Goal: Find specific page/section: Find specific page/section

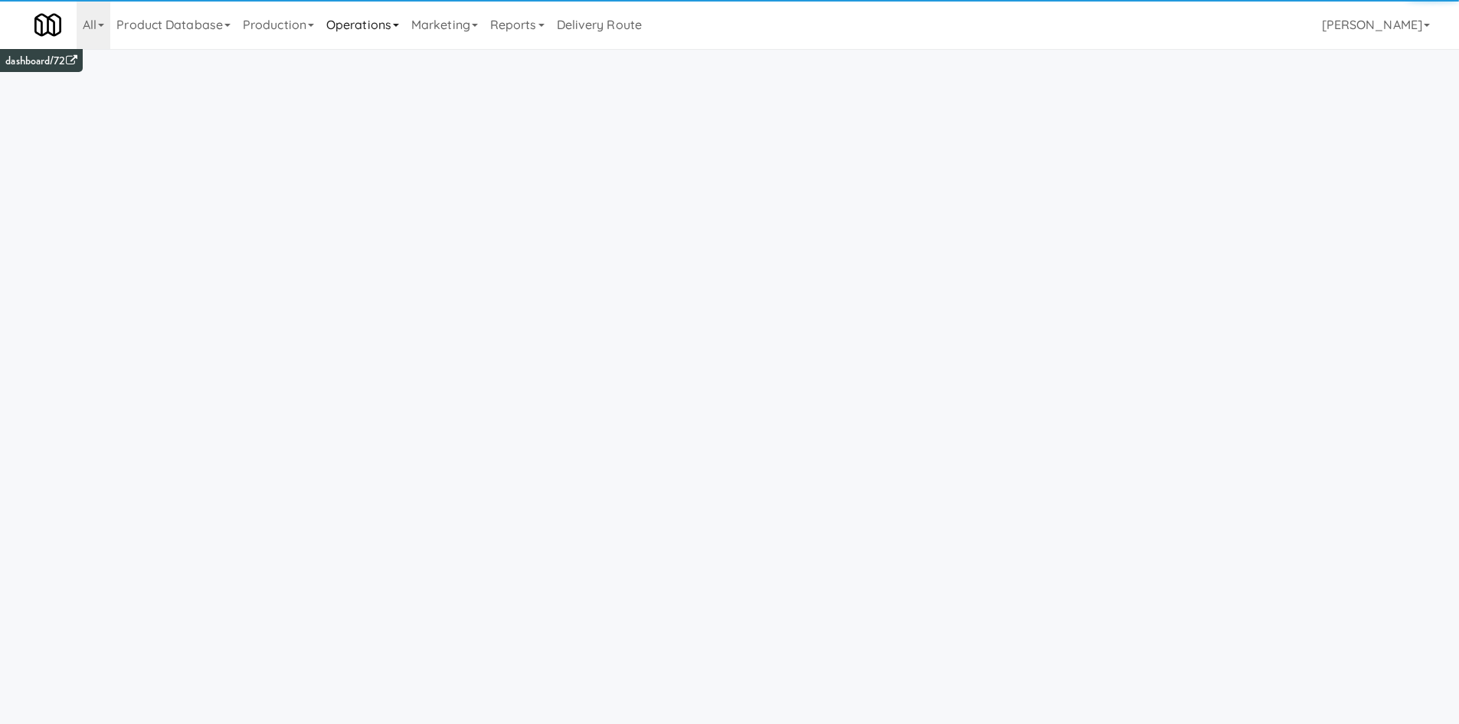
click at [375, 31] on link "Operations" at bounding box center [362, 24] width 85 height 49
click at [416, 220] on link "Cabinets" at bounding box center [381, 220] width 123 height 28
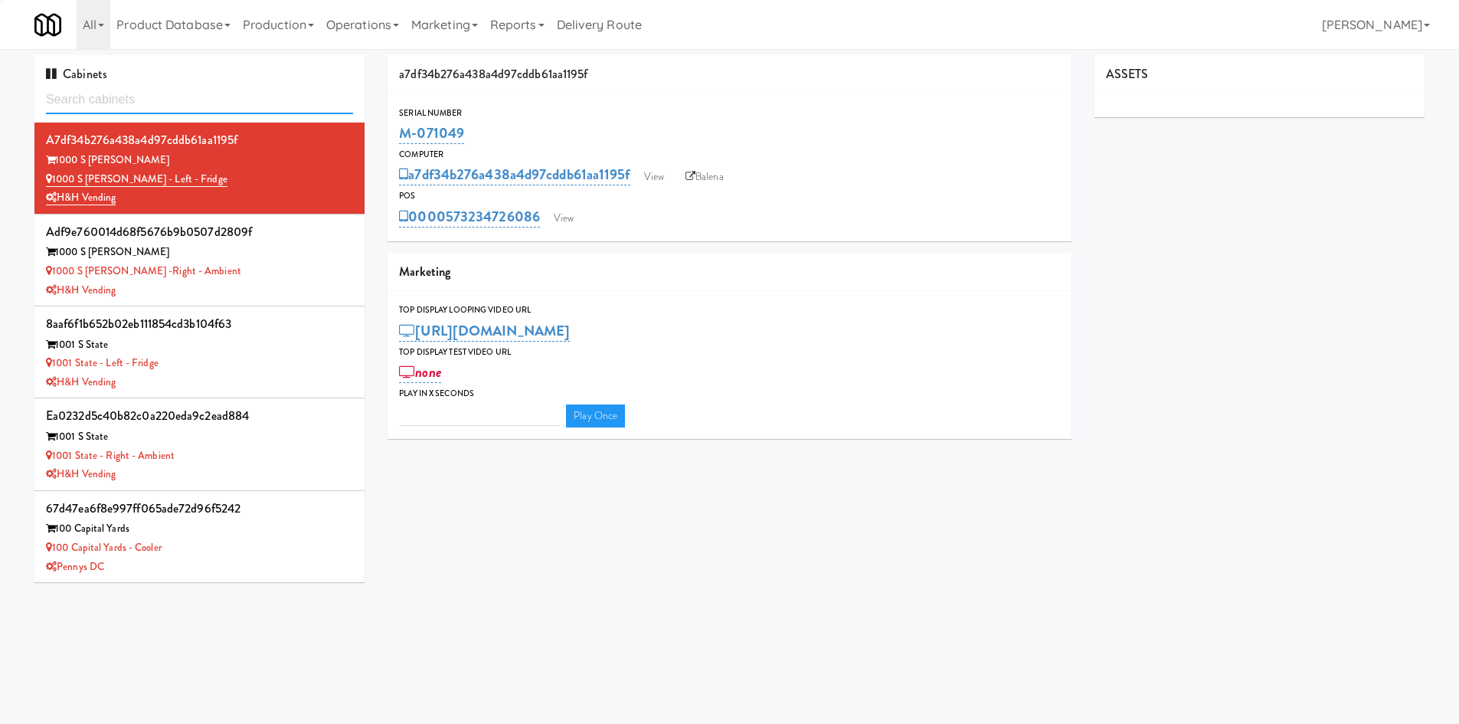
type input "3"
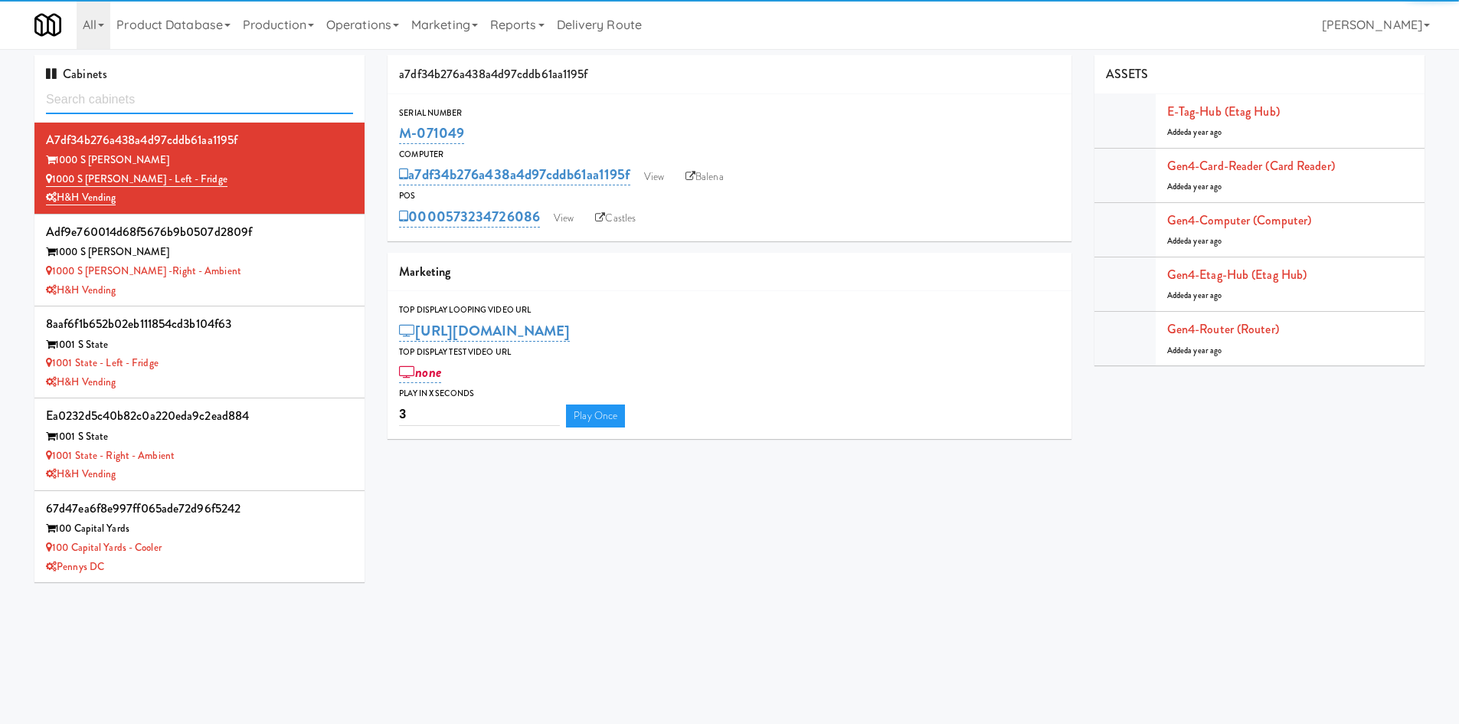
click at [219, 104] on input "text" at bounding box center [199, 100] width 307 height 28
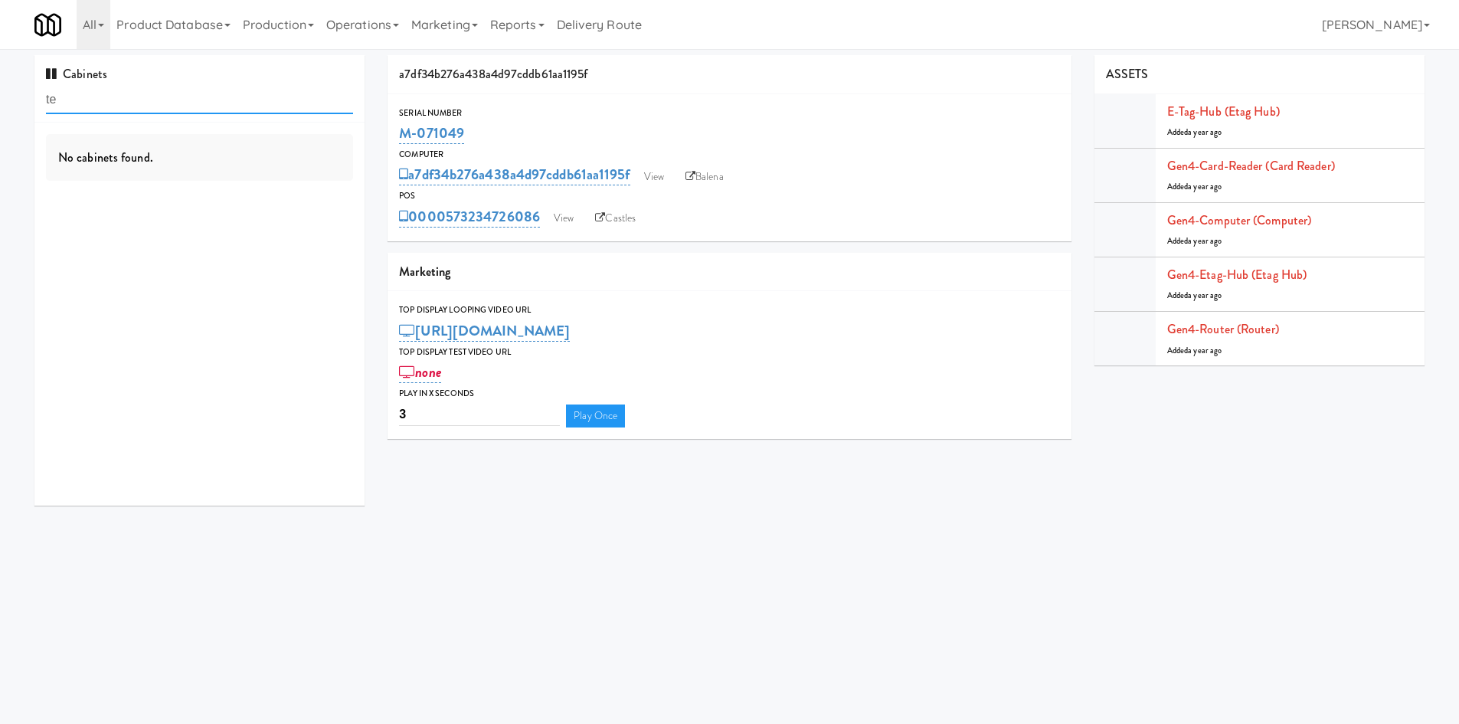
type input "t"
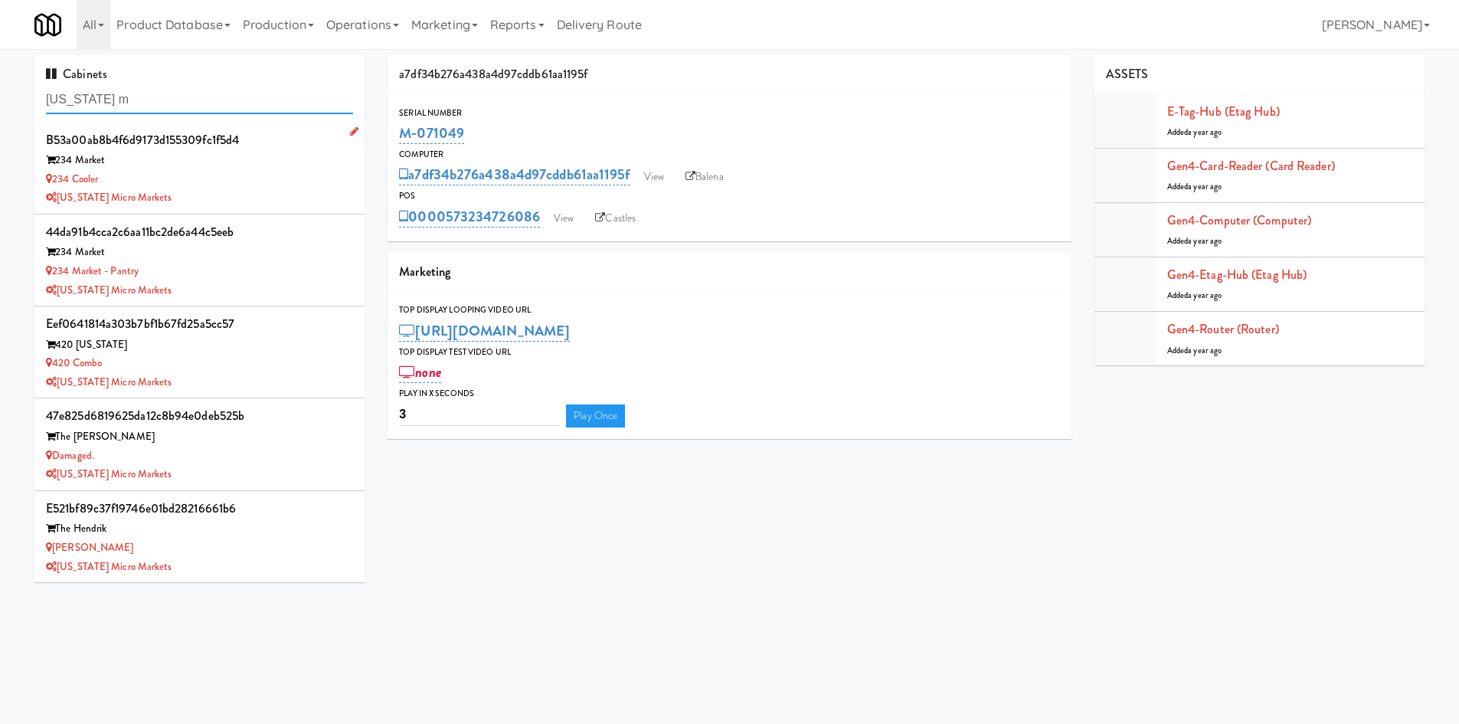
type input "michigan m"
click at [213, 178] on div "234 Cooler" at bounding box center [199, 179] width 307 height 19
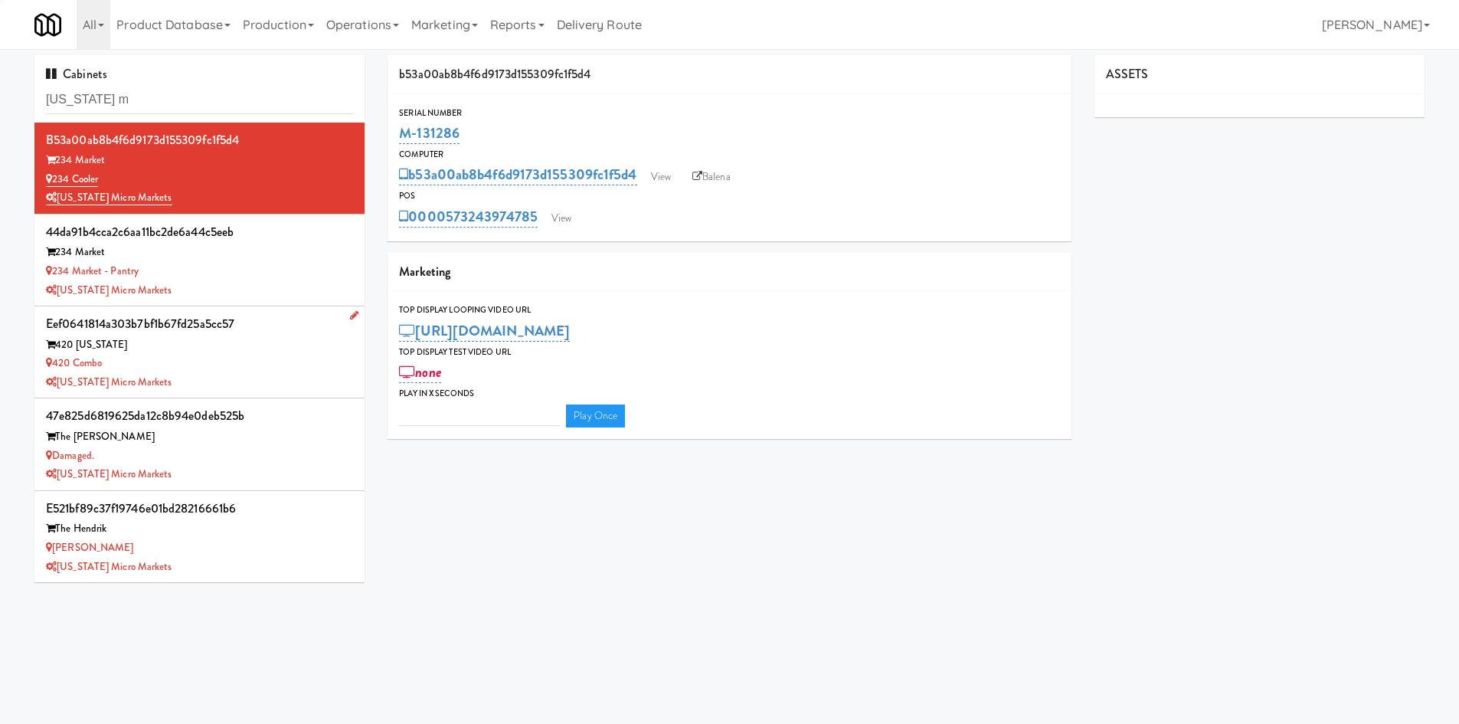
type input "3"
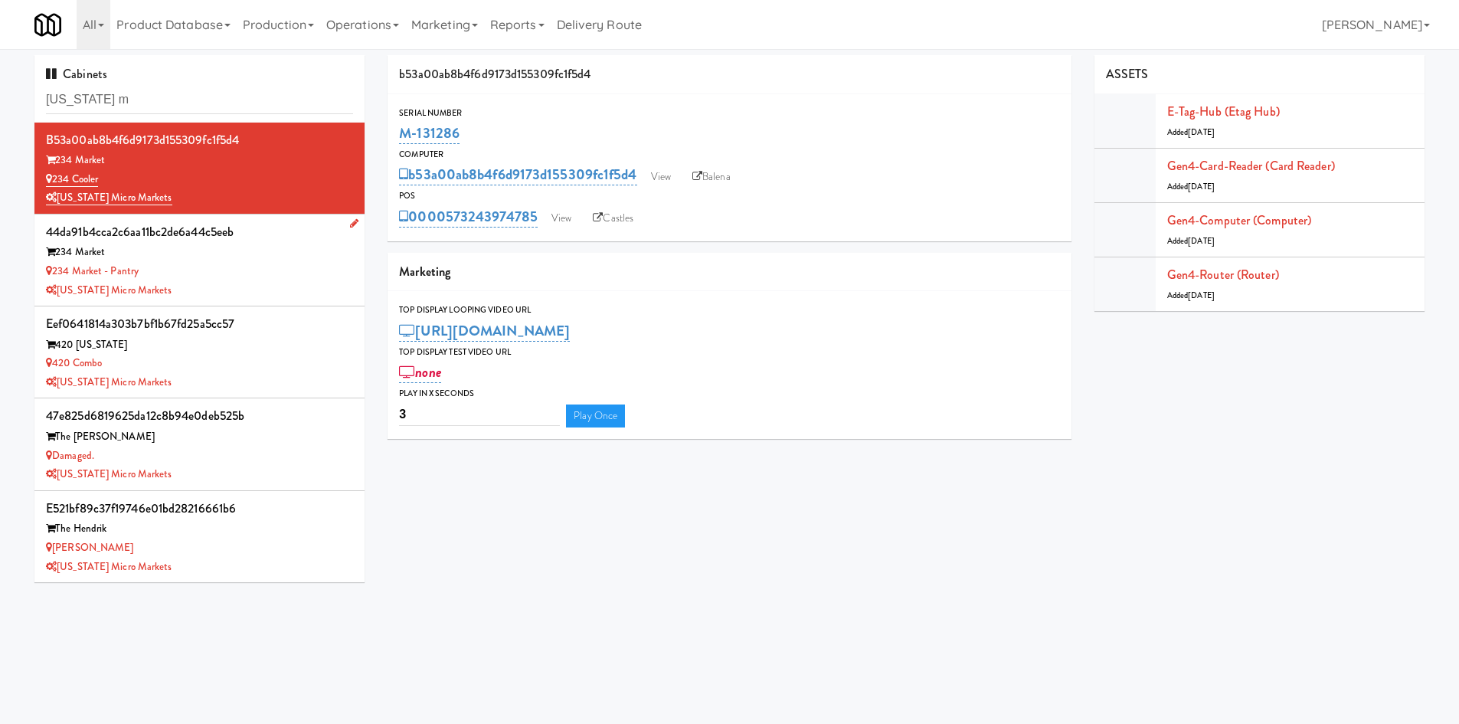
click at [234, 277] on div "234 Market - Pantry" at bounding box center [199, 271] width 307 height 19
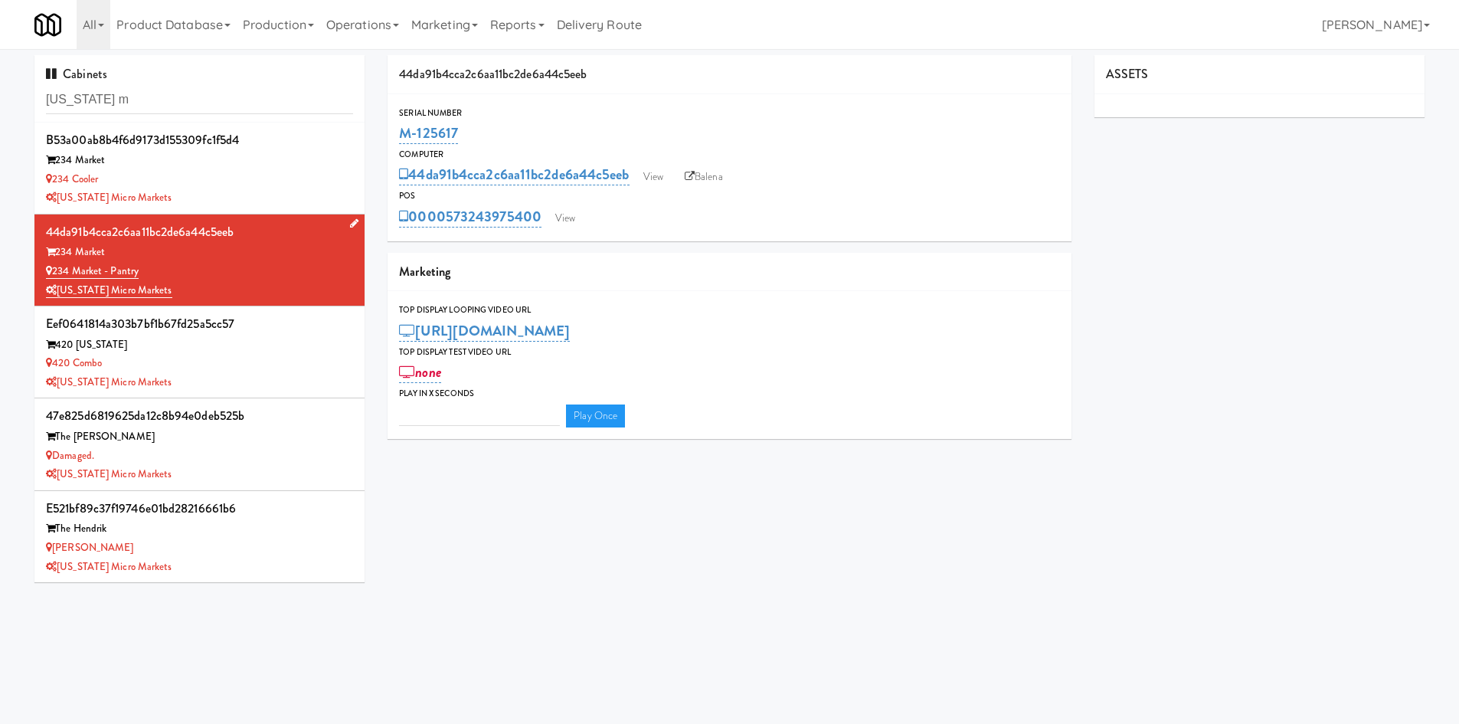
type input "3"
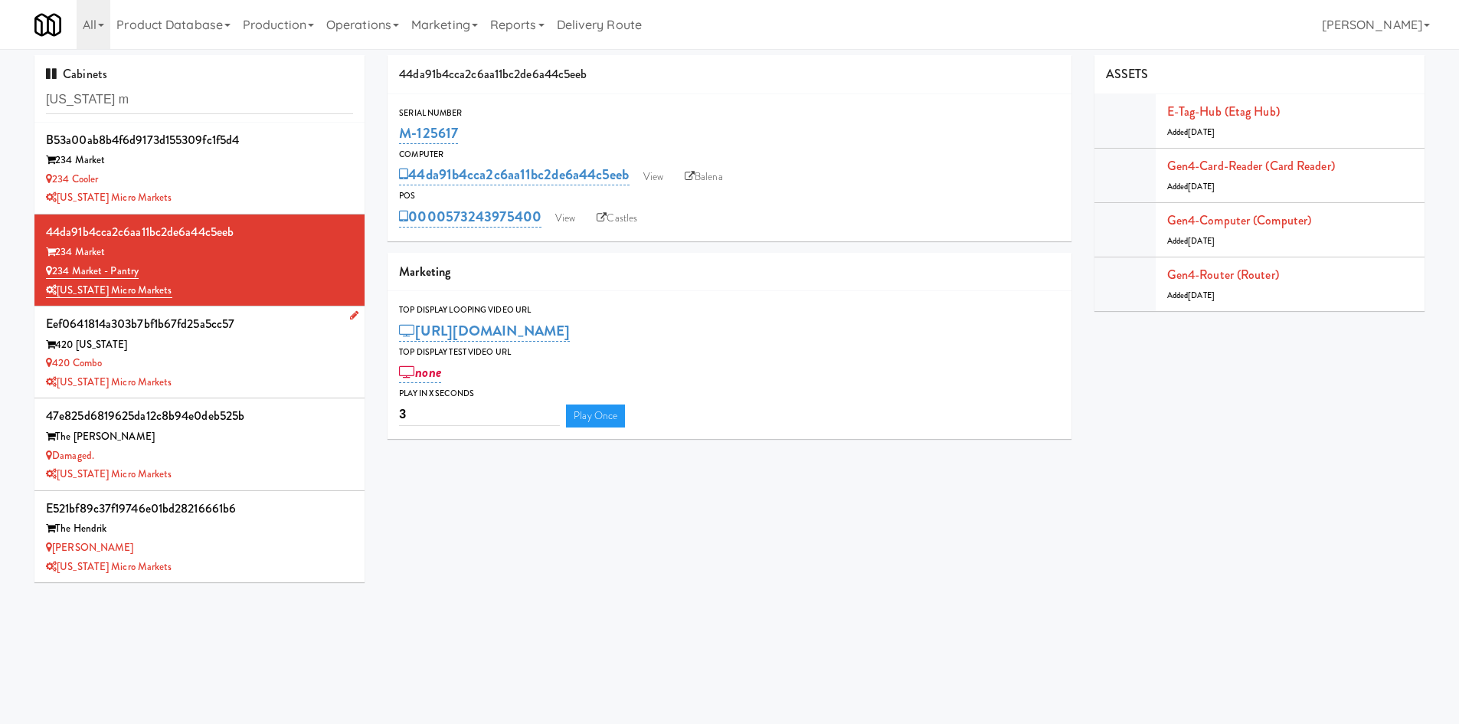
click at [293, 365] on div "420 Combo" at bounding box center [199, 363] width 307 height 19
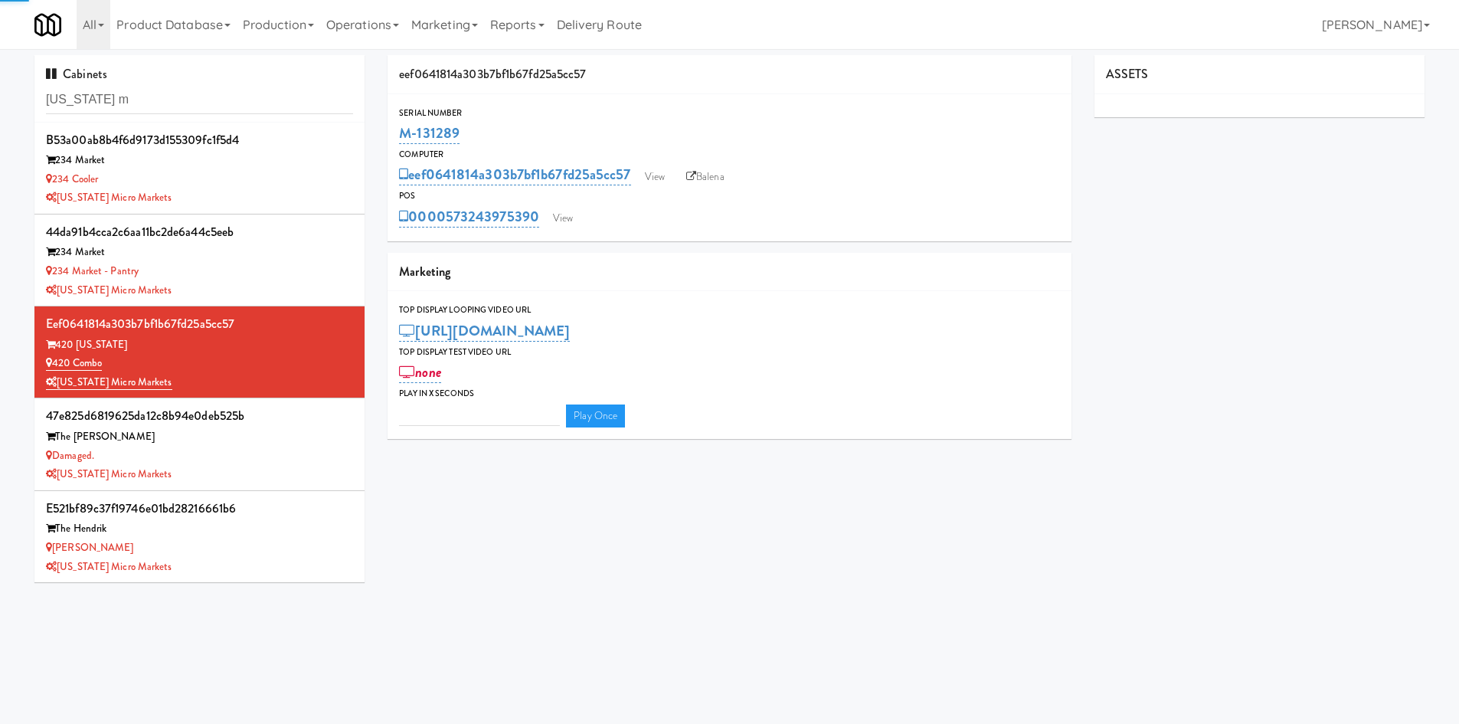
type input "3"
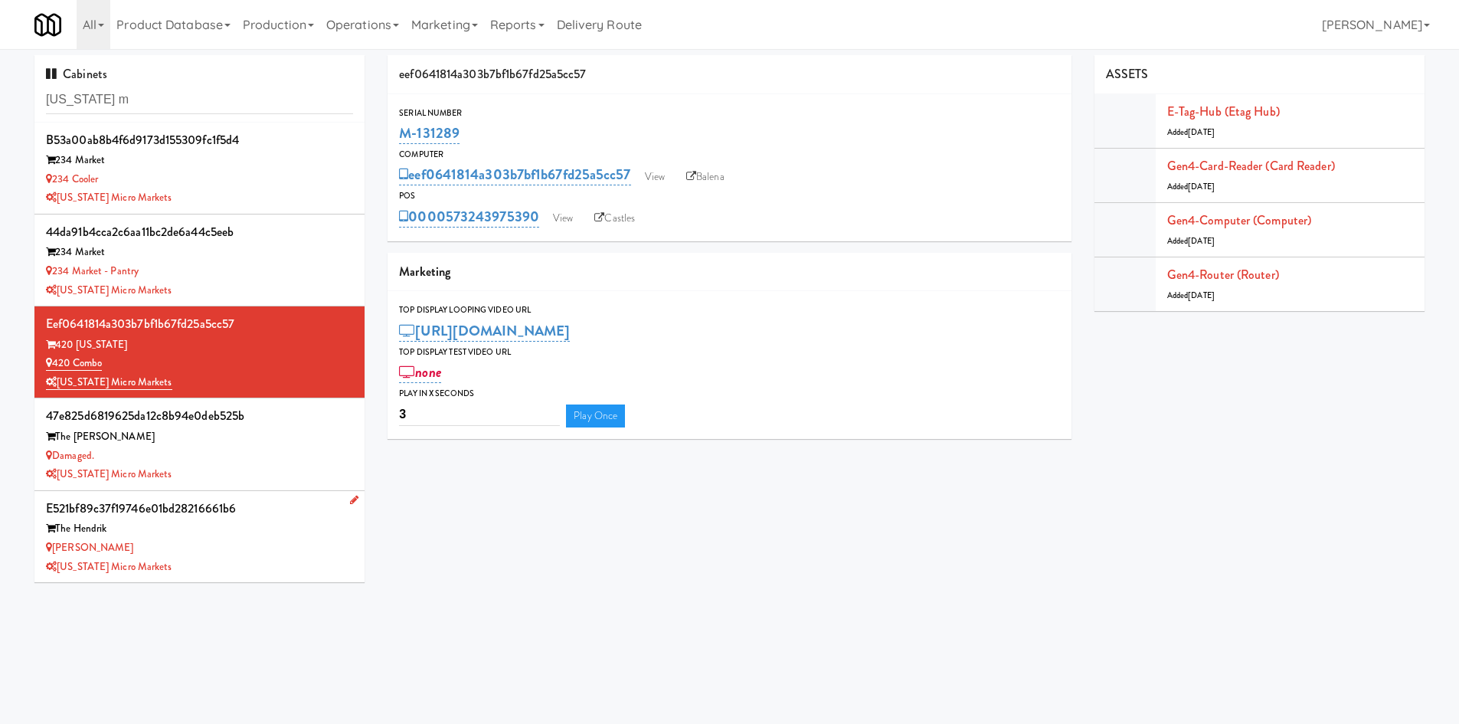
click at [286, 555] on div "Hendrik Combo" at bounding box center [199, 547] width 307 height 19
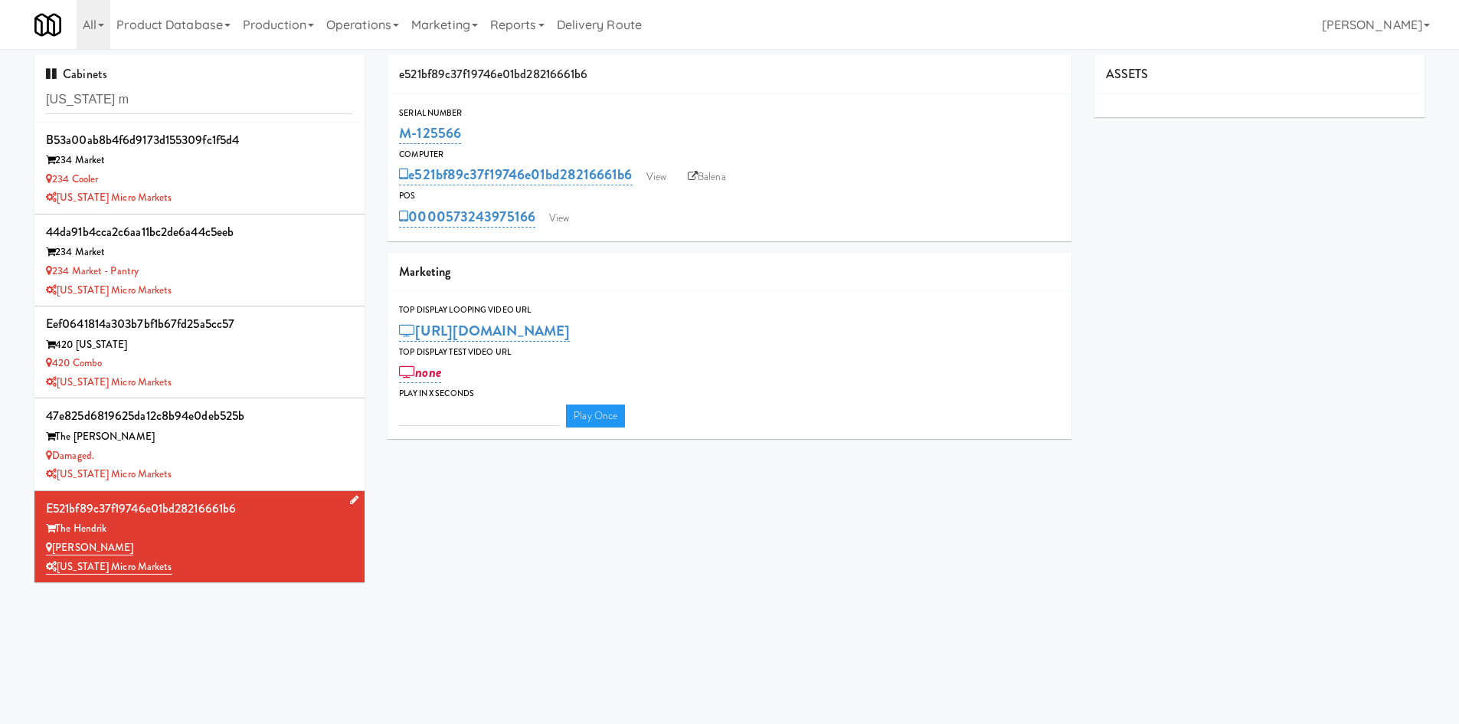
type input "3"
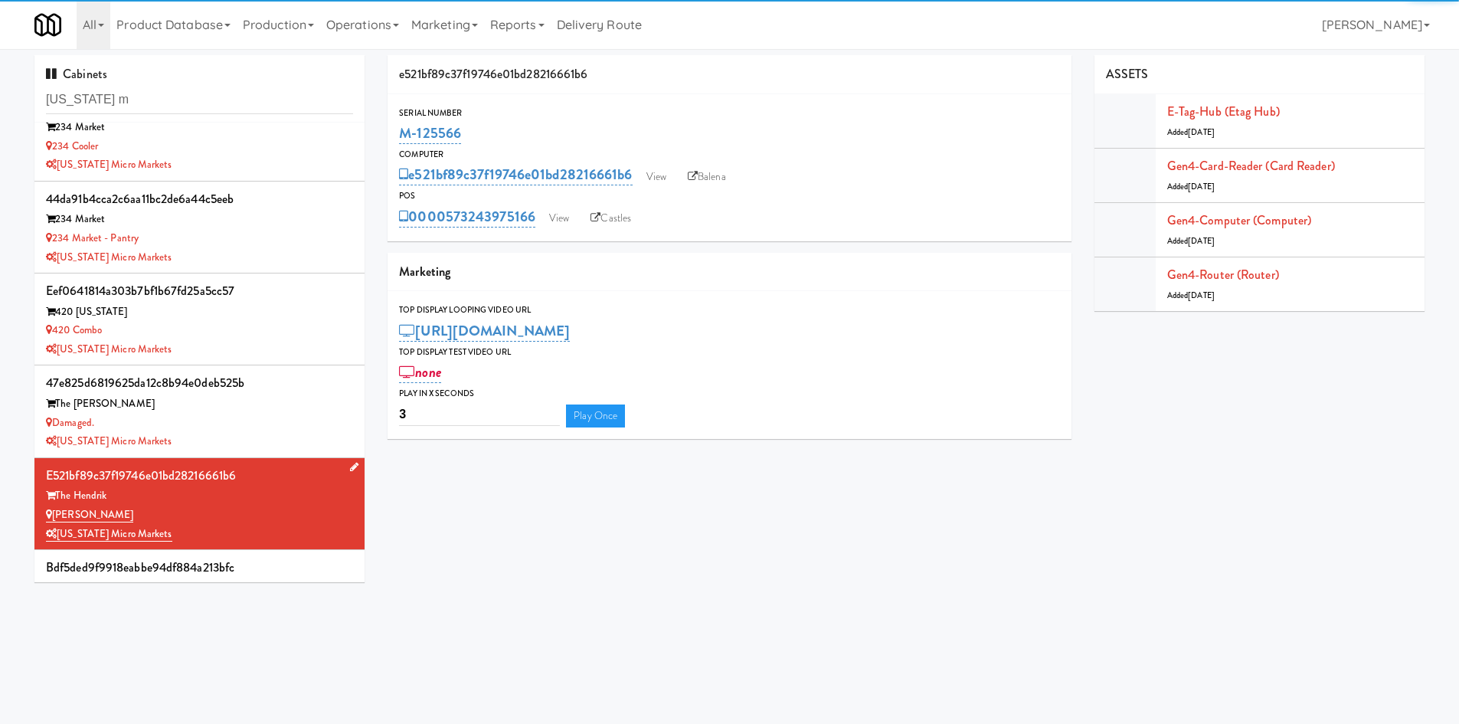
scroll to position [92, 0]
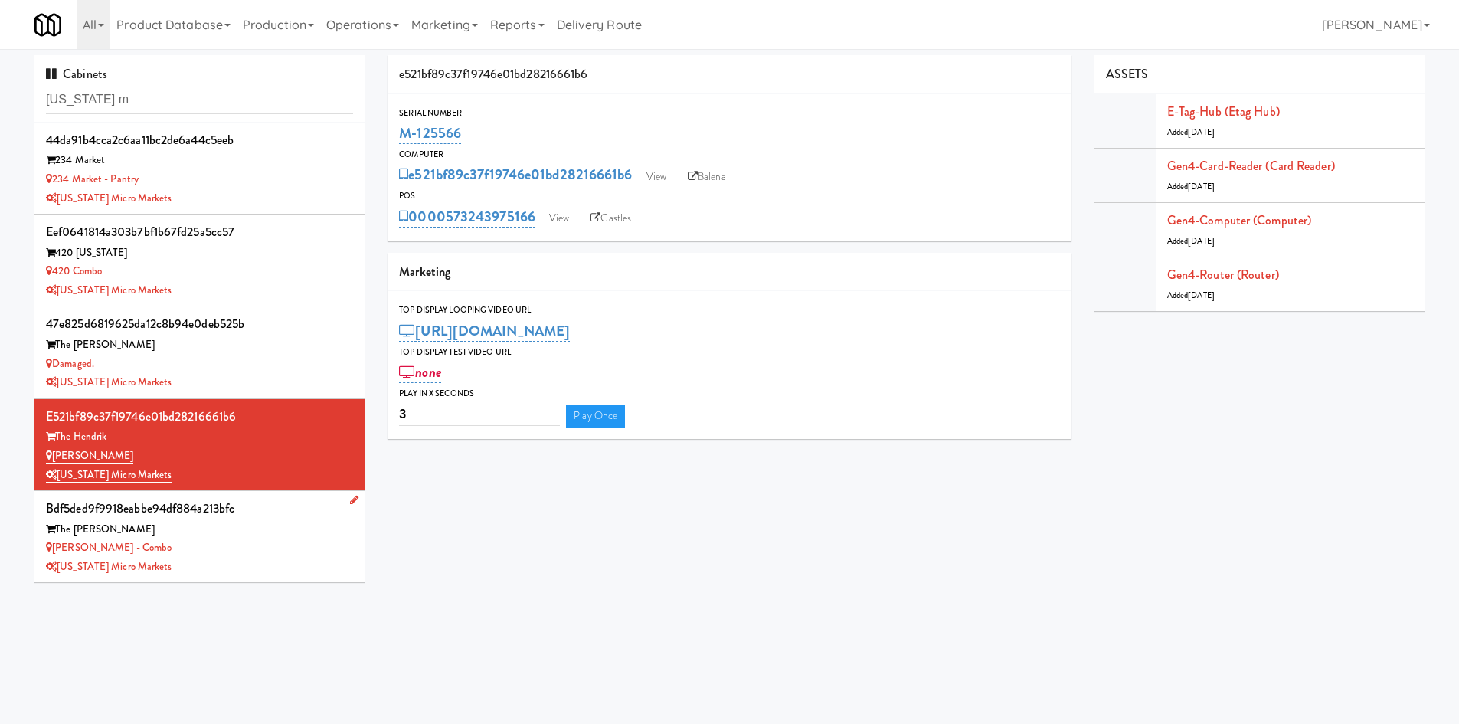
click at [228, 555] on div "Rowe - Combo" at bounding box center [199, 547] width 307 height 19
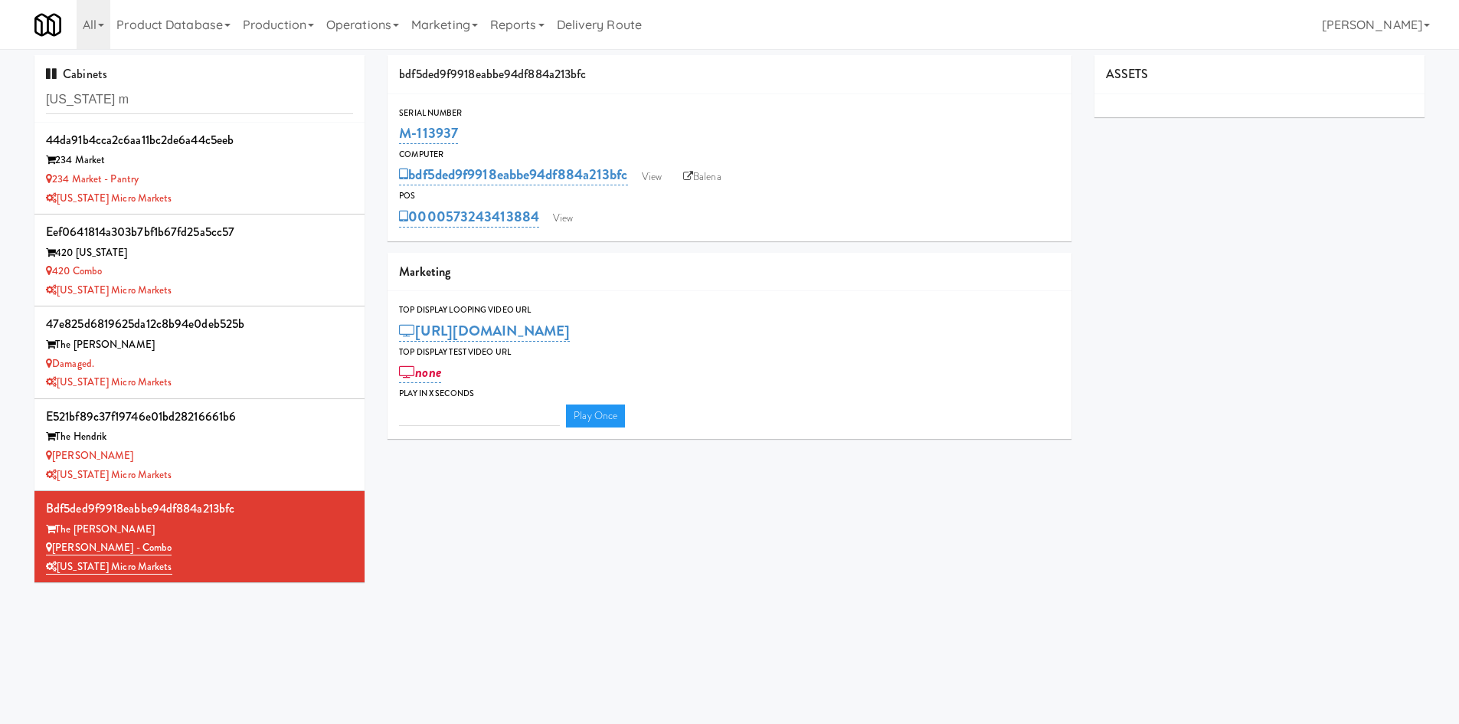
type input "3"
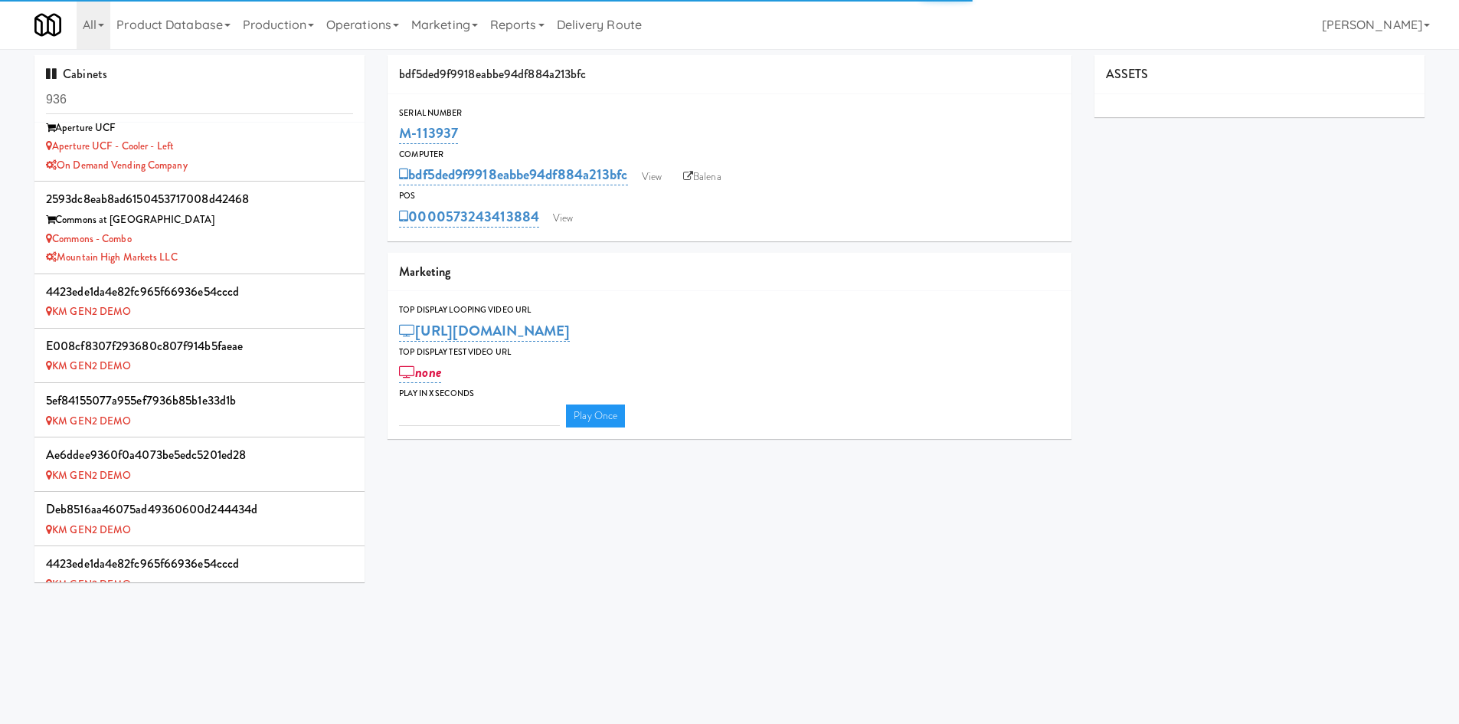
type input "3"
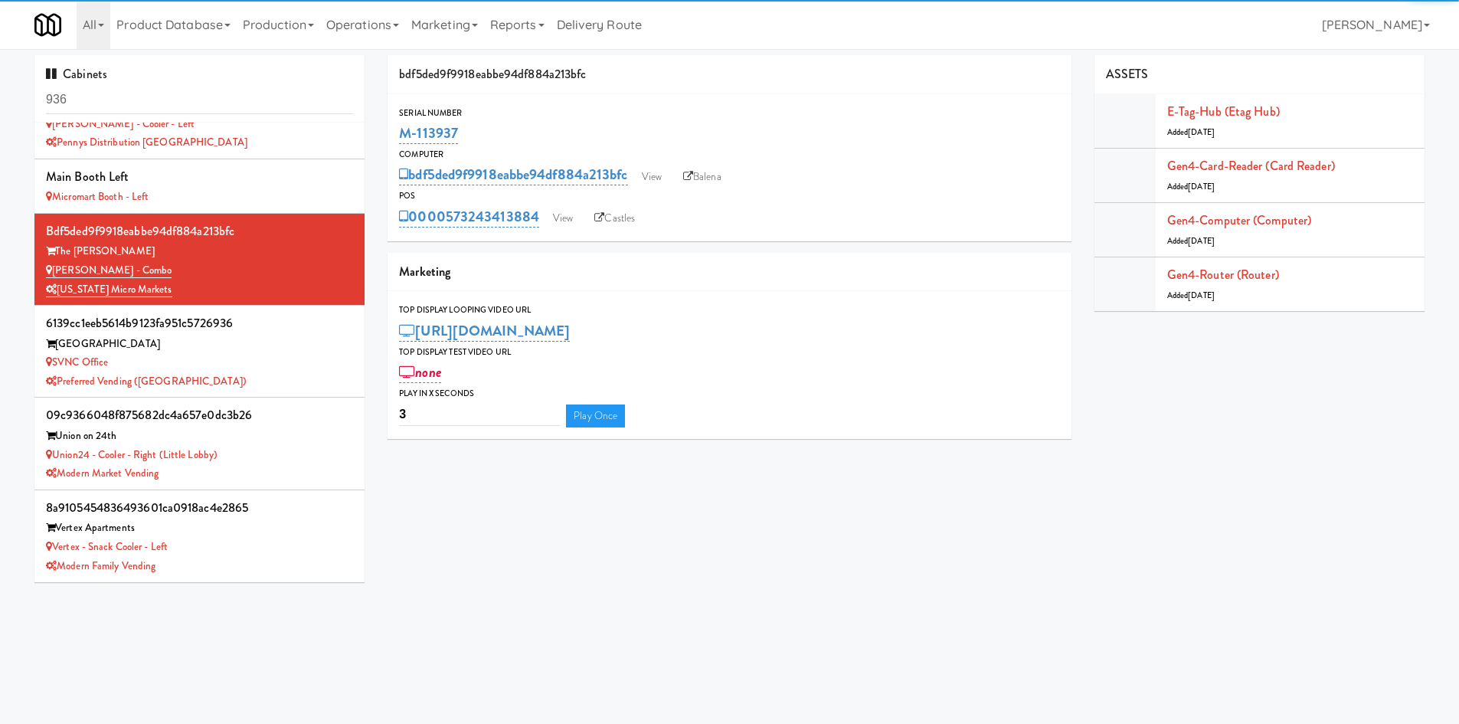
scroll to position [1044, 0]
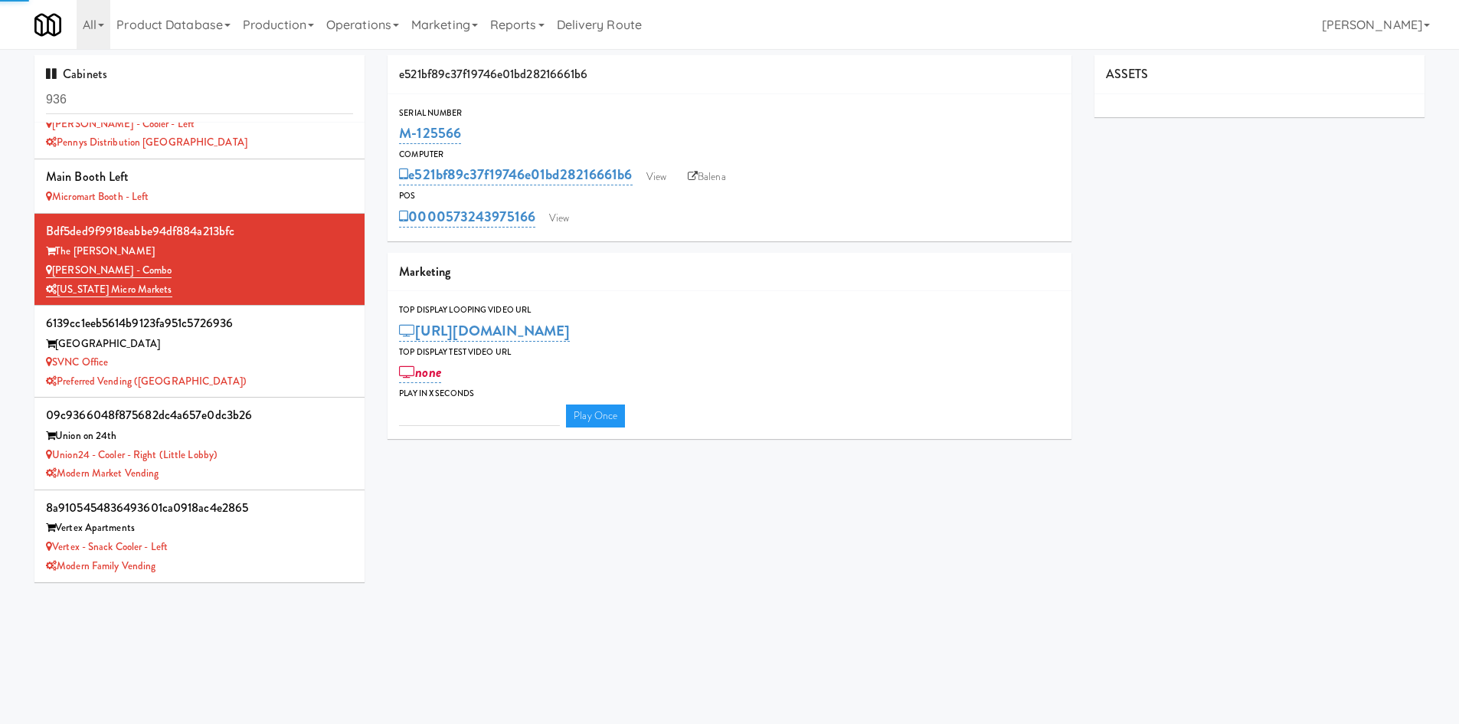
type input "3"
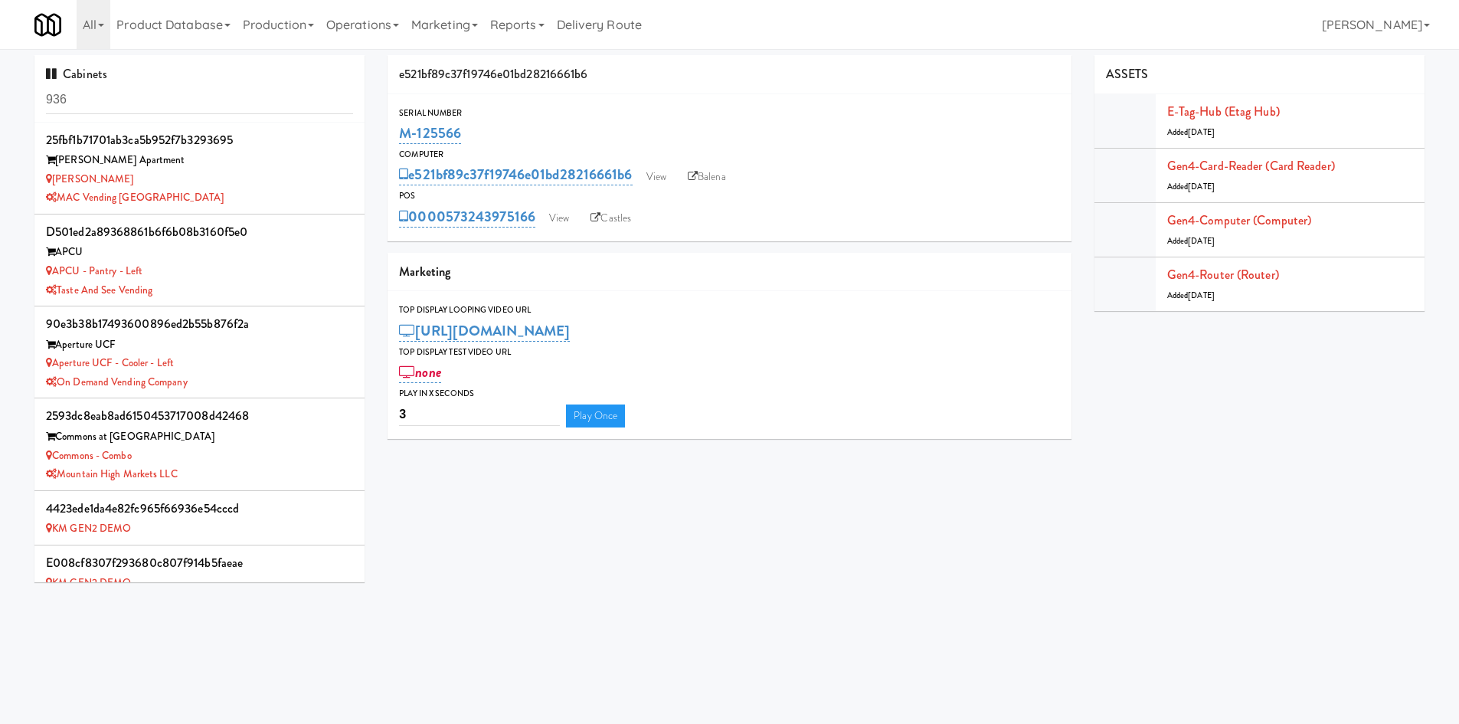
click at [210, 108] on input "936" at bounding box center [199, 100] width 307 height 28
type input "michigan mic"
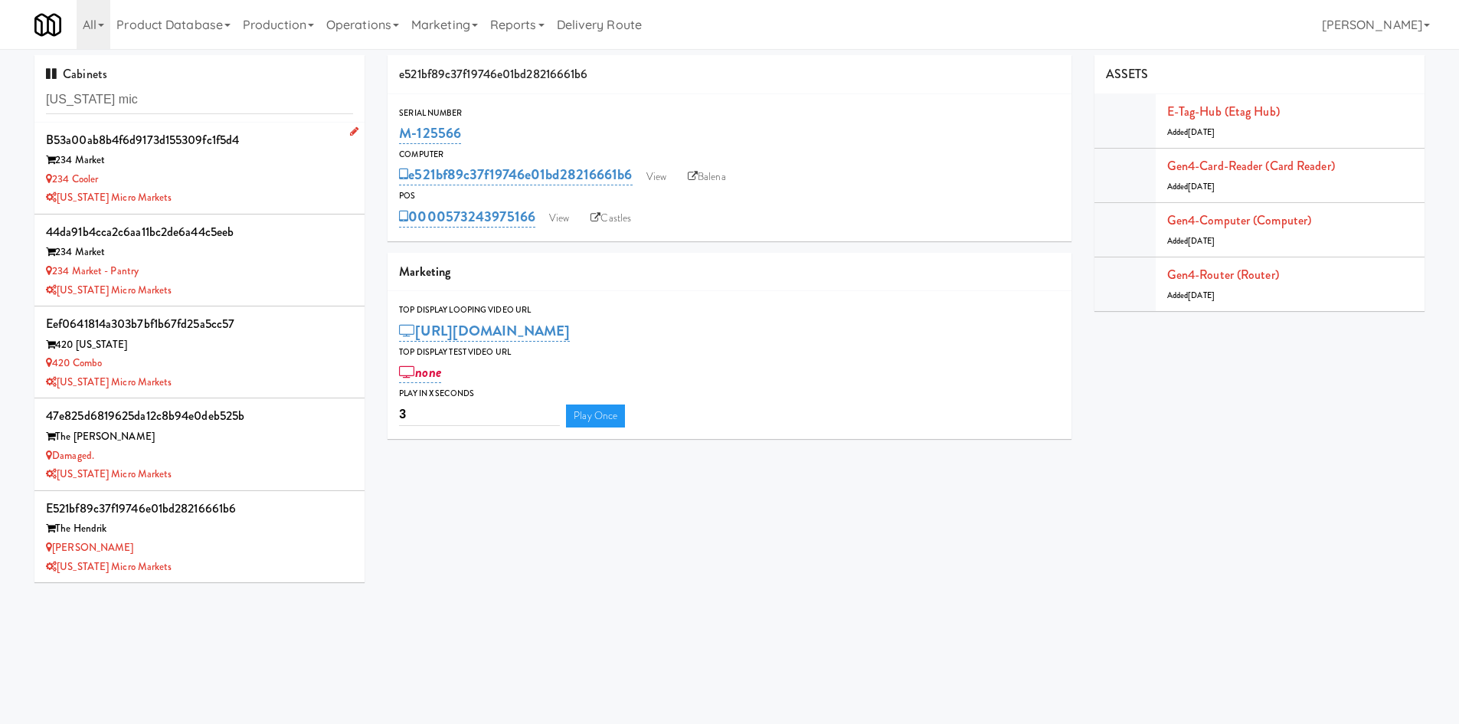
click at [242, 175] on div "234 Cooler" at bounding box center [199, 179] width 307 height 19
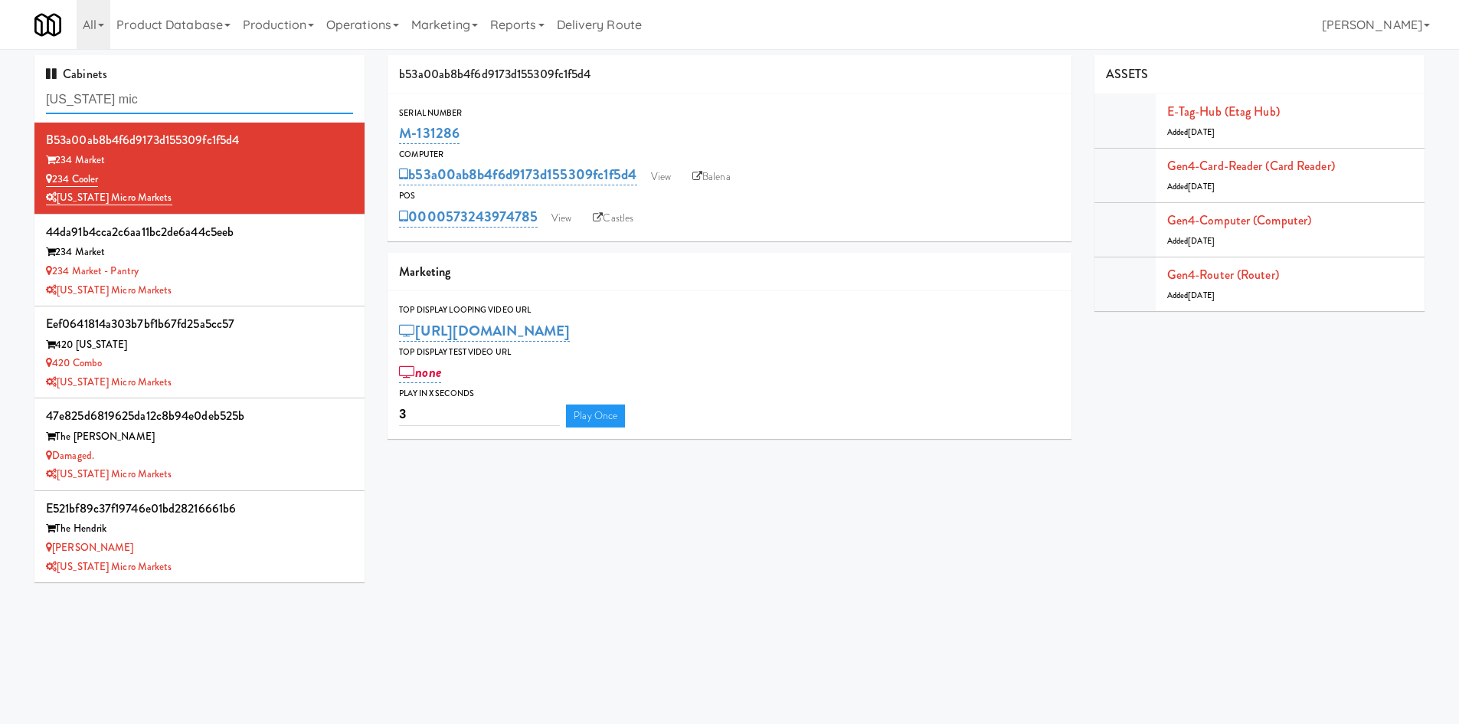
click at [172, 96] on input "michigan mic" at bounding box center [199, 100] width 307 height 28
click at [170, 96] on input "michigan mic" at bounding box center [199, 100] width 307 height 28
paste input "Crossing West"
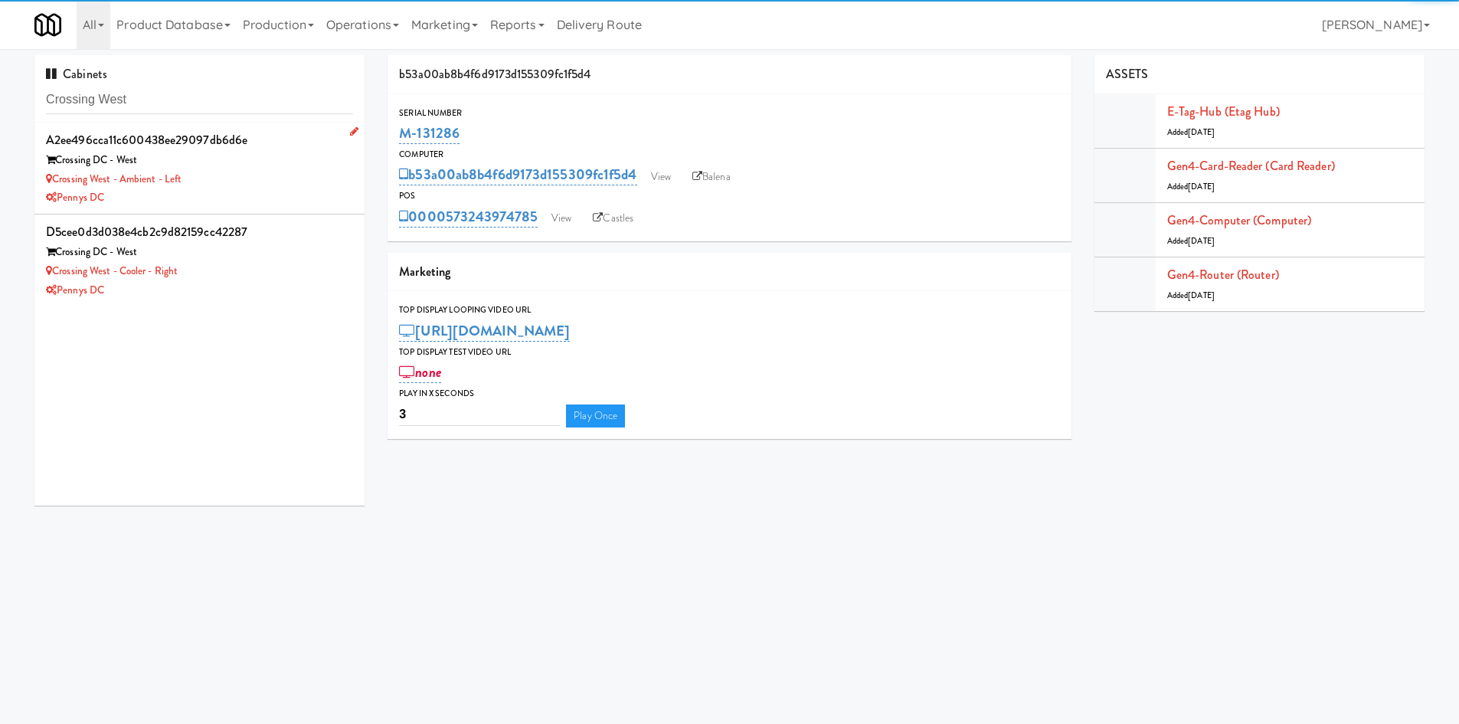
click at [250, 184] on div "Crossing West - Ambient - Left" at bounding box center [199, 179] width 307 height 19
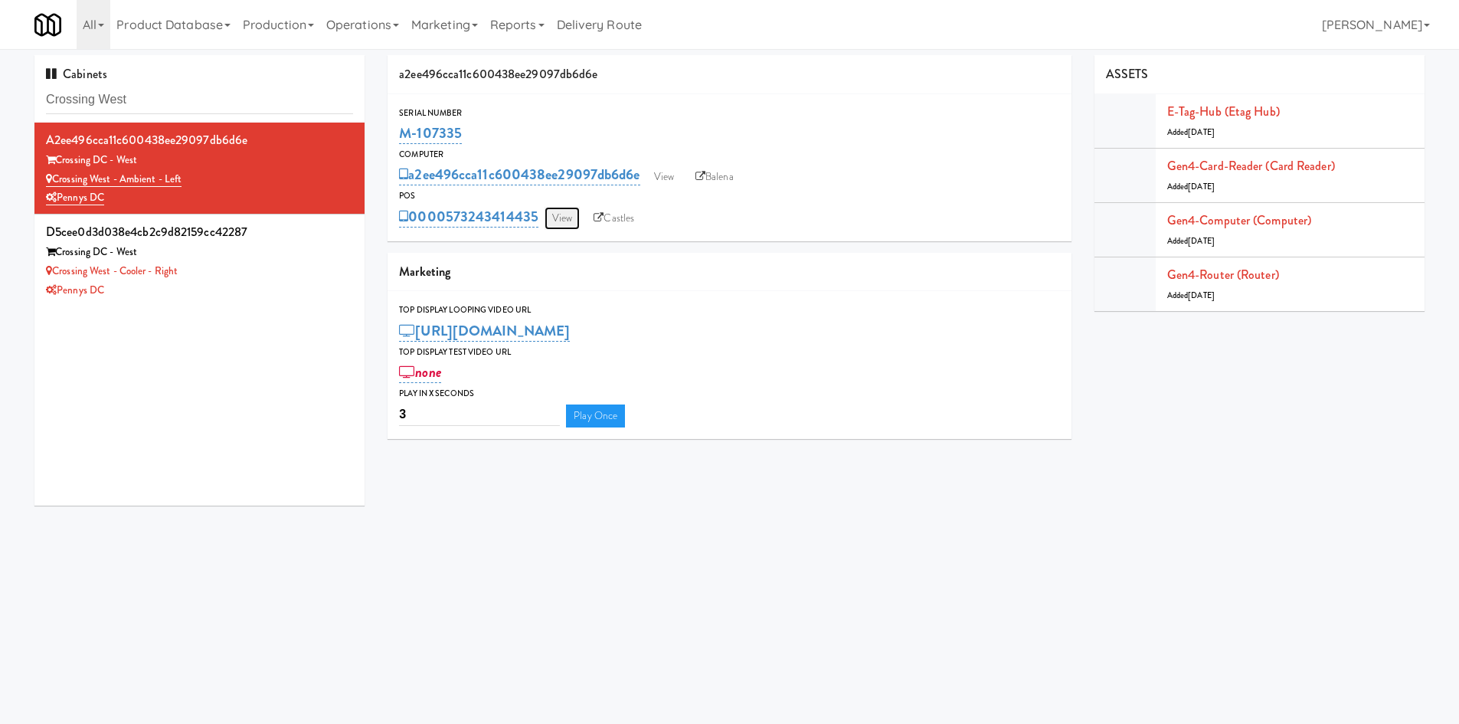
click at [560, 224] on link "View" at bounding box center [562, 218] width 35 height 23
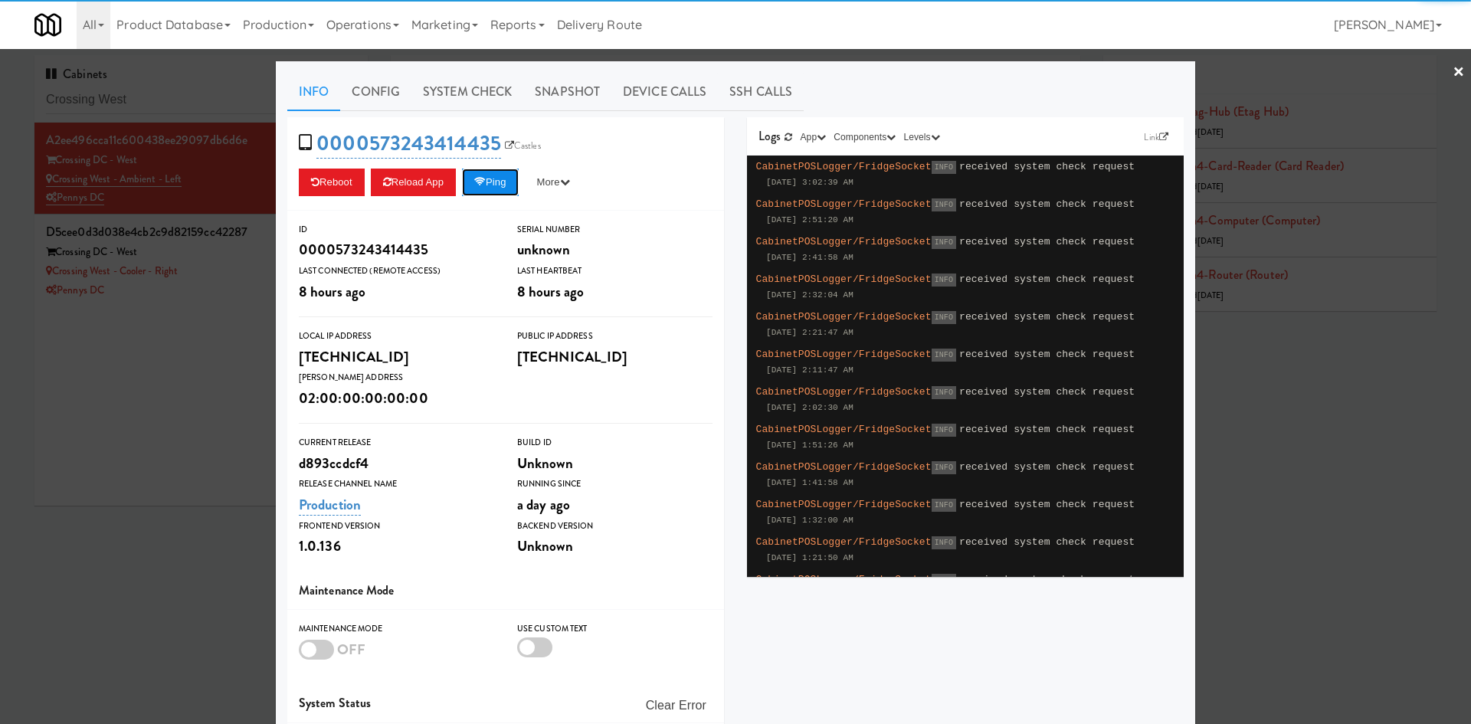
click at [492, 172] on button "Ping" at bounding box center [490, 183] width 57 height 28
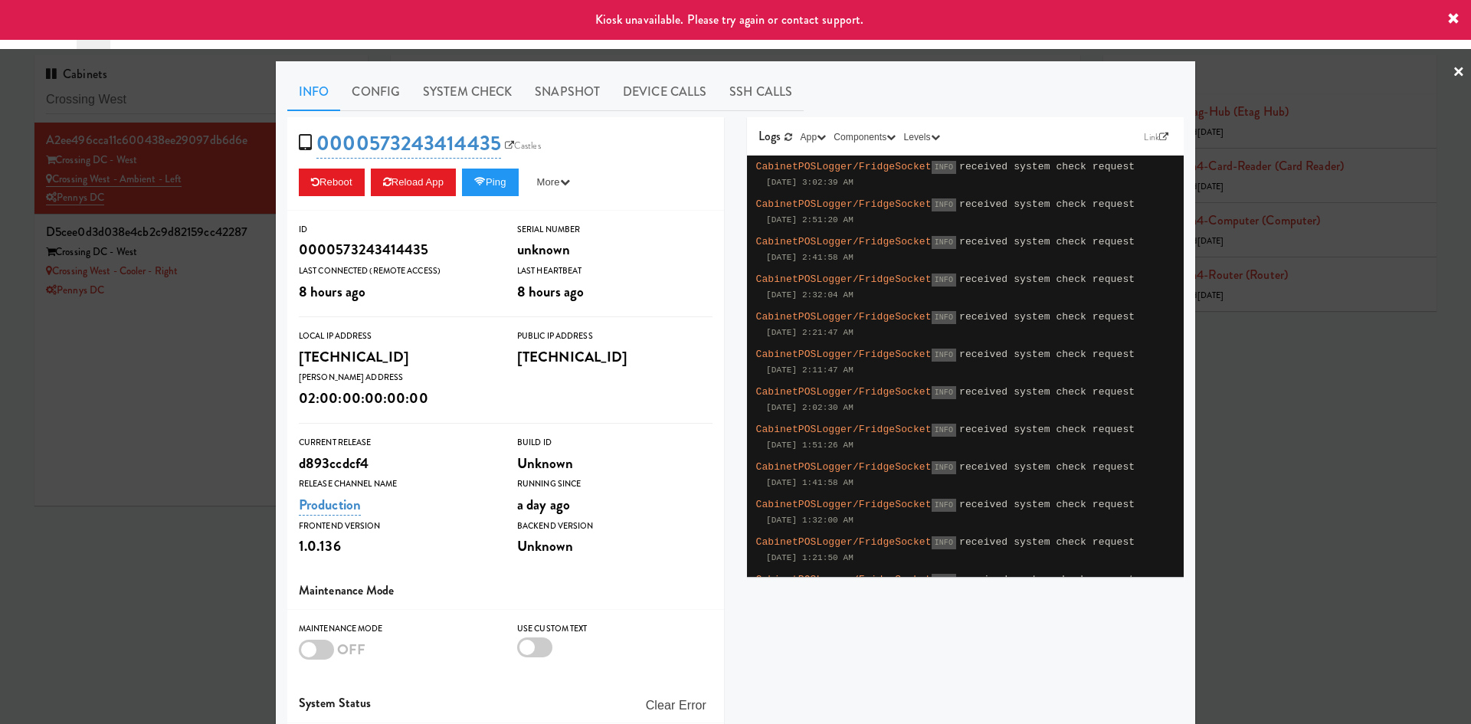
click at [120, 404] on div at bounding box center [735, 362] width 1471 height 724
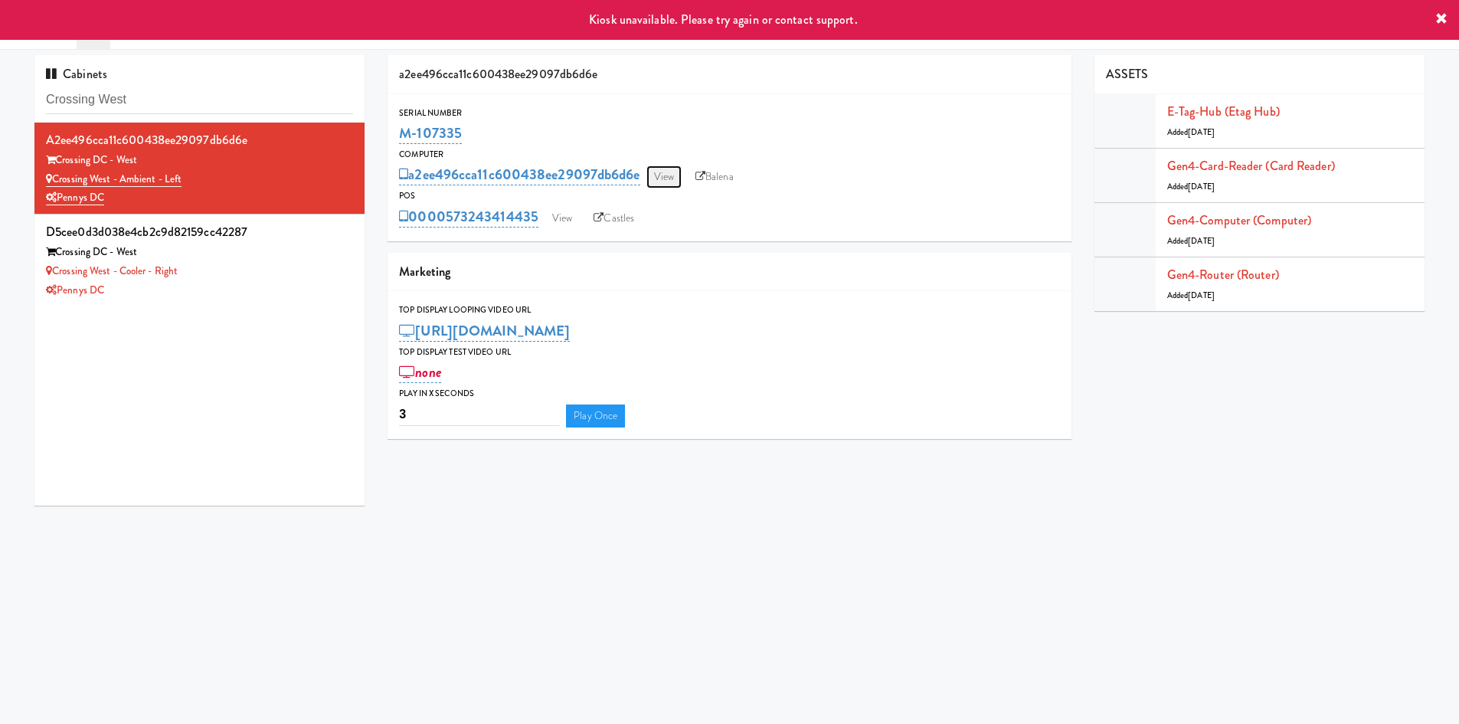
click at [668, 172] on link "View" at bounding box center [664, 176] width 35 height 23
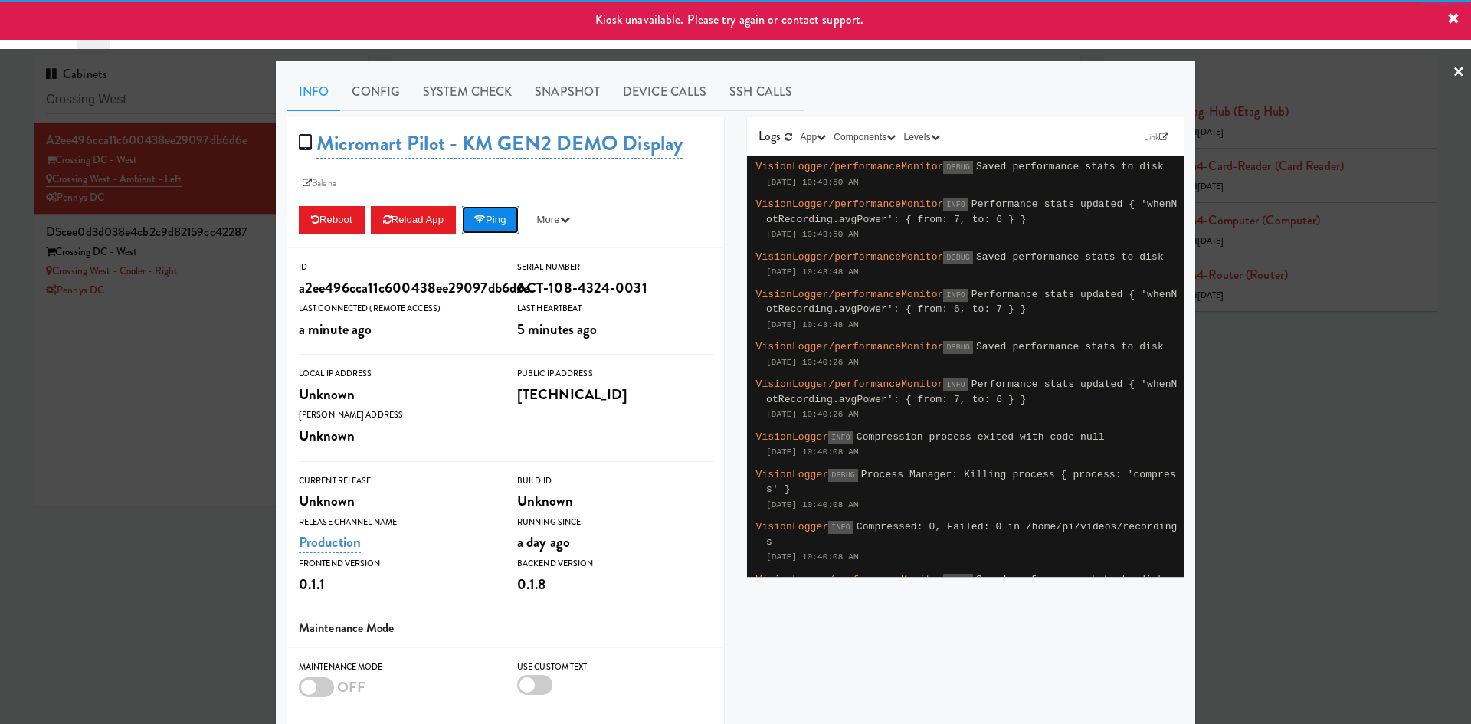
click at [483, 220] on icon at bounding box center [479, 219] width 11 height 10
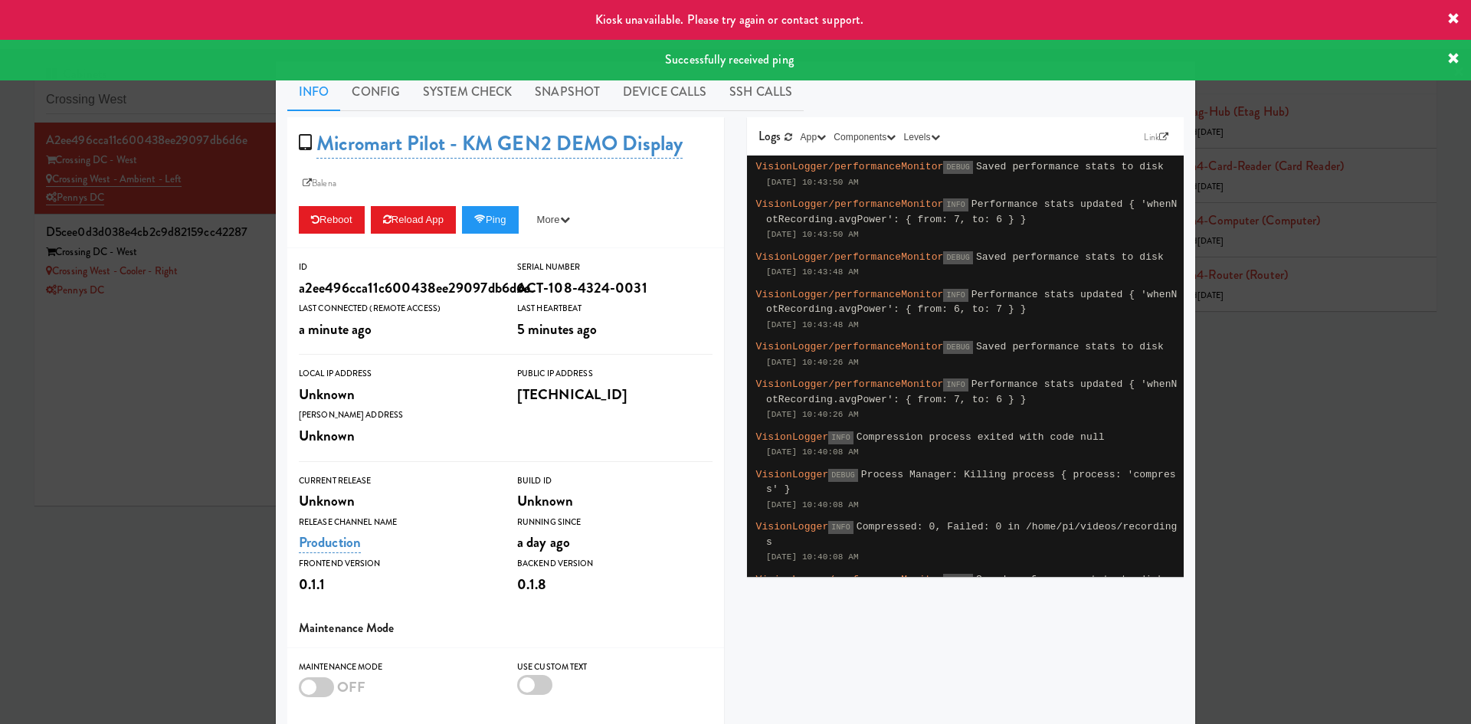
click at [74, 499] on div at bounding box center [735, 362] width 1471 height 724
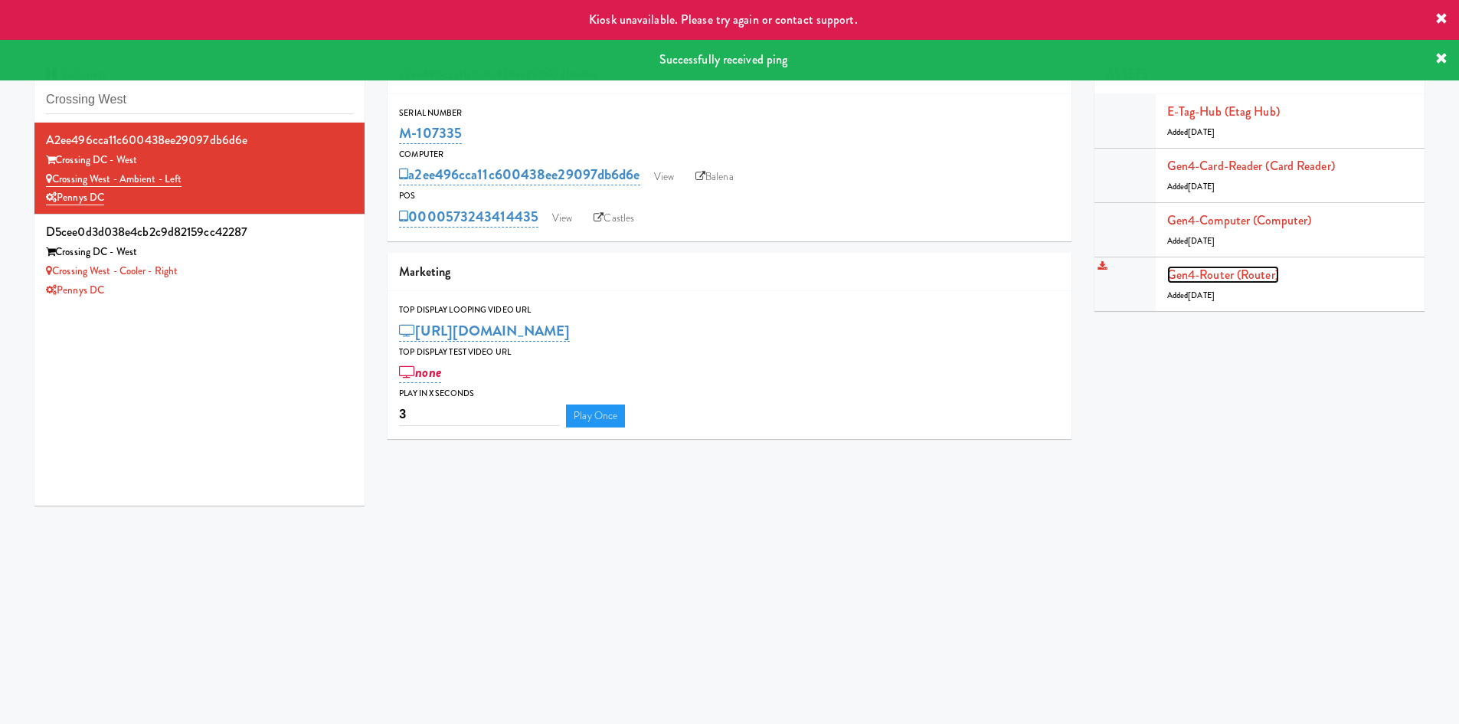
click at [1217, 274] on link "Gen4-router (Router)" at bounding box center [1223, 275] width 112 height 18
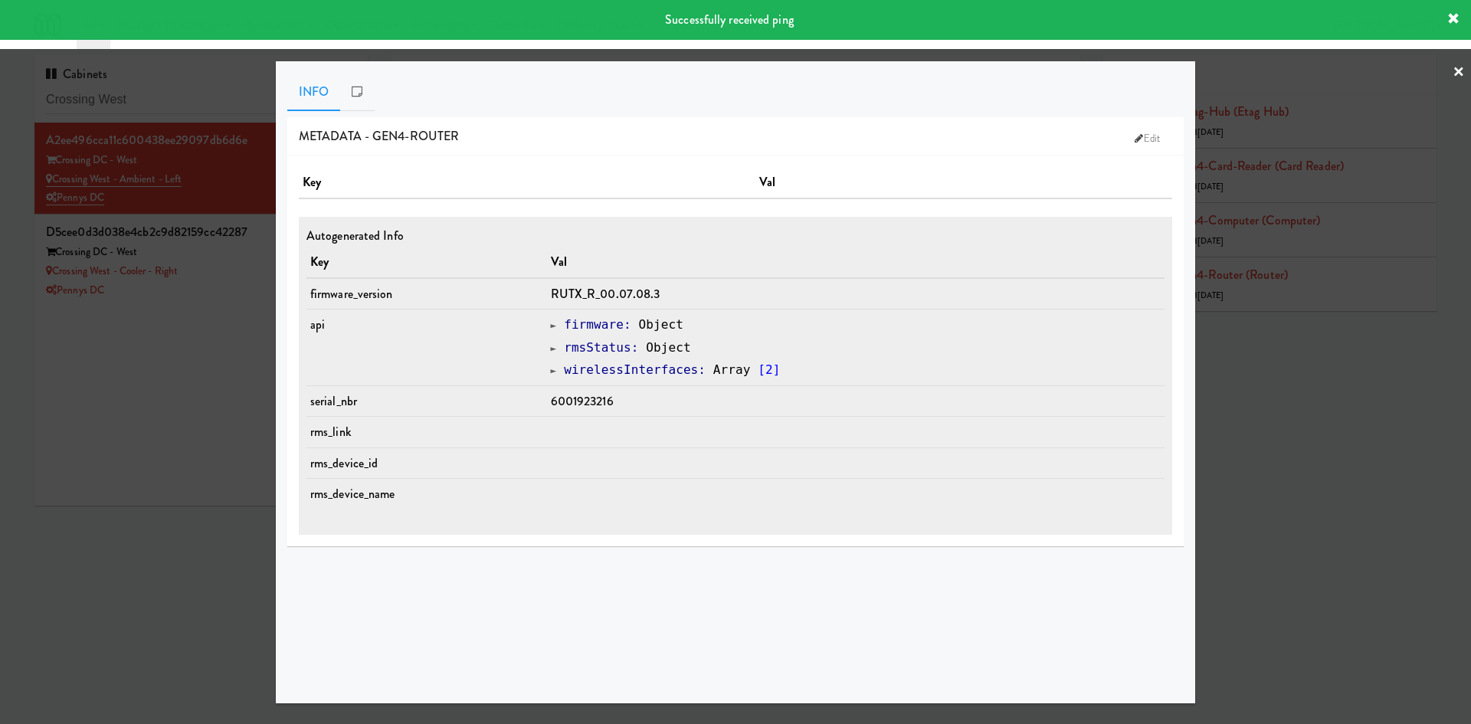
click at [211, 628] on div at bounding box center [735, 362] width 1471 height 724
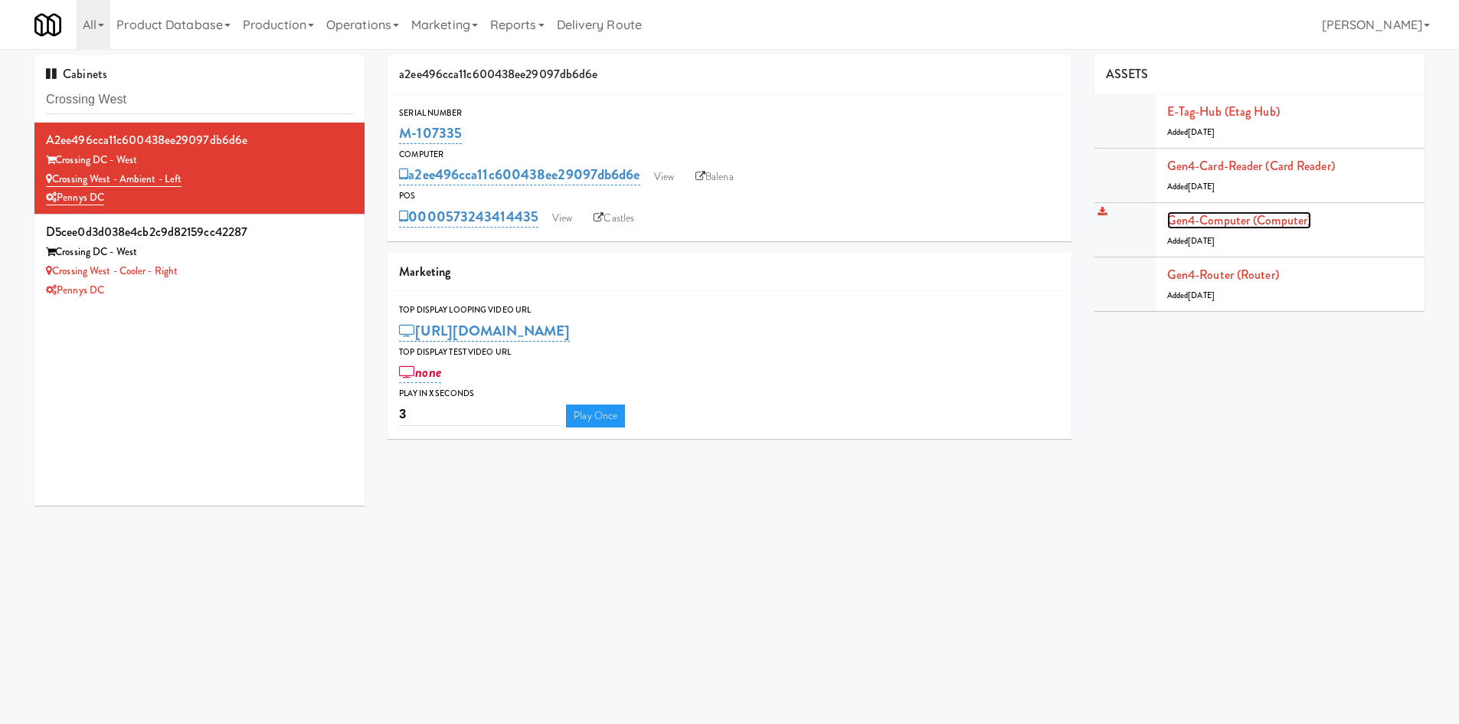
click at [1282, 221] on link "Gen4-computer (Computer)" at bounding box center [1239, 220] width 144 height 18
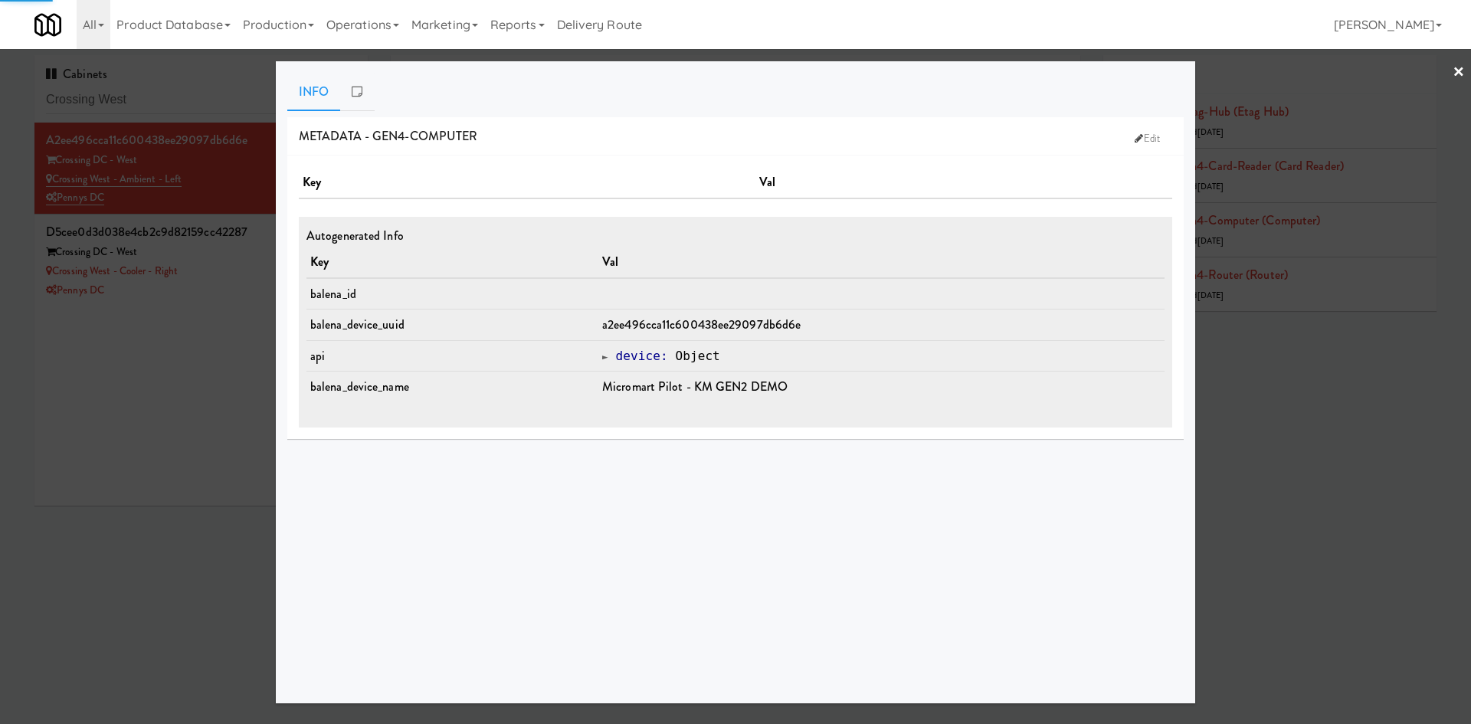
click at [1291, 368] on div at bounding box center [735, 362] width 1471 height 724
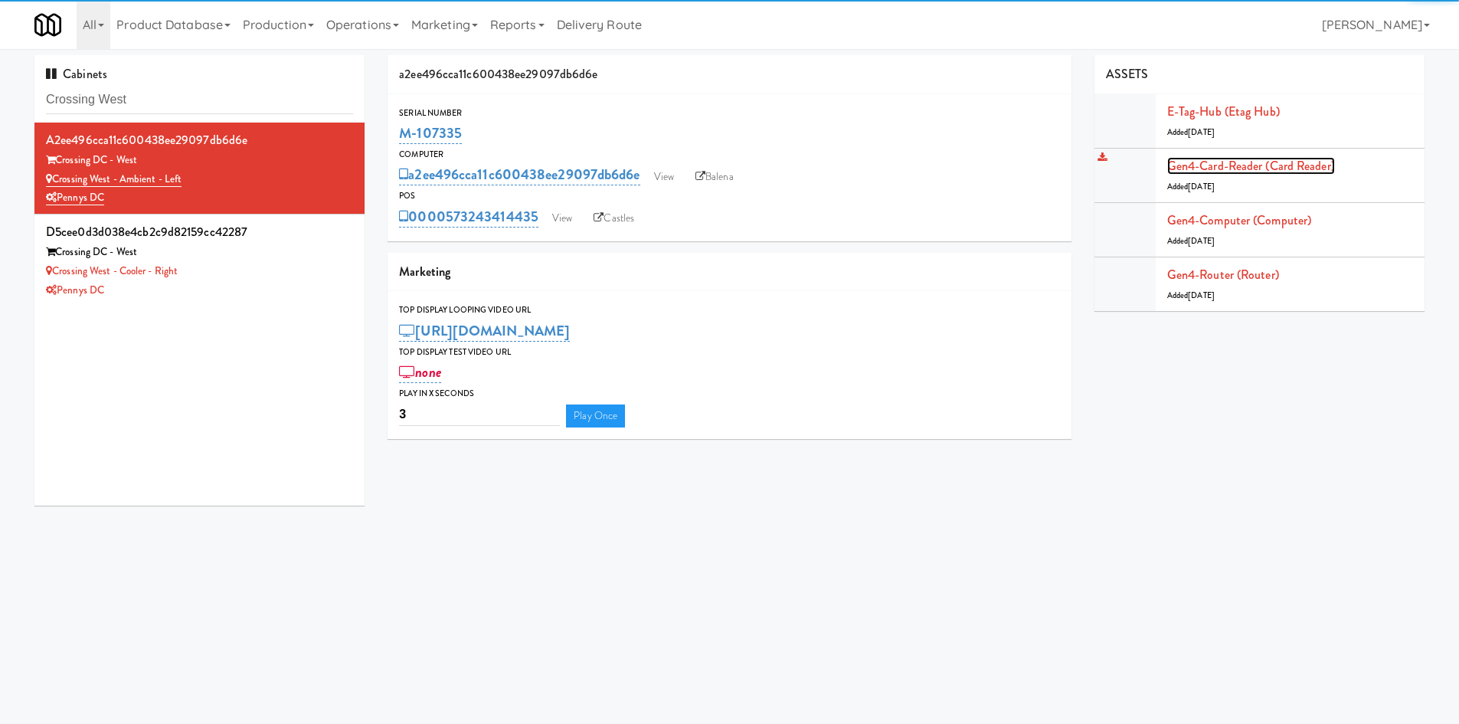
click at [1272, 167] on link "Gen4-card-reader (Card Reader)" at bounding box center [1251, 166] width 168 height 18
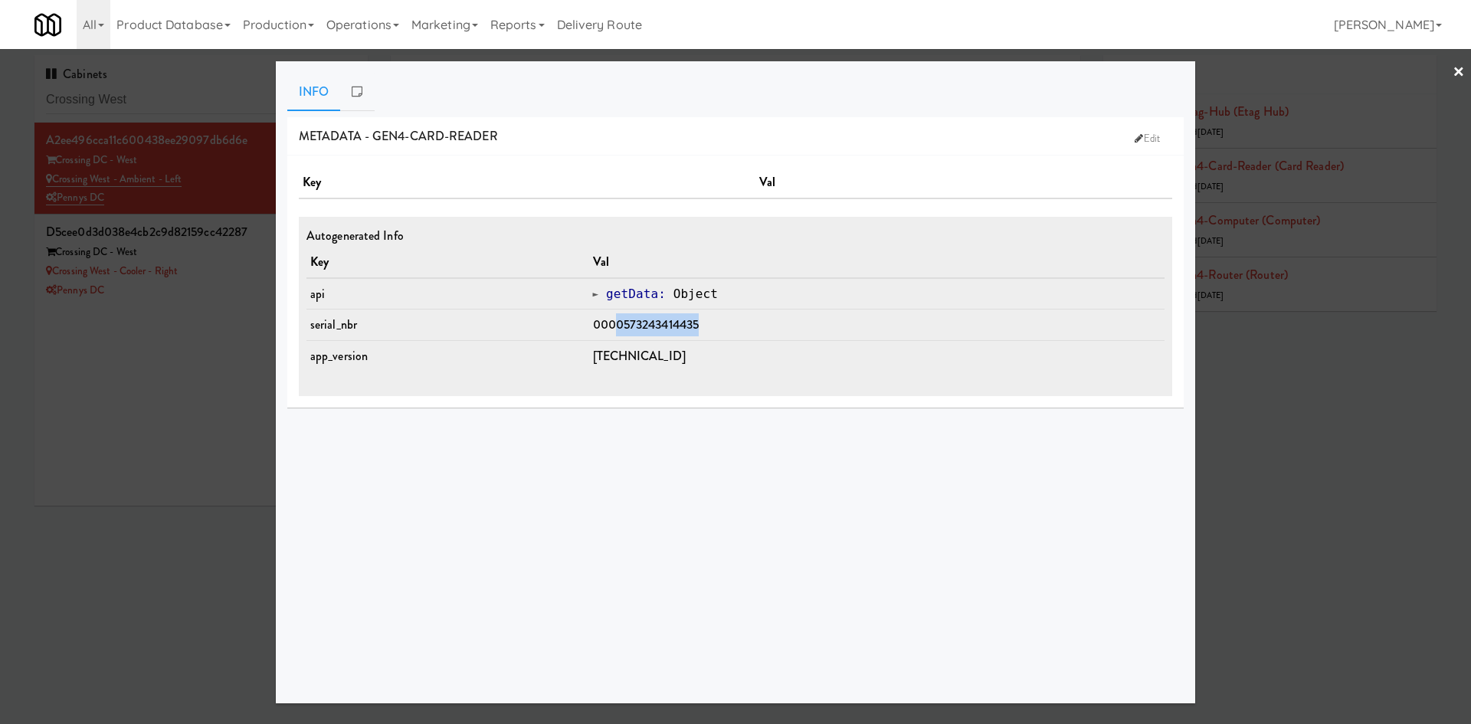
drag, startPoint x: 633, startPoint y: 326, endPoint x: 738, endPoint y: 324, distance: 105.0
click at [738, 324] on td "0000573243414435" at bounding box center [877, 324] width 576 height 31
copy span "0573243414435"
click at [118, 81] on div at bounding box center [735, 362] width 1471 height 724
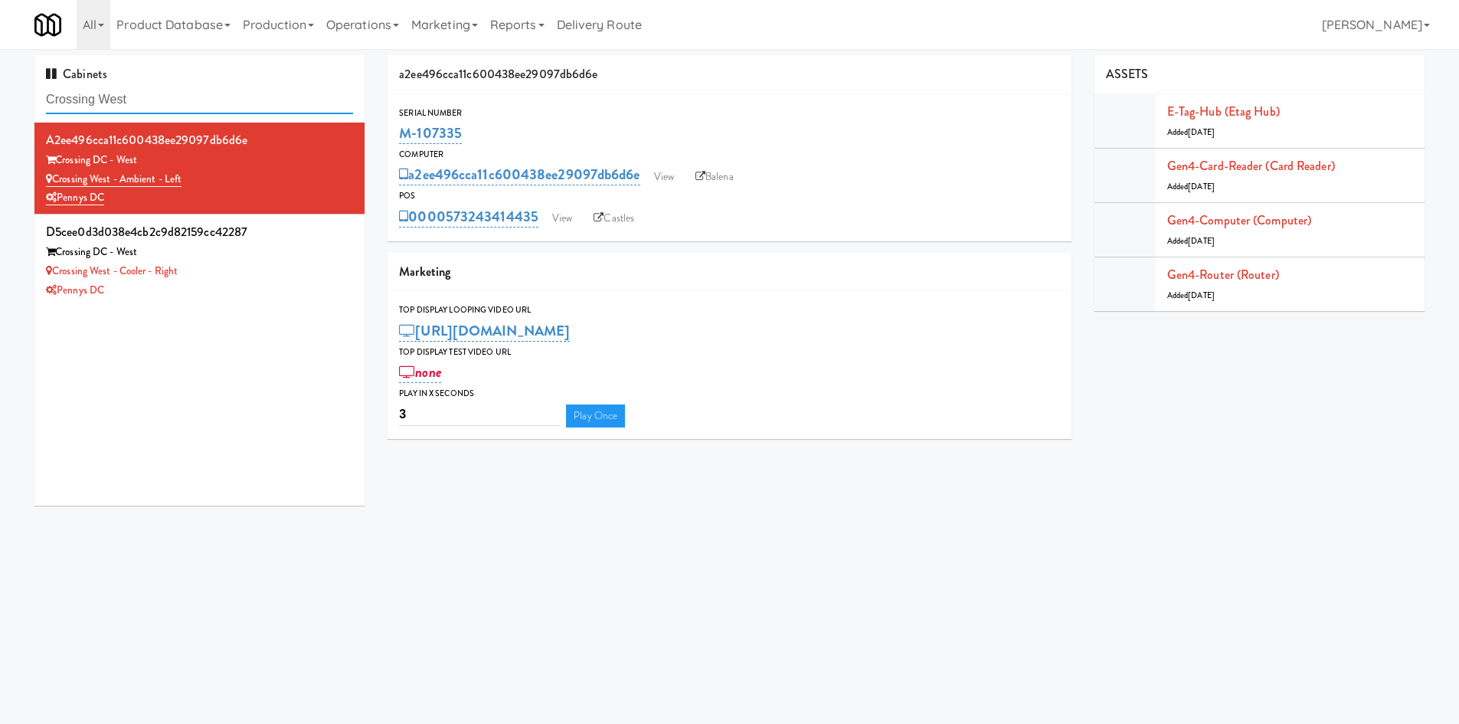
click at [120, 92] on input "Crossing West" at bounding box center [199, 100] width 307 height 28
paste input "The Sur - Cooler"
type input "The Sur - Cooler"
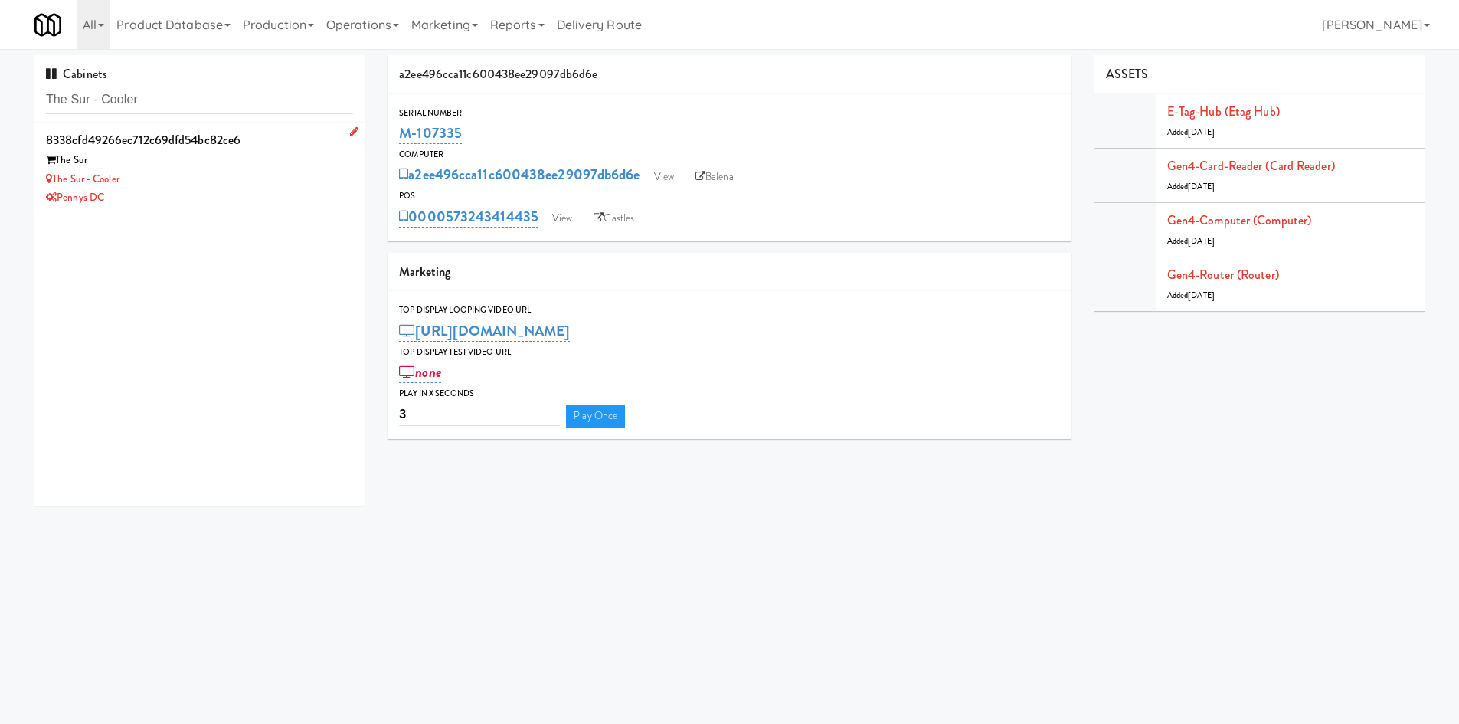
click at [246, 192] on div "Pennys DC" at bounding box center [199, 197] width 307 height 19
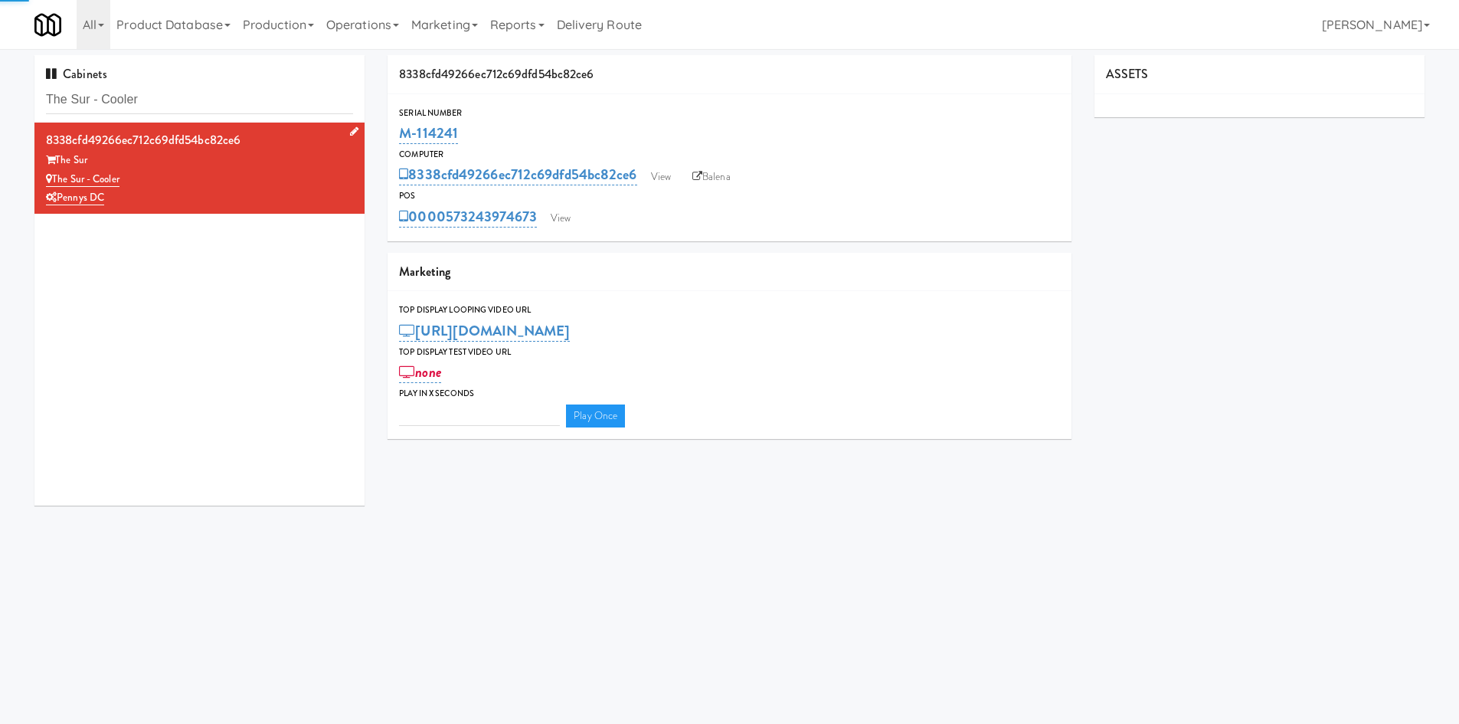
type input "3"
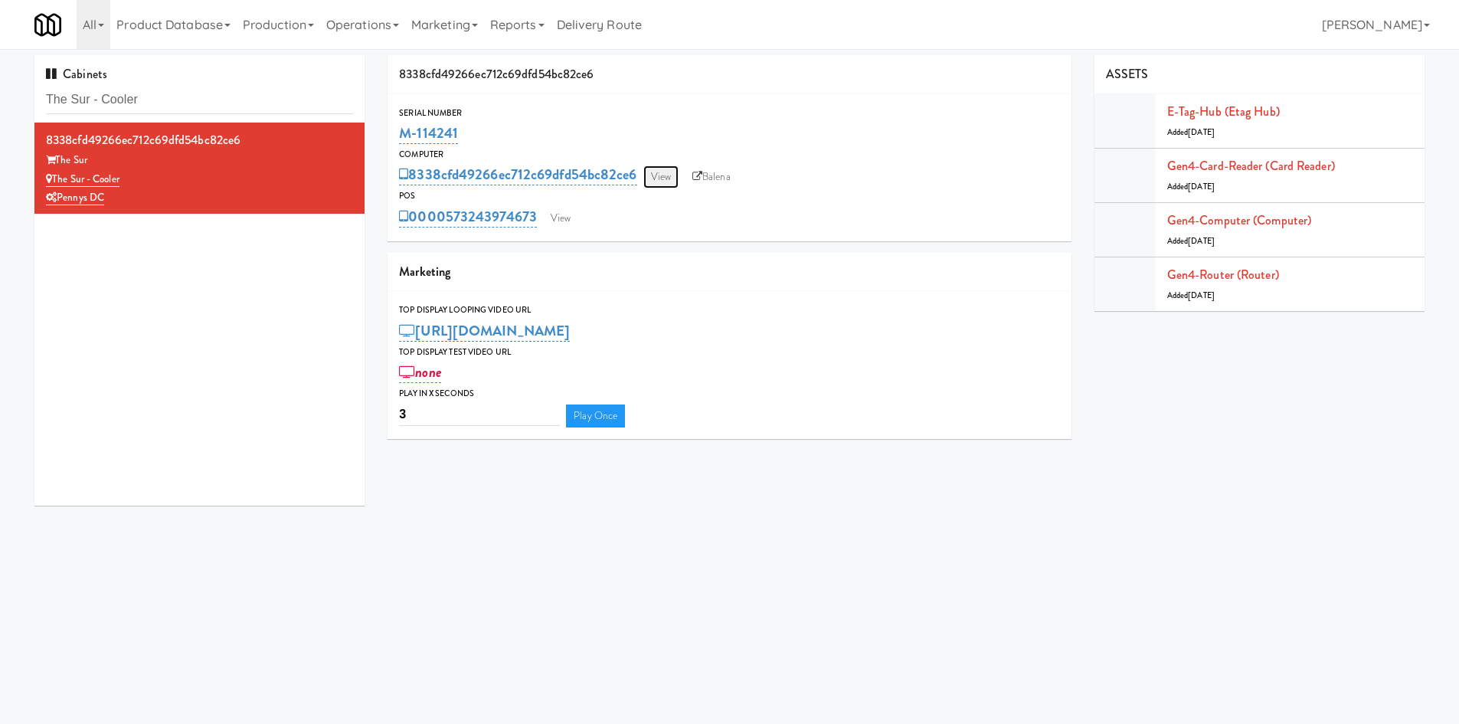
click at [661, 173] on link "View" at bounding box center [660, 176] width 35 height 23
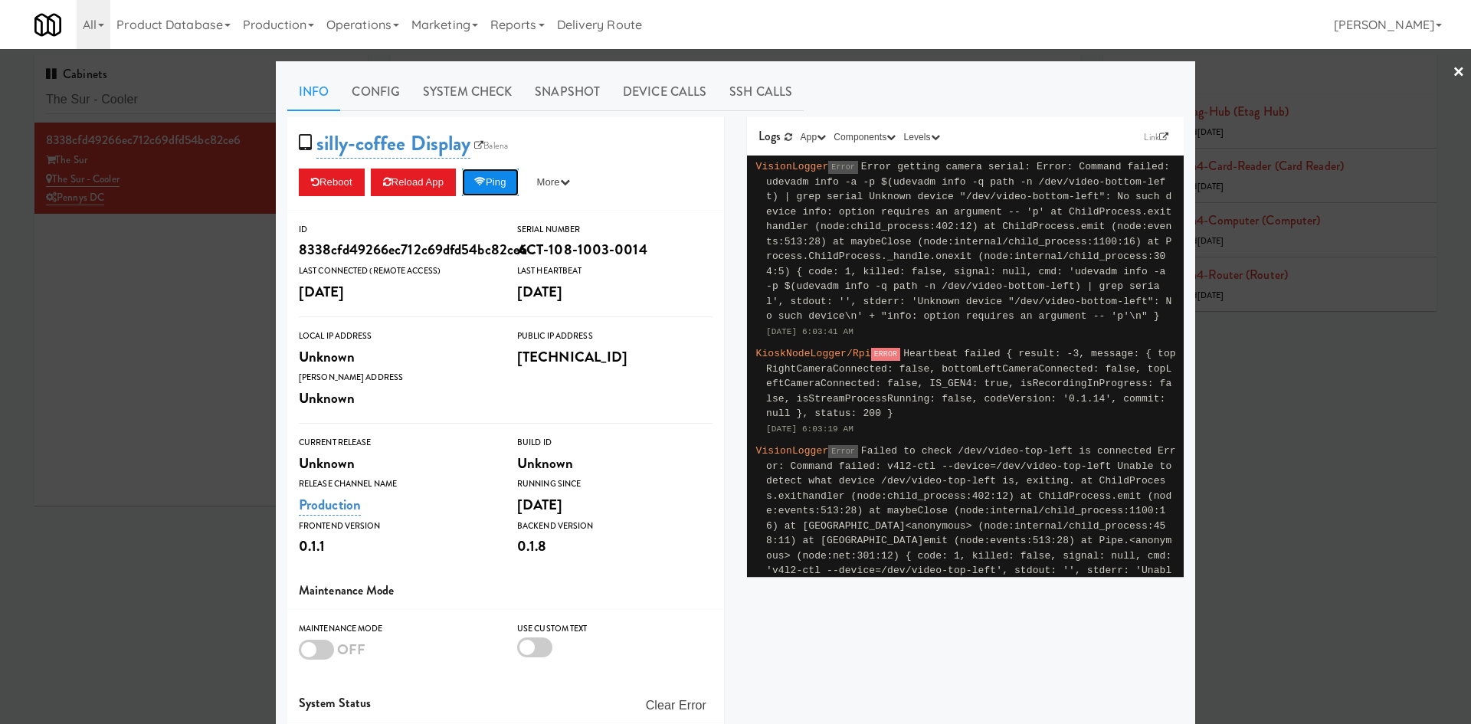
click at [501, 193] on button "Ping" at bounding box center [490, 183] width 57 height 28
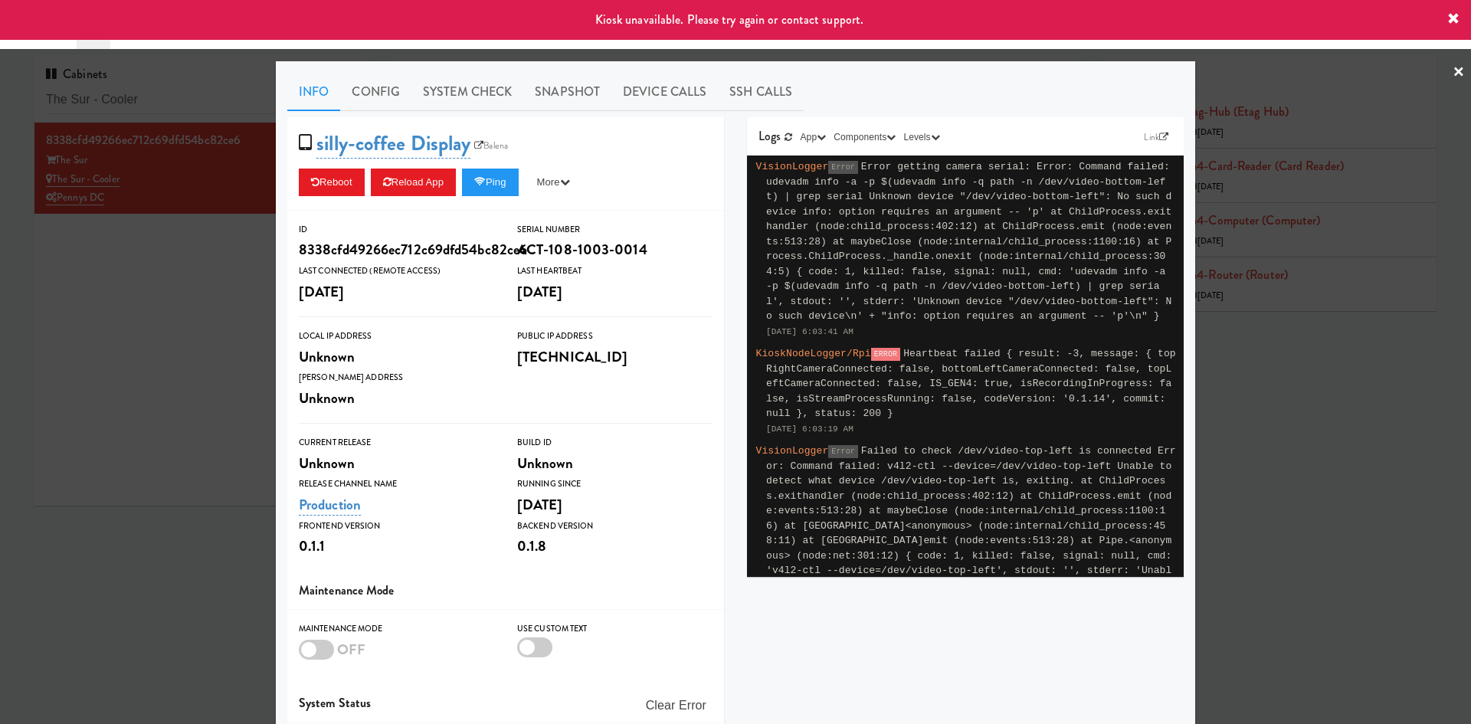
click at [192, 309] on div at bounding box center [735, 362] width 1471 height 724
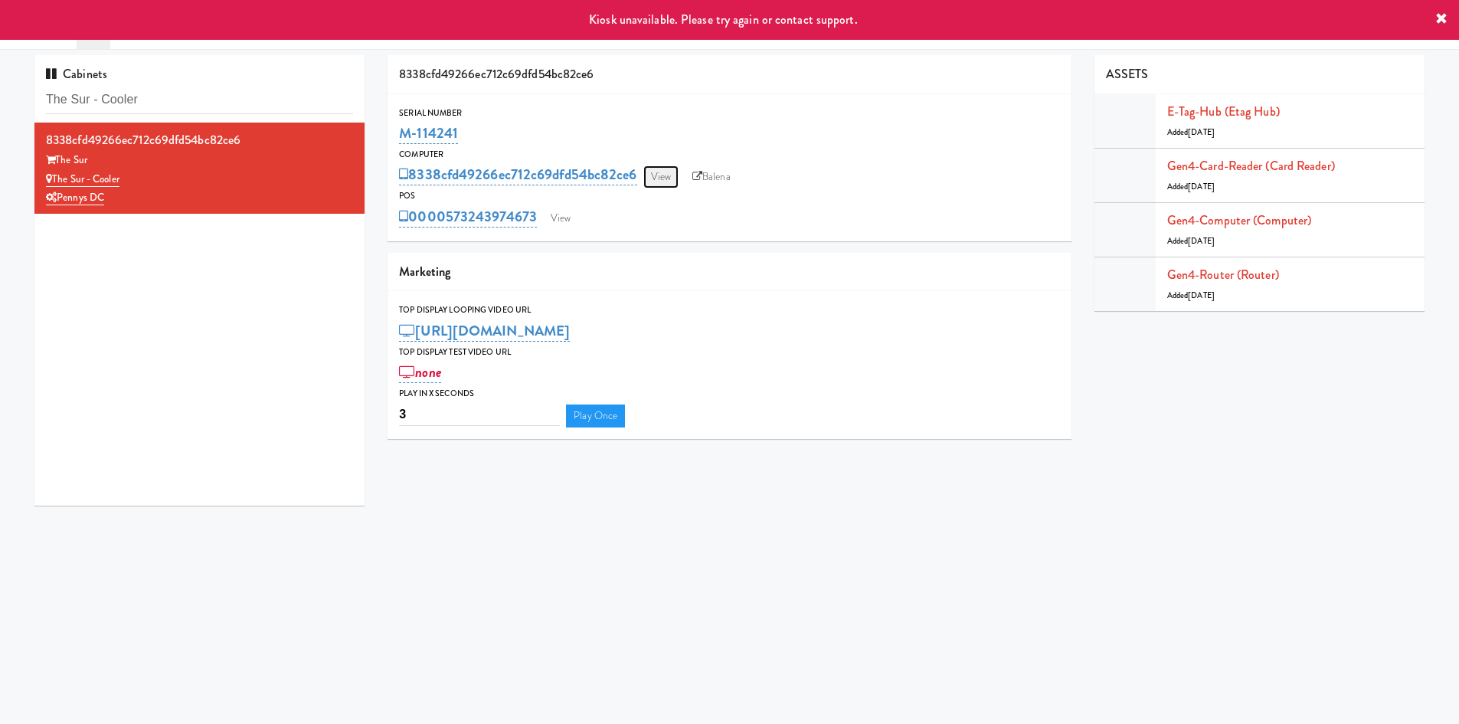
click at [670, 169] on link "View" at bounding box center [660, 176] width 35 height 23
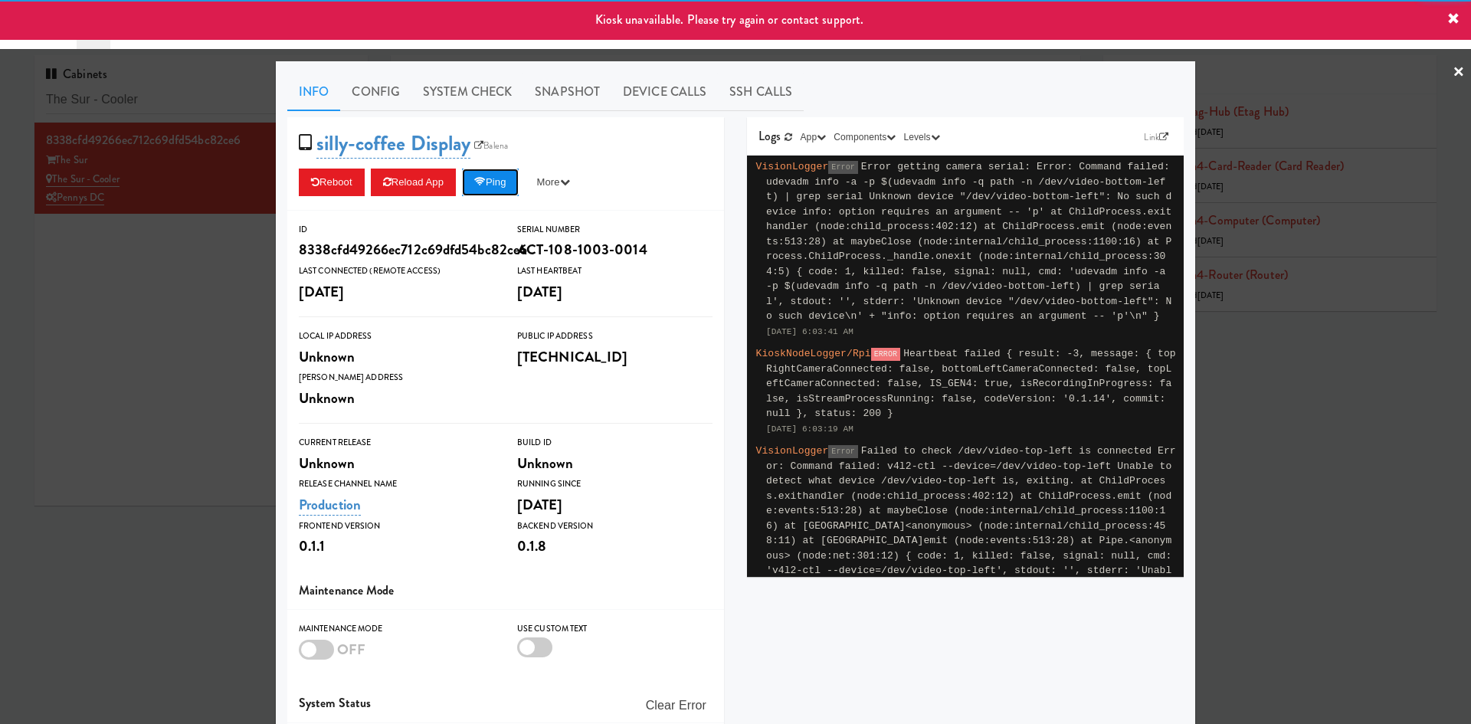
click at [492, 178] on button "Ping" at bounding box center [490, 183] width 57 height 28
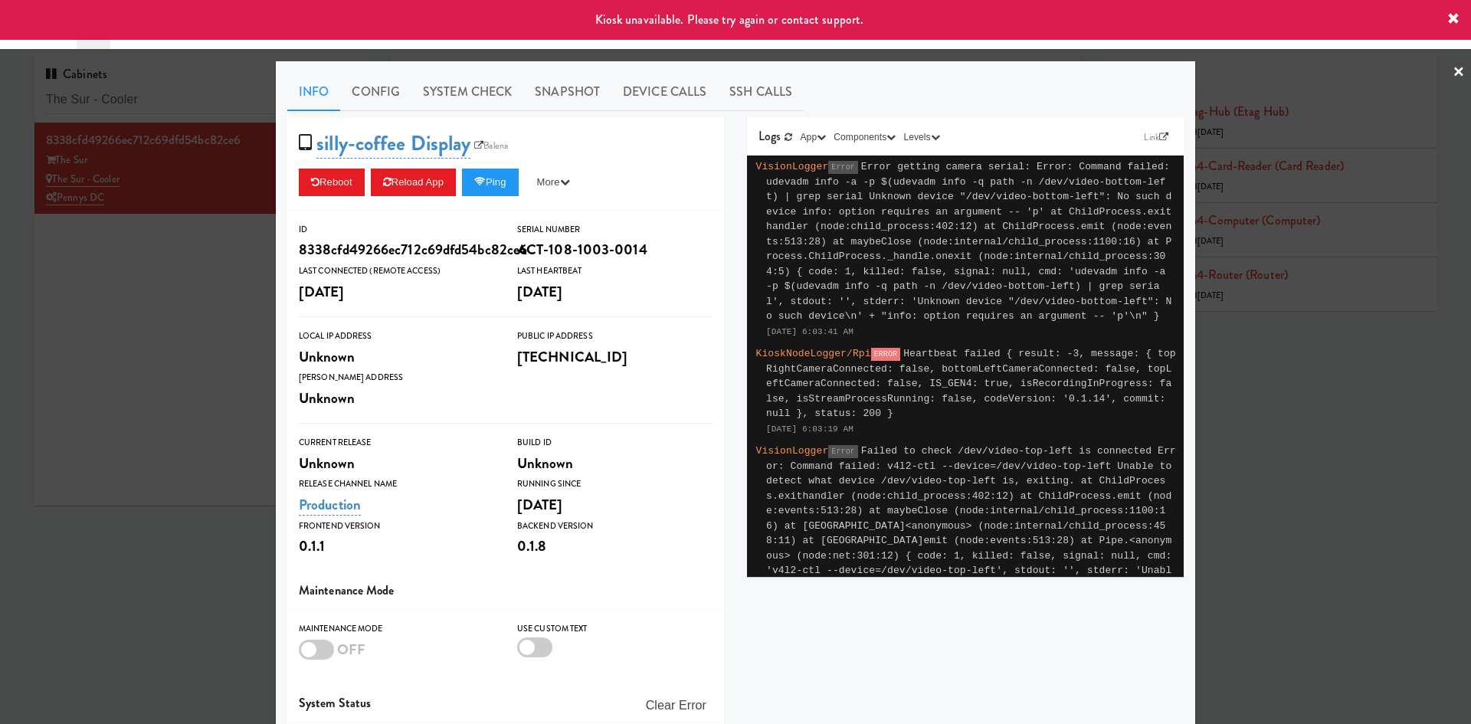
click at [172, 335] on div at bounding box center [735, 362] width 1471 height 724
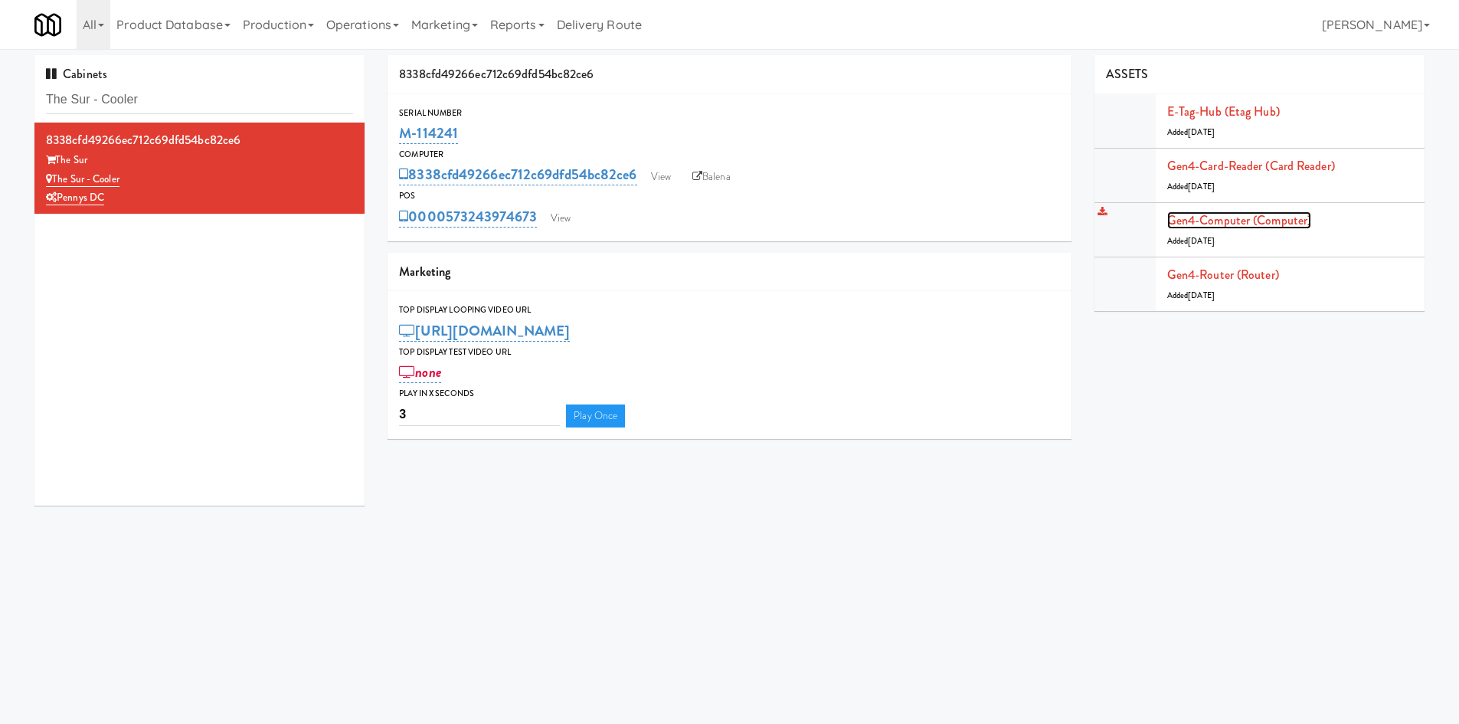
click at [1260, 224] on link "Gen4-computer (Computer)" at bounding box center [1239, 220] width 144 height 18
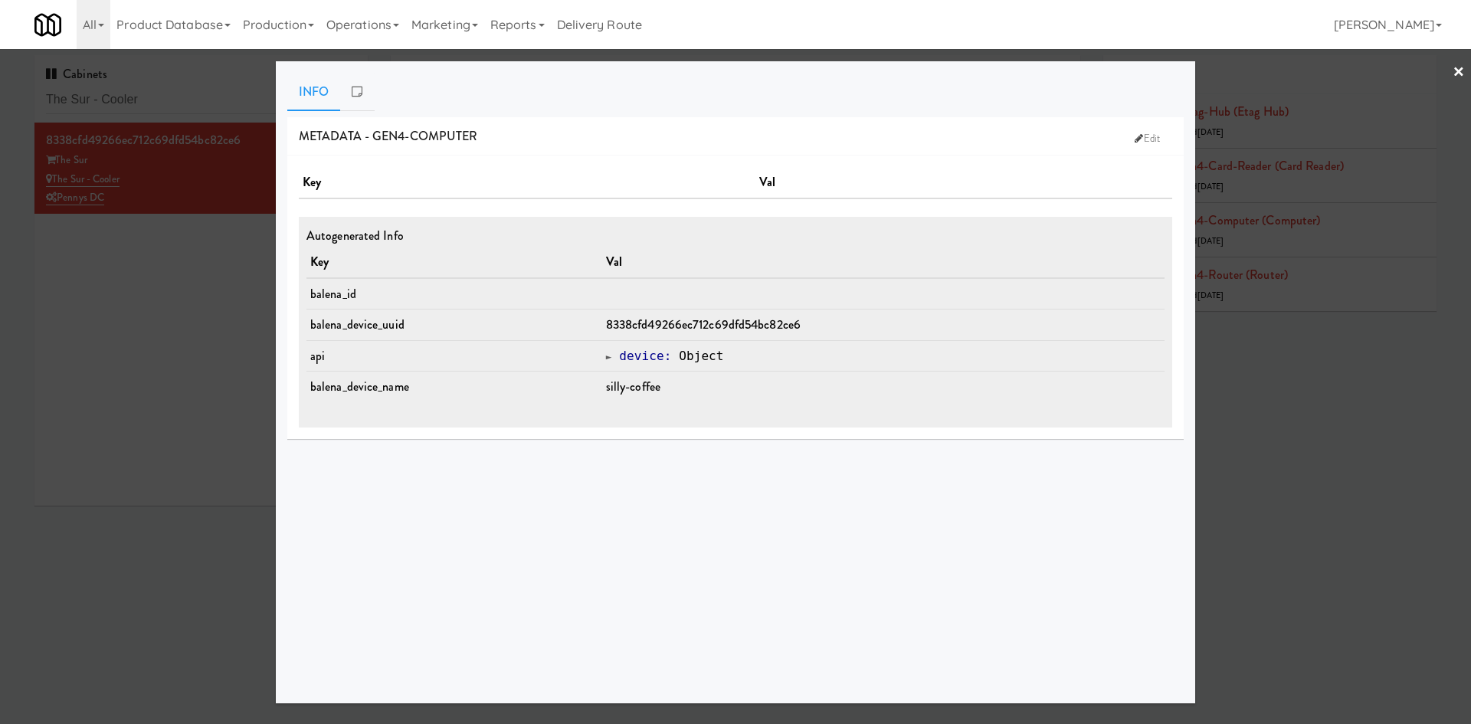
click at [172, 417] on div at bounding box center [735, 362] width 1471 height 724
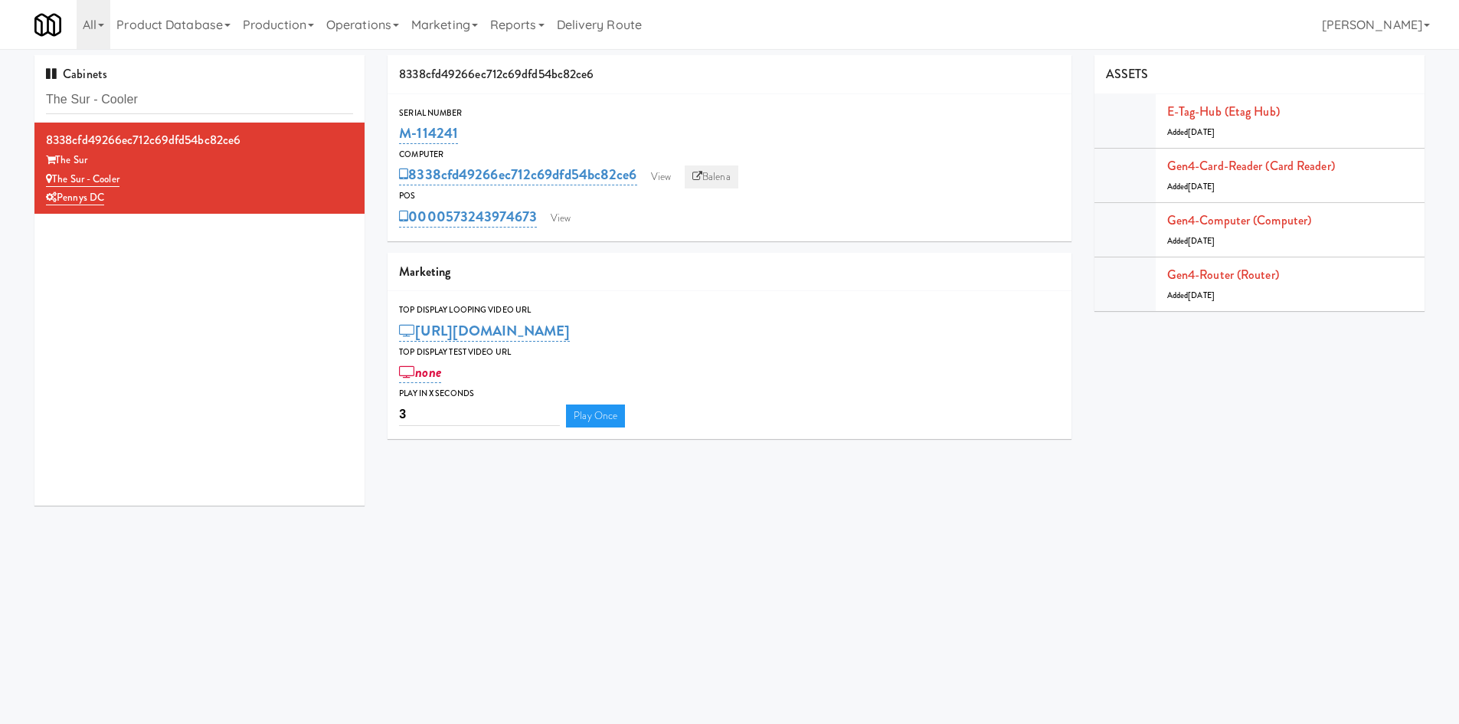
click at [731, 182] on link "Balena" at bounding box center [712, 176] width 54 height 23
click at [1218, 280] on link "Gen4-router (Router)" at bounding box center [1223, 275] width 112 height 18
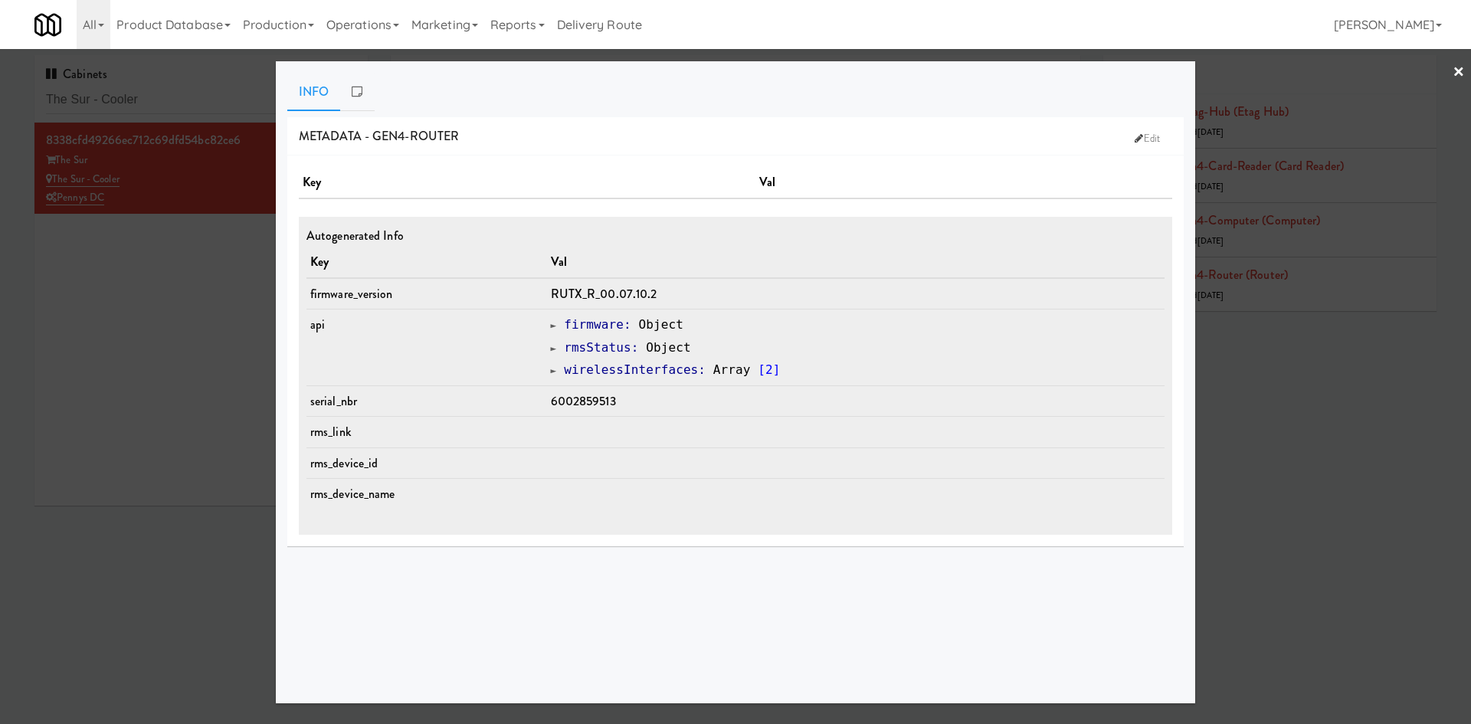
click at [588, 414] on td "6002859513" at bounding box center [855, 400] width 617 height 31
copy span "6002859513"
click at [140, 208] on div at bounding box center [735, 362] width 1471 height 724
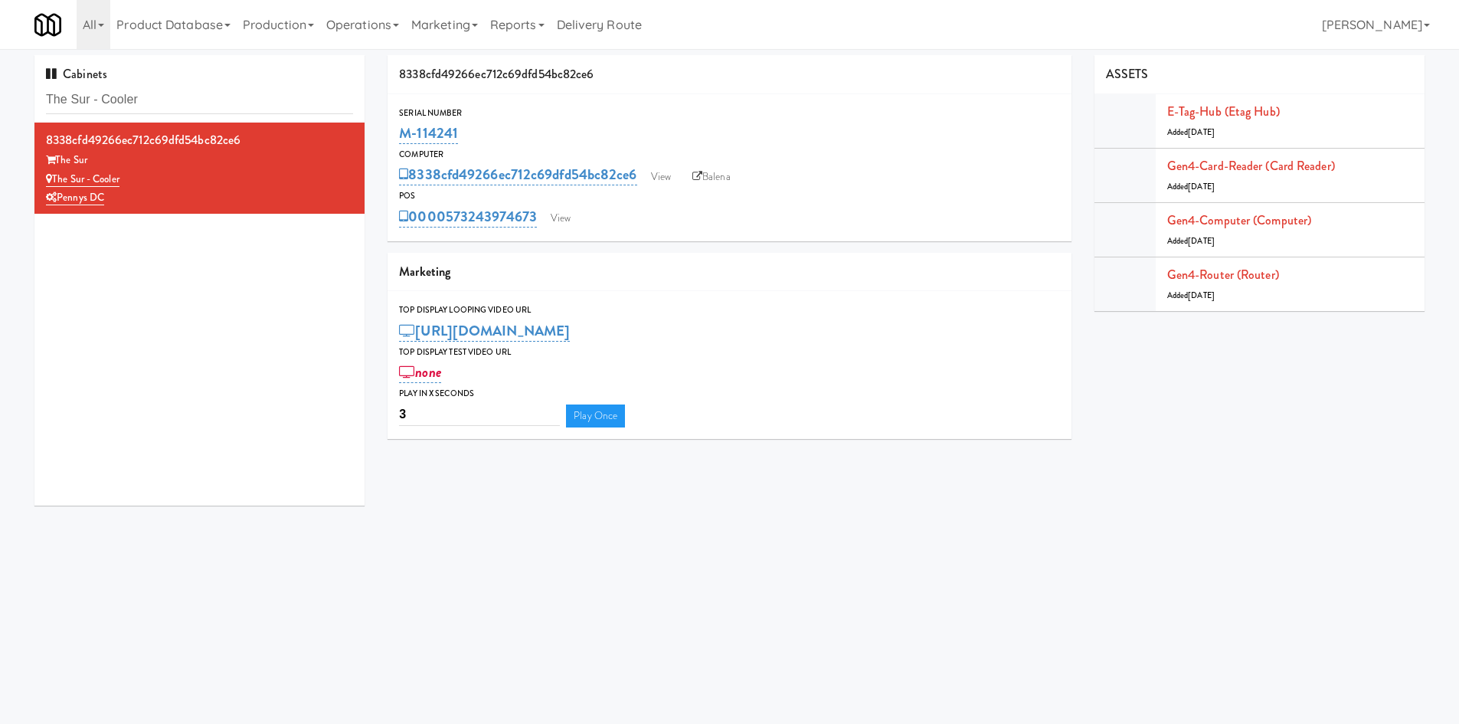
drag, startPoint x: 518, startPoint y: 134, endPoint x: 392, endPoint y: 134, distance: 125.6
click at [392, 134] on div "Serial Number M-114241" at bounding box center [730, 126] width 684 height 41
copy link "M-114241"
click at [126, 93] on input "The Sur - Cooler" at bounding box center [199, 100] width 307 height 28
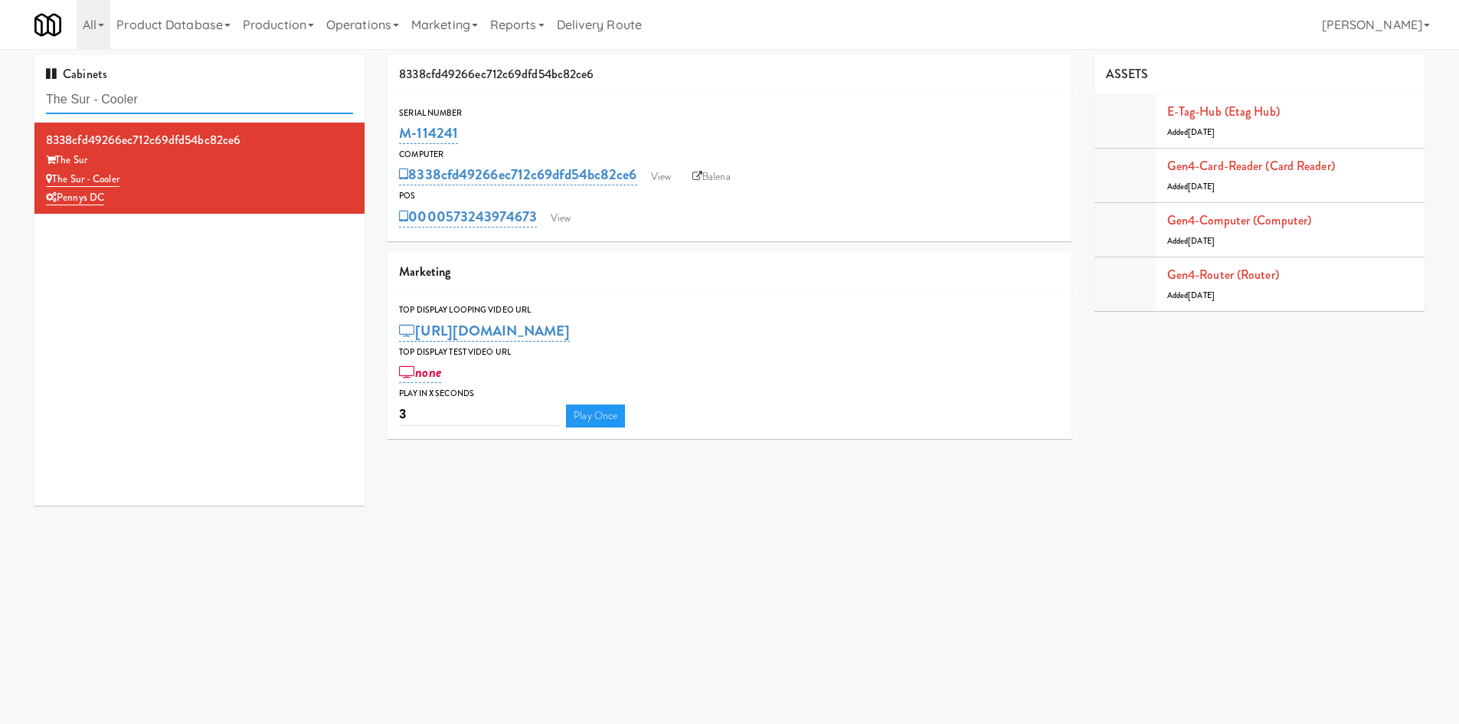
click at [125, 93] on input "The Sur - Cooler" at bounding box center [199, 100] width 307 height 28
paste input "welve12 - Cooler - Left"
type input "Twelve12 - Cooler - Left"
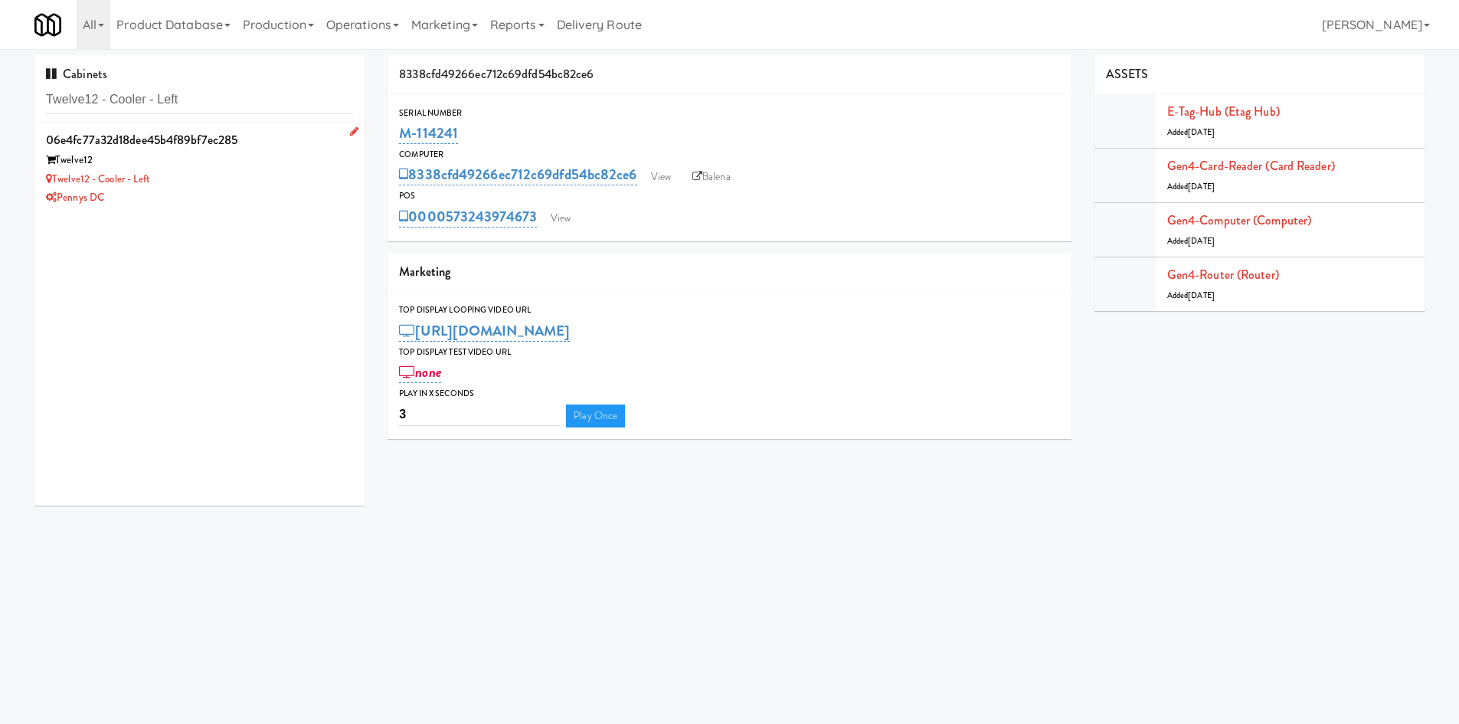
click at [237, 187] on div "Twelve12 - Cooler - Left" at bounding box center [199, 179] width 307 height 19
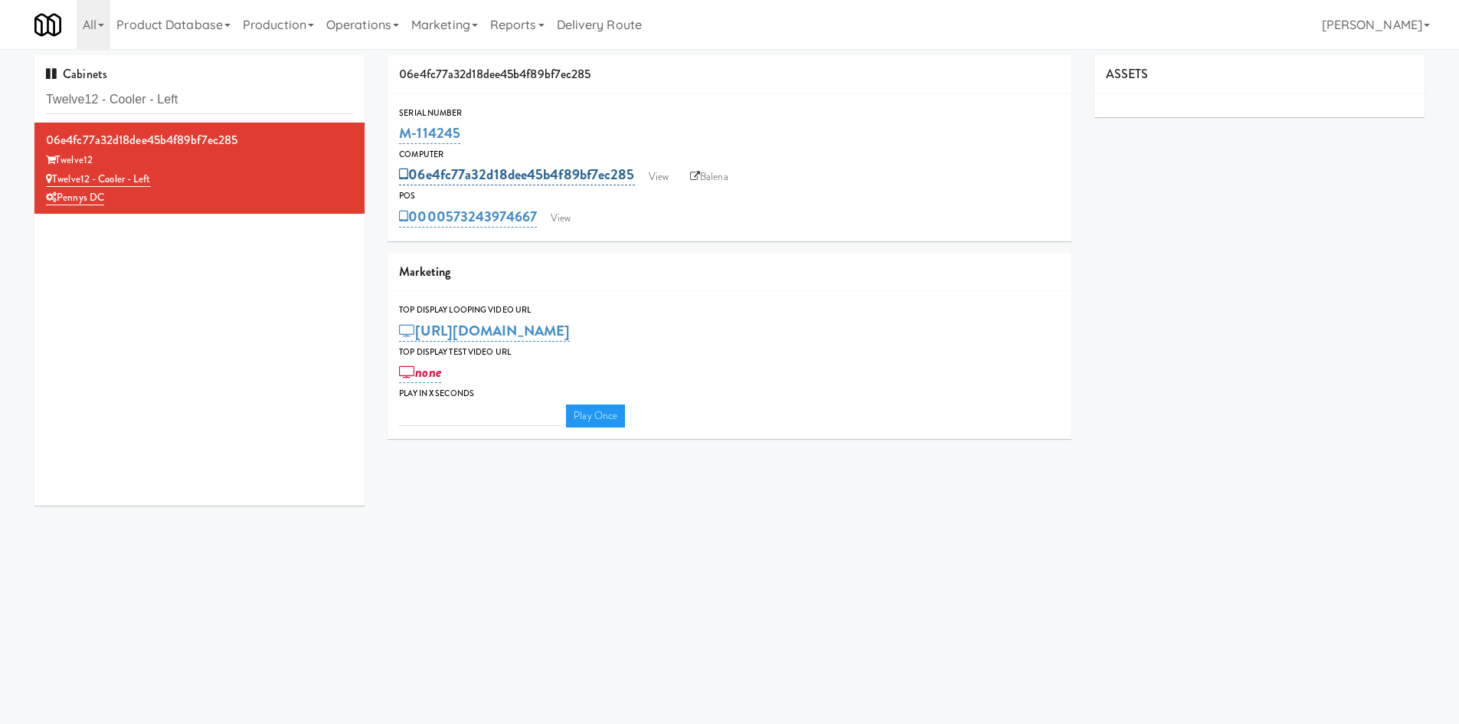
type input "3"
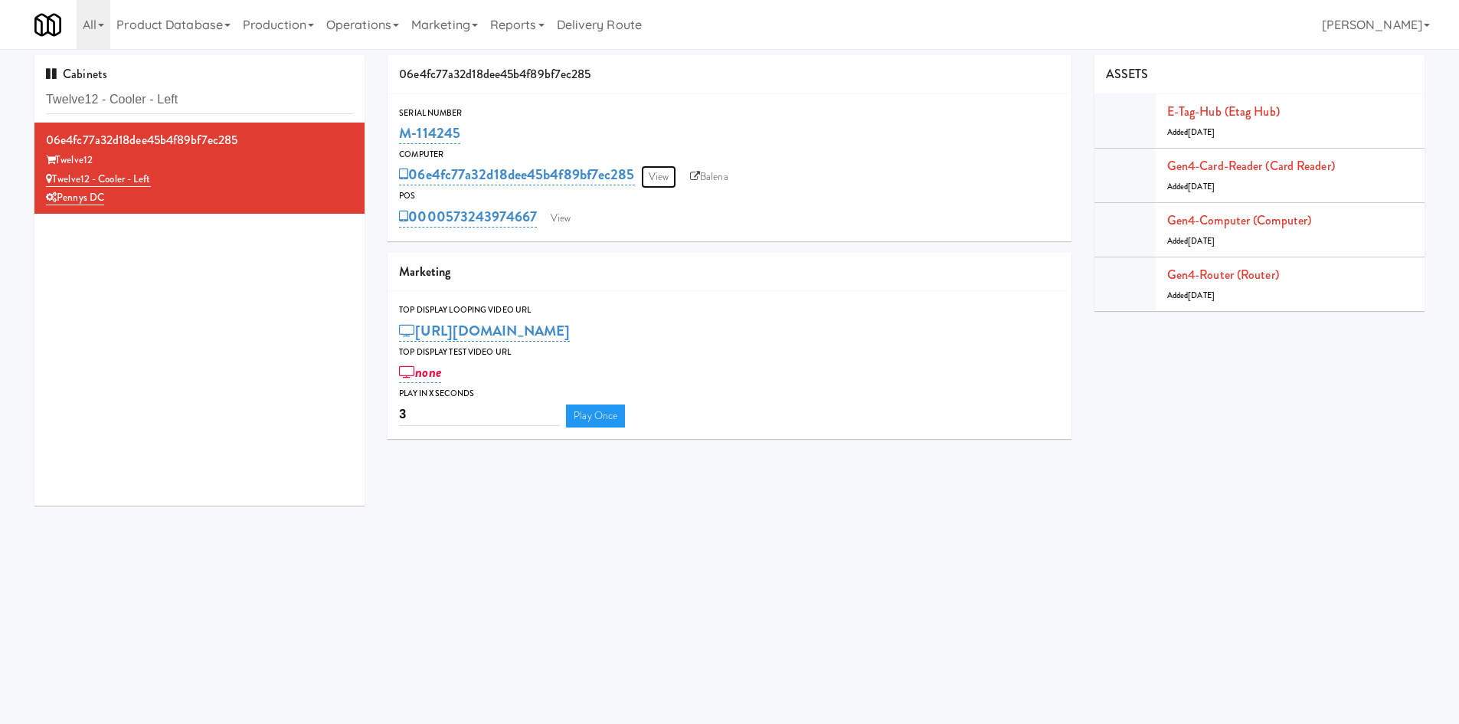
drag, startPoint x: 658, startPoint y: 181, endPoint x: 639, endPoint y: 183, distance: 19.3
click at [658, 181] on link "View" at bounding box center [658, 176] width 35 height 23
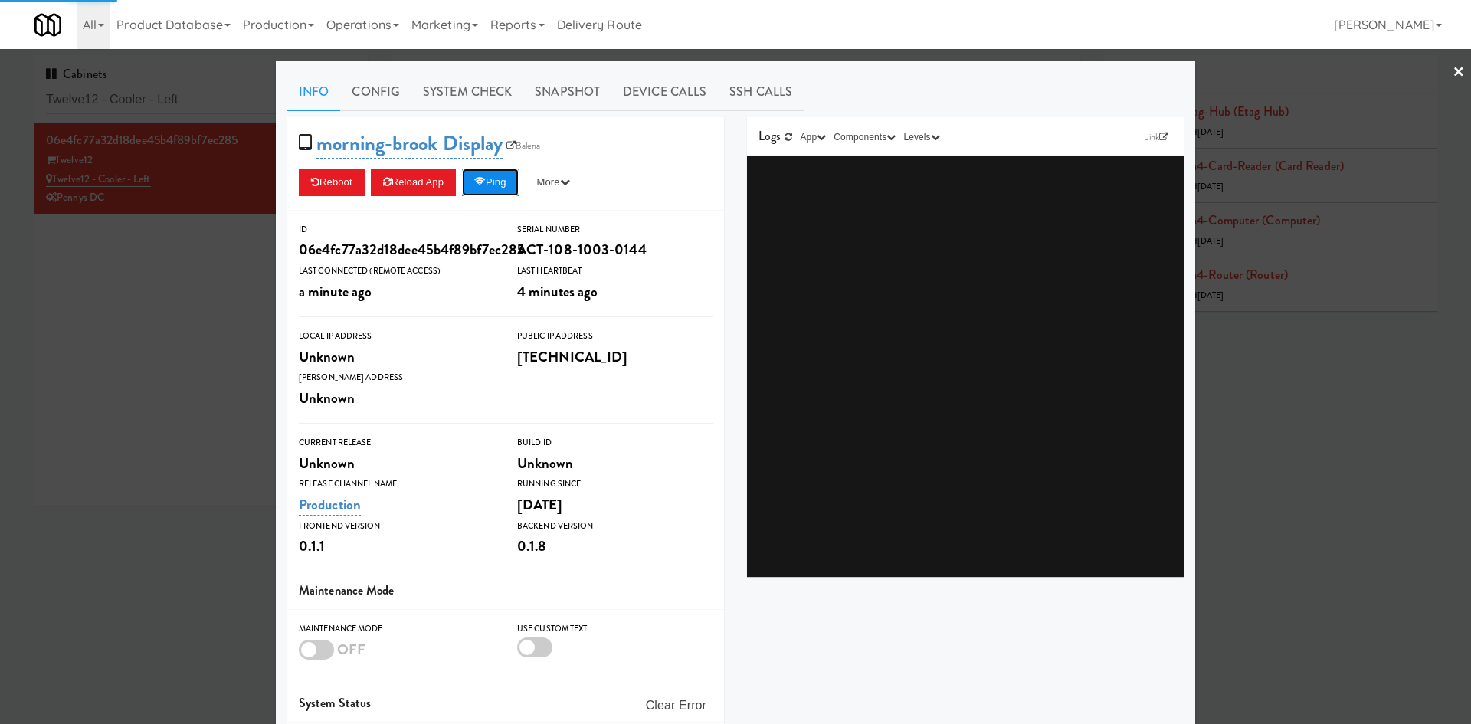
click at [486, 188] on button "Ping" at bounding box center [490, 183] width 57 height 28
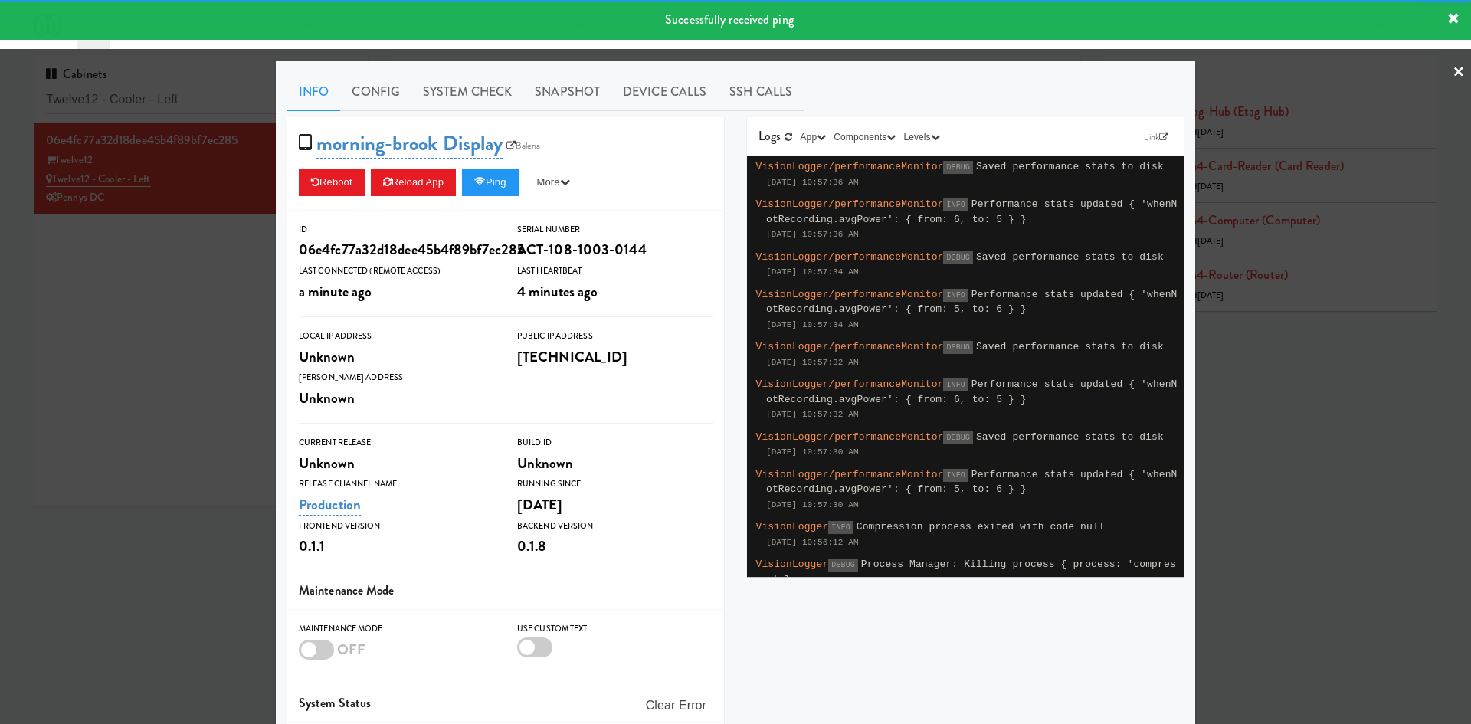
click at [208, 299] on div at bounding box center [735, 362] width 1471 height 724
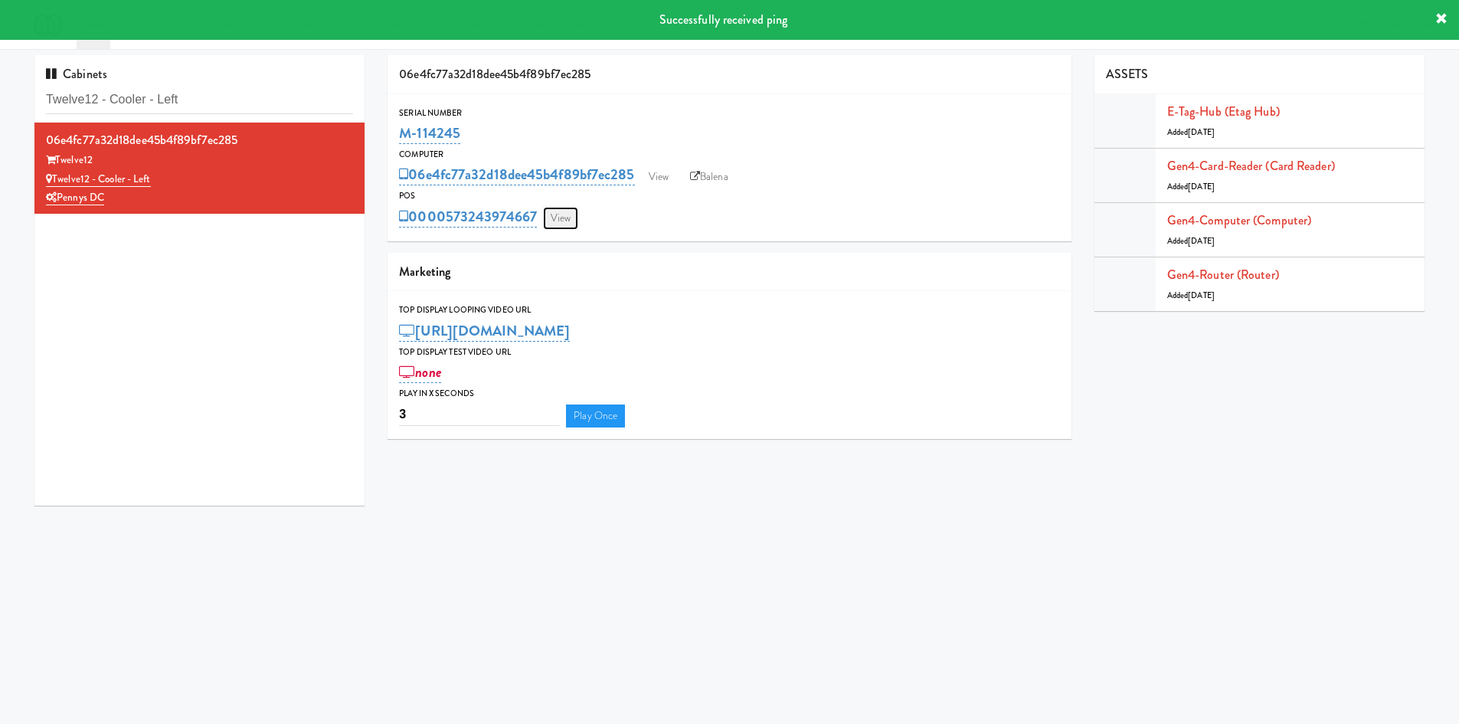
click at [569, 223] on link "View" at bounding box center [560, 218] width 35 height 23
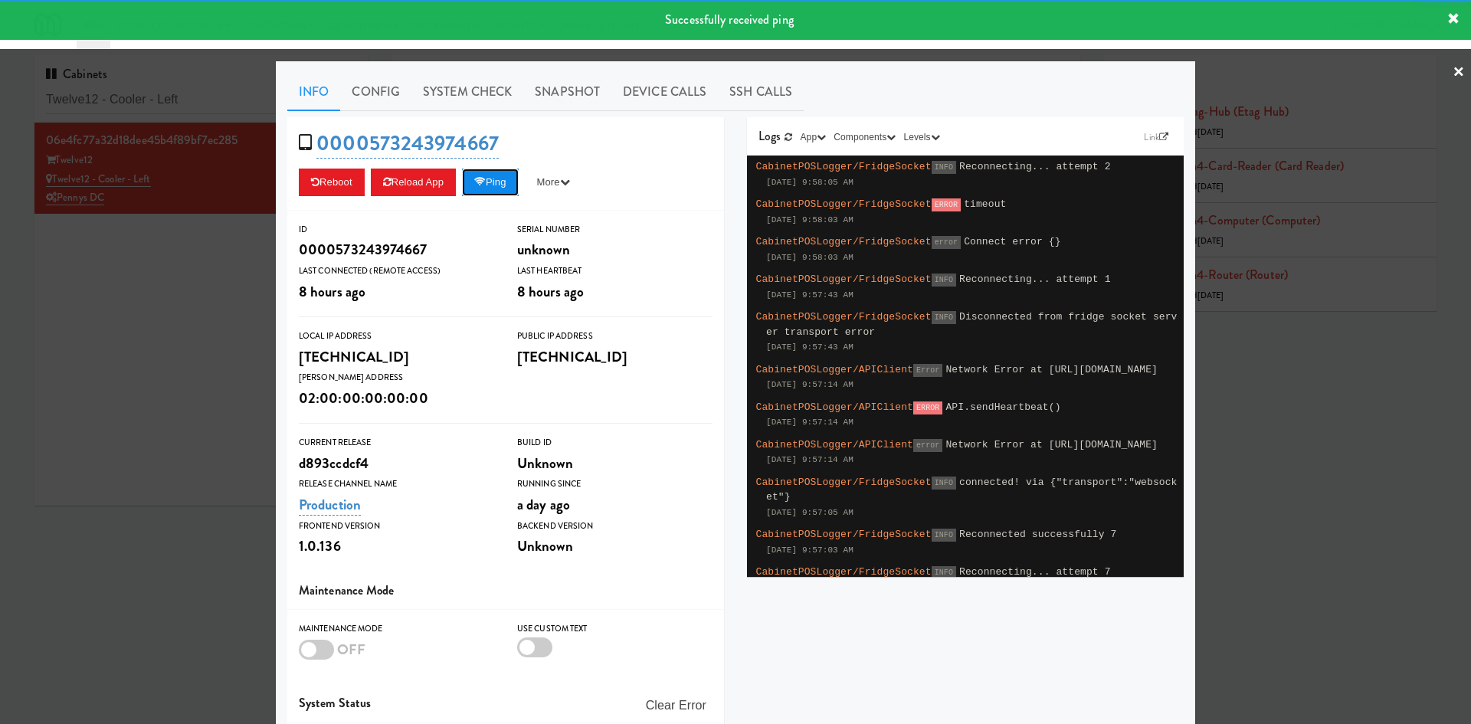
click at [499, 189] on button "Ping" at bounding box center [490, 183] width 57 height 28
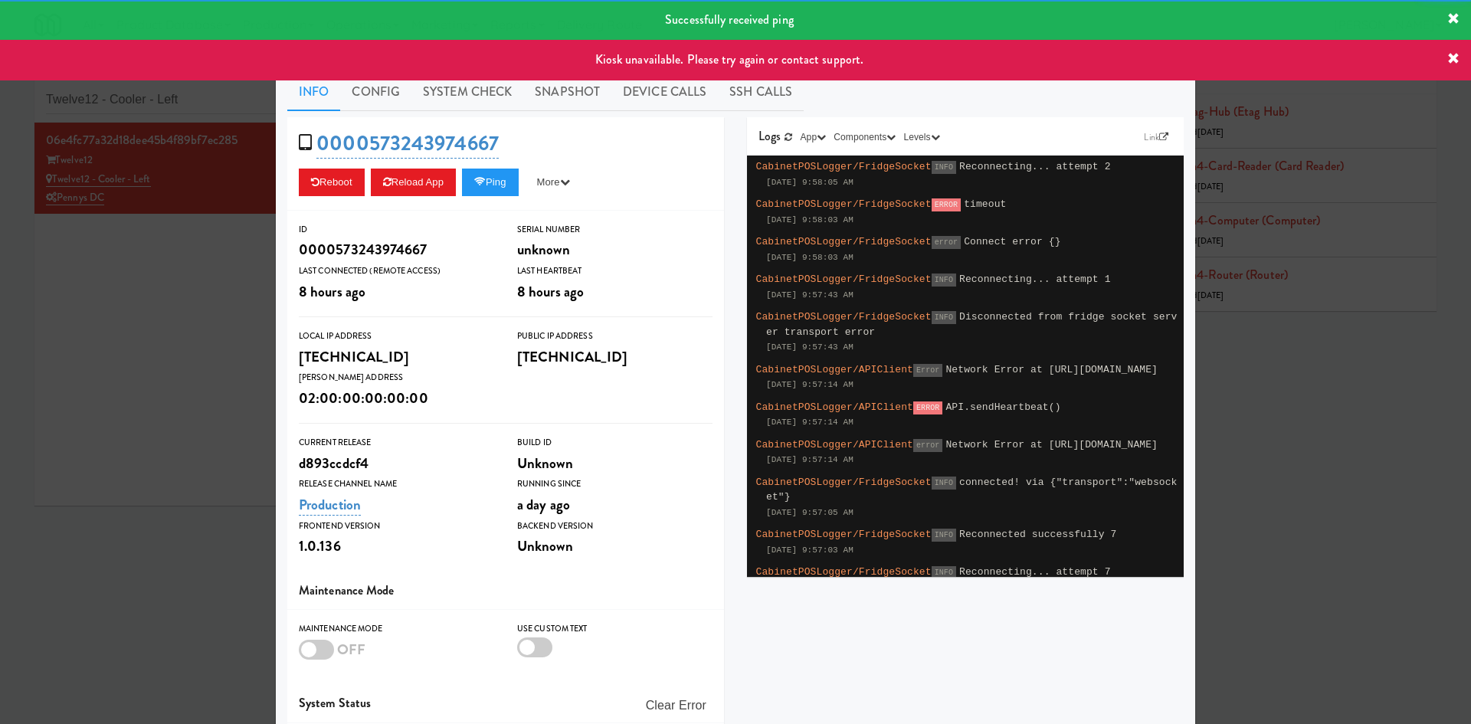
click at [178, 365] on div at bounding box center [735, 362] width 1471 height 724
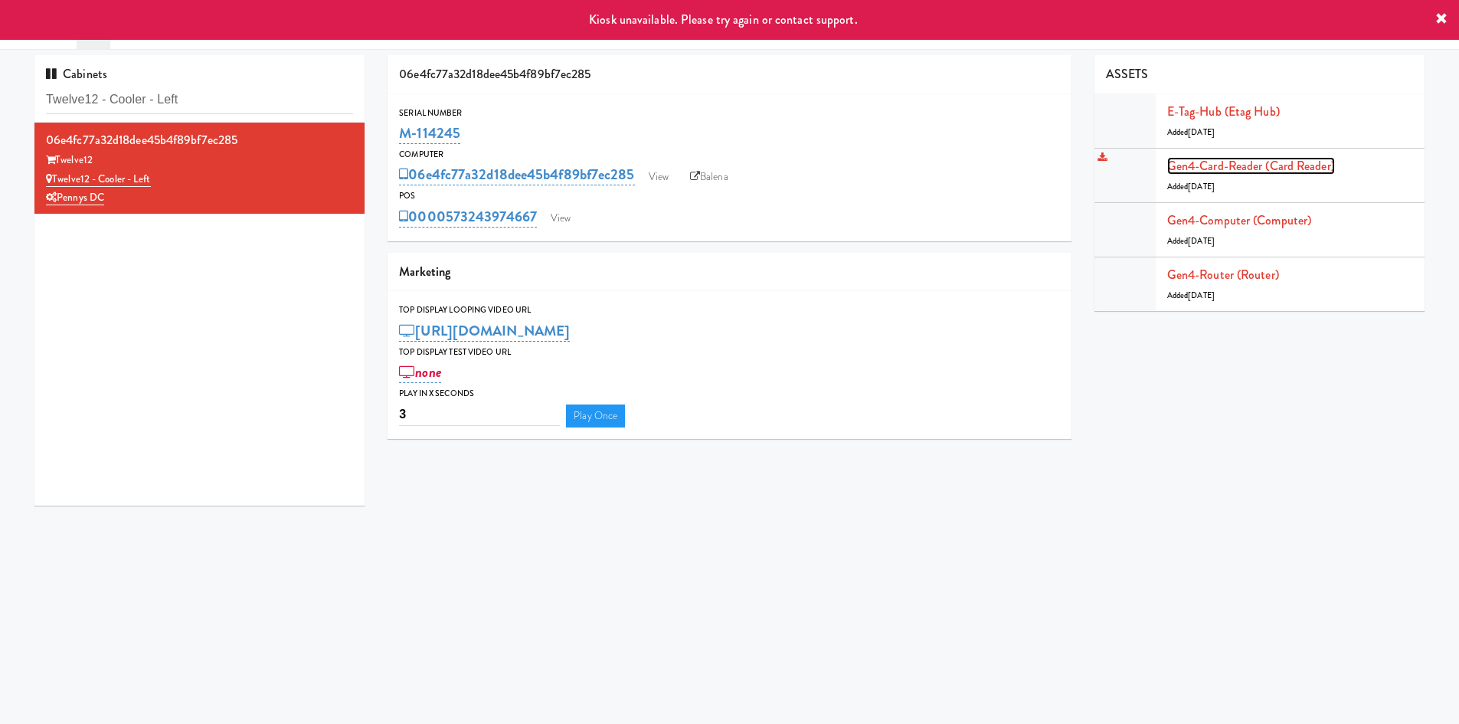
click at [1274, 165] on link "Gen4-card-reader (Card Reader)" at bounding box center [1251, 166] width 168 height 18
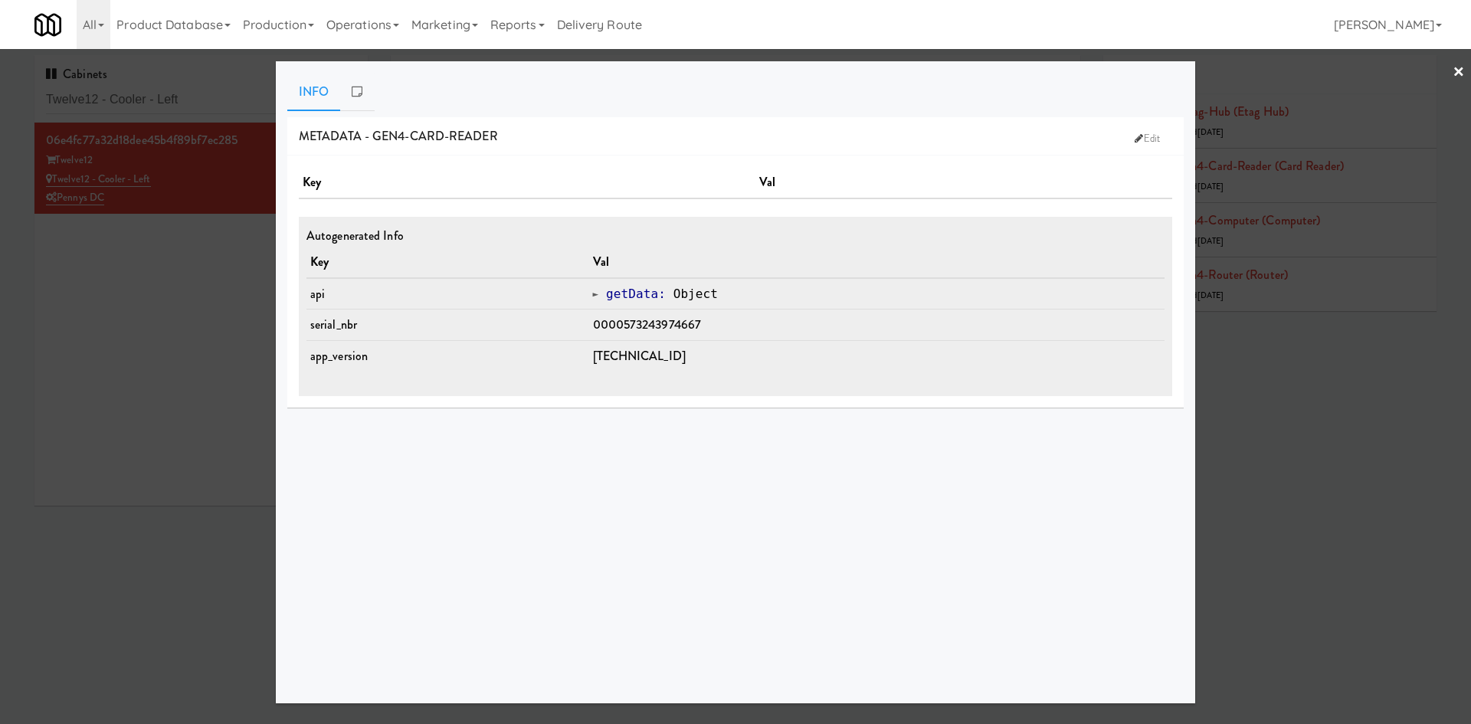
click at [691, 316] on span "0000573243974667" at bounding box center [647, 325] width 109 height 18
click at [642, 325] on span "0000573243974667" at bounding box center [647, 325] width 109 height 18
drag, startPoint x: 637, startPoint y: 325, endPoint x: 793, endPoint y: 332, distance: 156.4
click at [793, 332] on td "0000573243974667" at bounding box center [877, 324] width 576 height 31
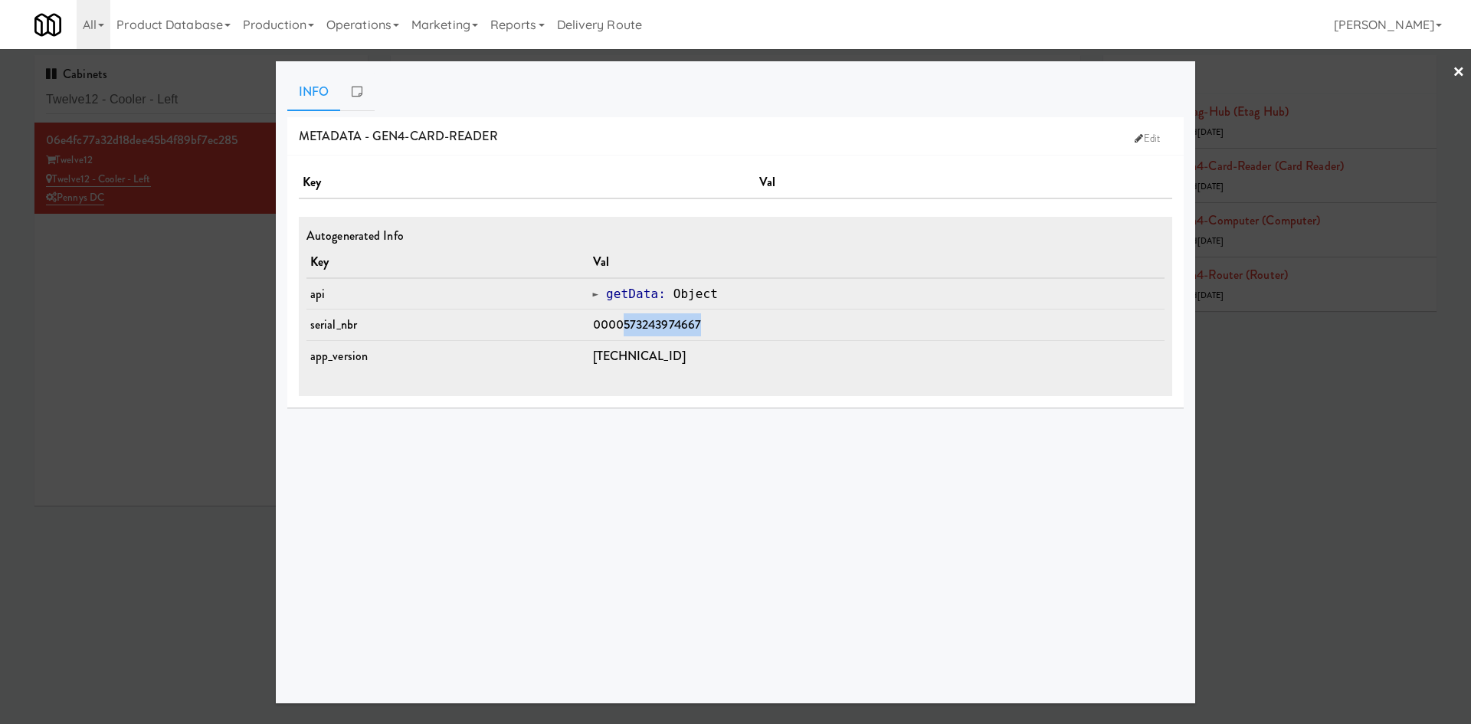
copy span "573243974667"
click at [198, 514] on div at bounding box center [735, 362] width 1471 height 724
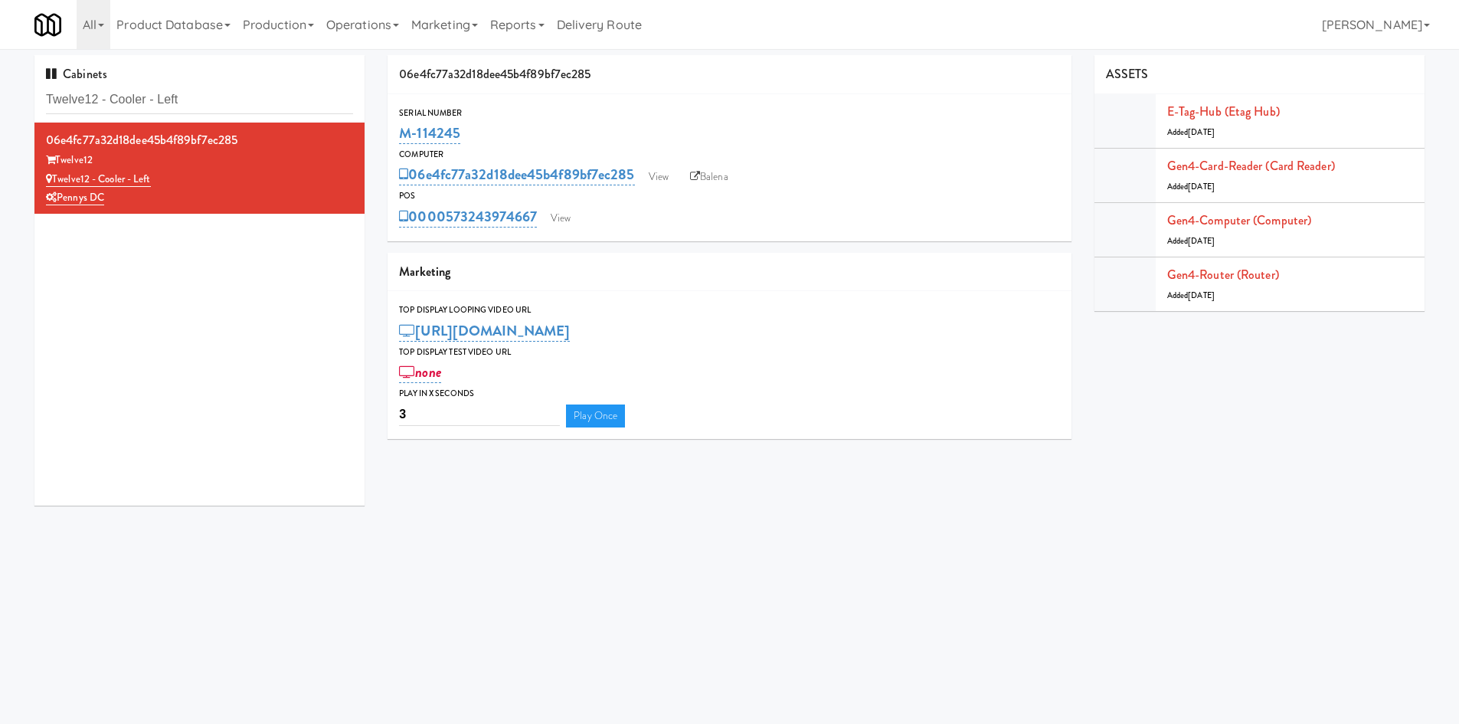
click at [823, 691] on body "Okay Okay Select date: previous 2025-Aug next Su Mo Tu We Th Fr Sa 27 28 29 30 …" at bounding box center [729, 411] width 1459 height 724
click at [168, 119] on div "Cabinets Twelve12 - Cooler - Left" at bounding box center [199, 88] width 330 height 67
click at [169, 112] on input "Twelve12 - Cooler - Left" at bounding box center [199, 100] width 307 height 28
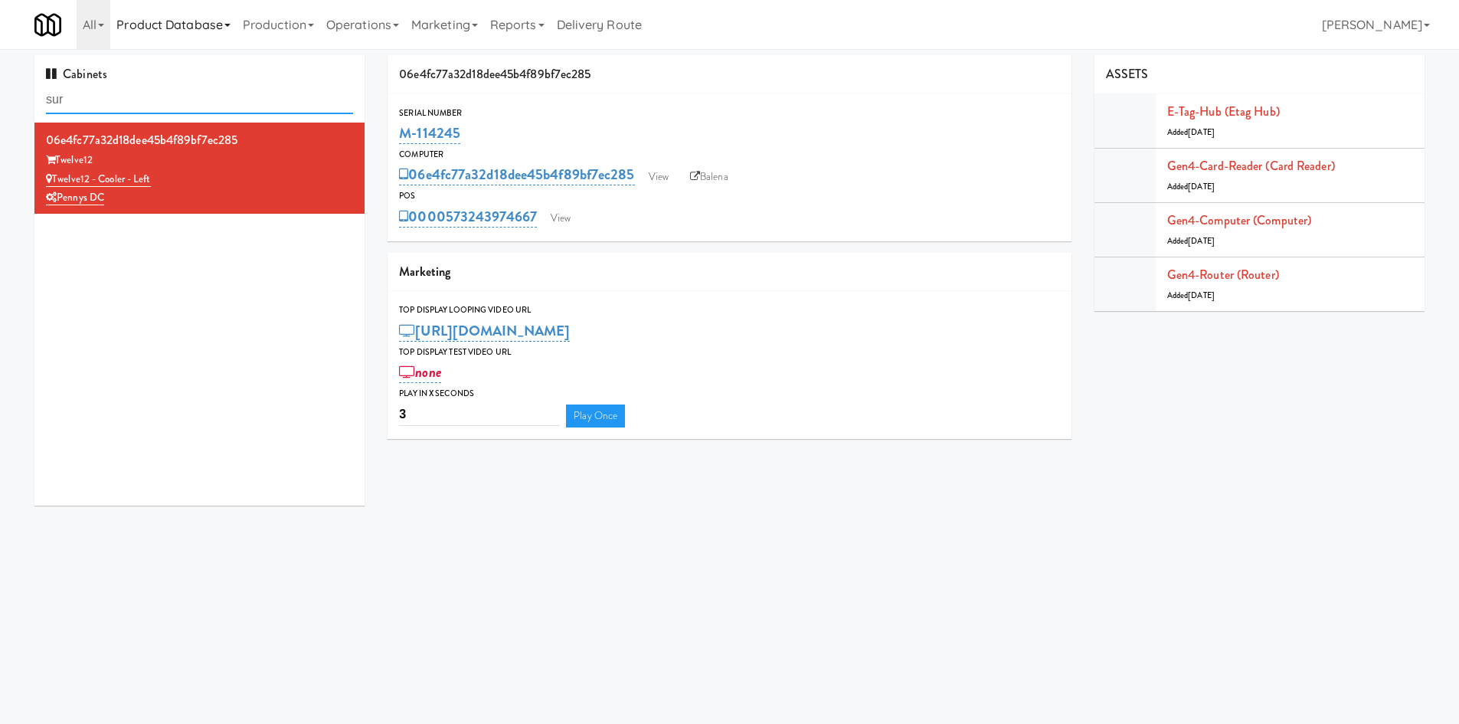
type input "sur"
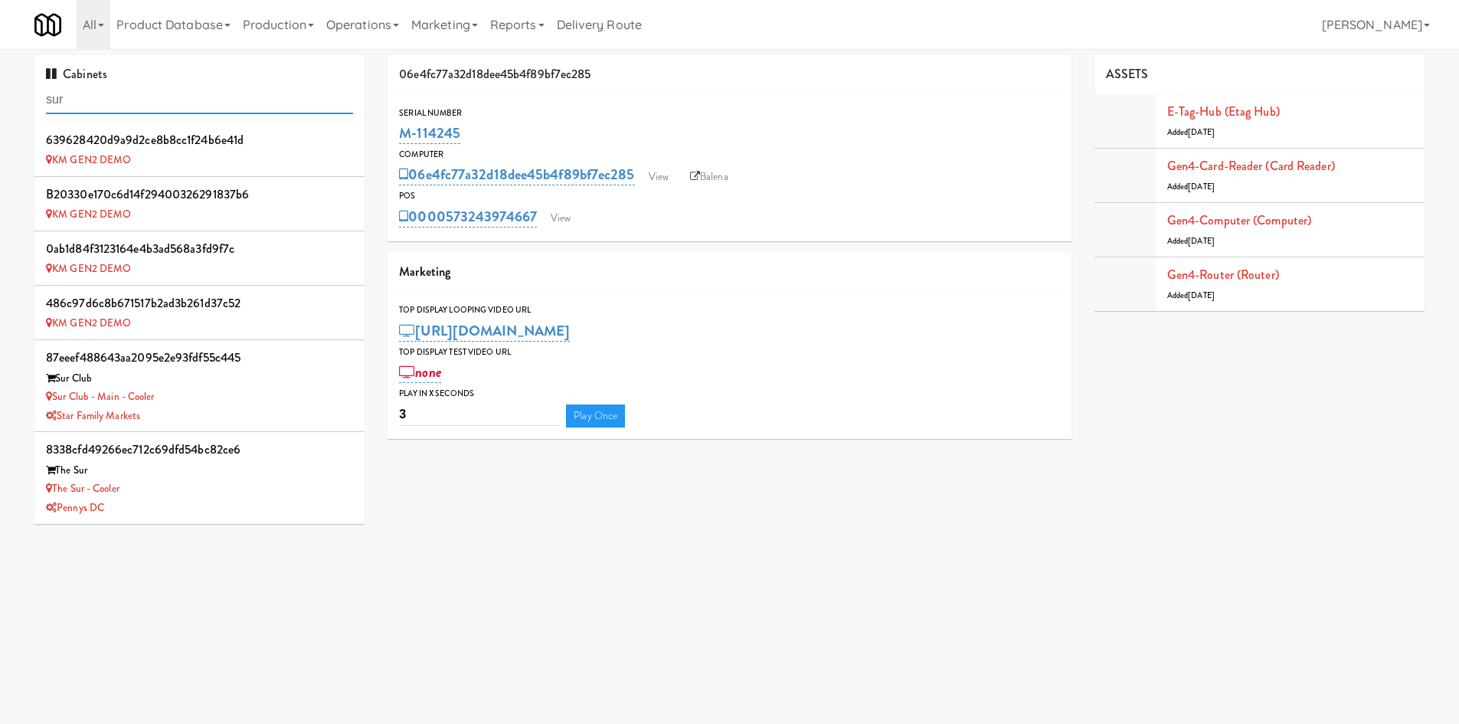
click at [200, 110] on input "sur" at bounding box center [199, 100] width 307 height 28
click at [219, 492] on div "The Sur - Cooler" at bounding box center [199, 489] width 307 height 19
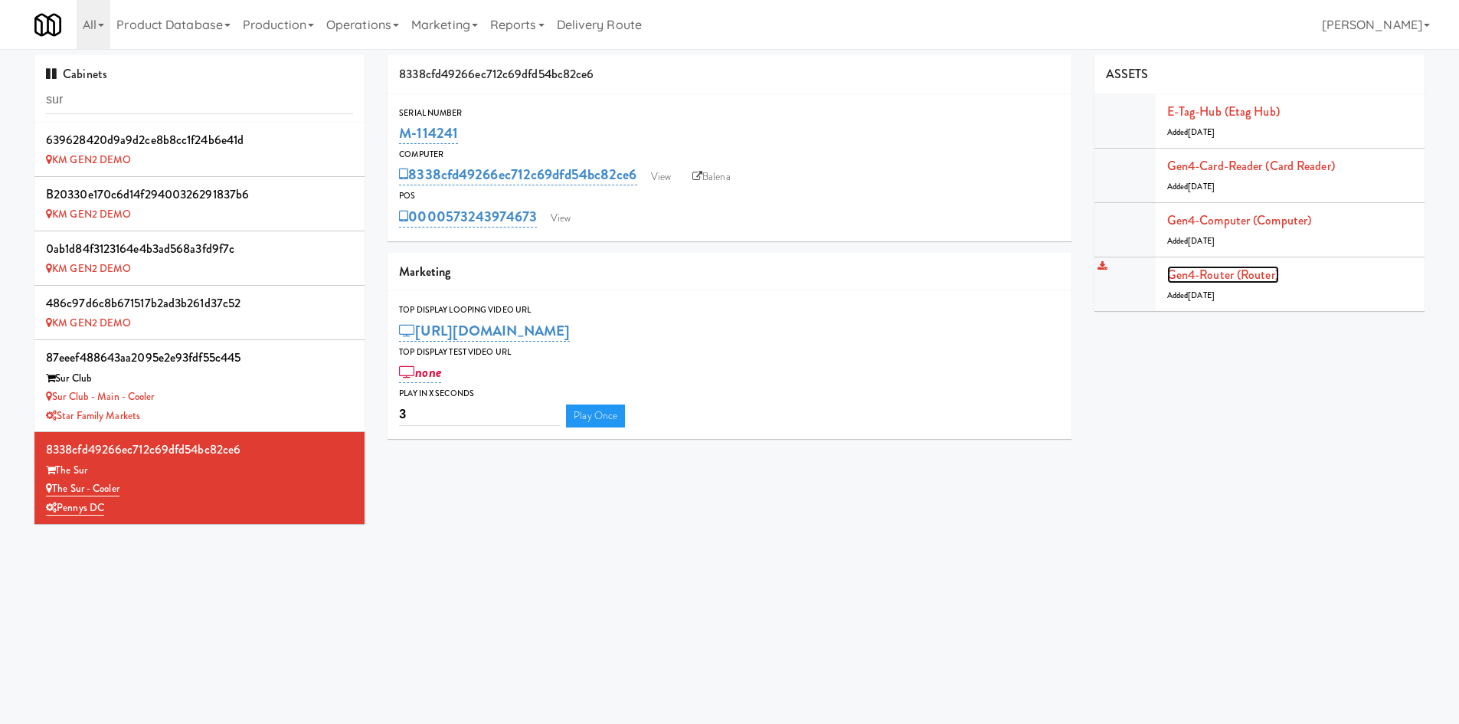
click at [1227, 269] on link "Gen4-router (Router)" at bounding box center [1223, 275] width 112 height 18
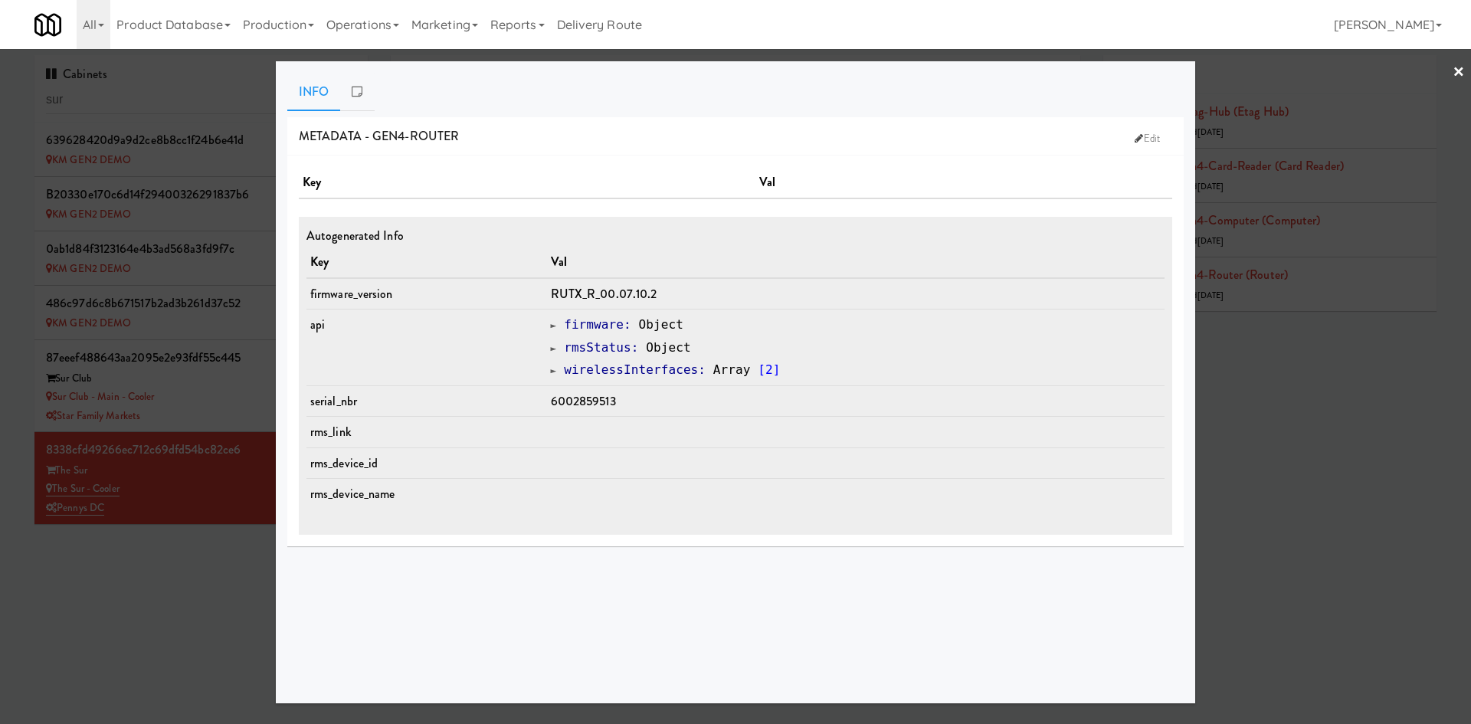
click at [601, 411] on td "6002859513" at bounding box center [855, 400] width 617 height 31
click at [602, 411] on td "6002859513" at bounding box center [855, 400] width 617 height 31
copy span "6002859513"
click at [176, 603] on div at bounding box center [735, 362] width 1471 height 724
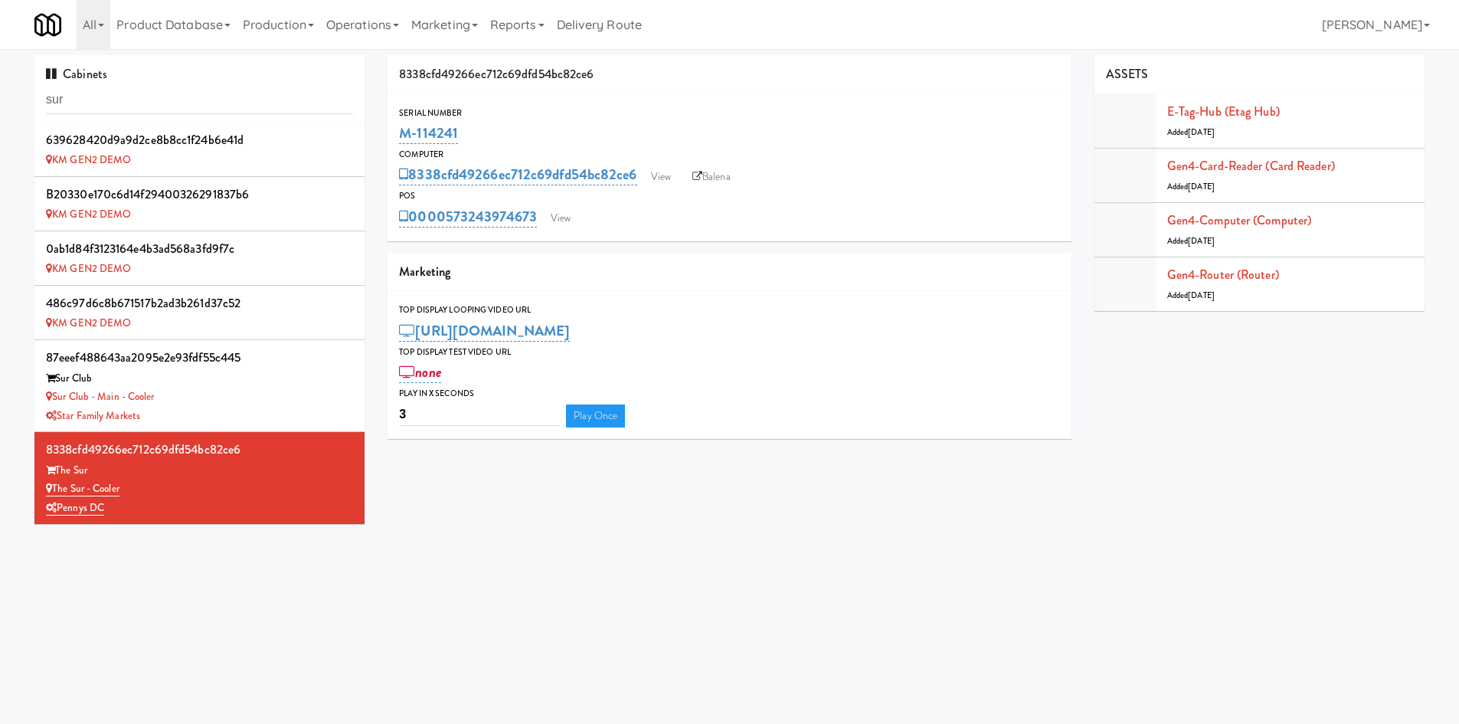
click at [811, 595] on body "Okay Okay Select date: previous 2025-Aug next Su Mo Tu We Th Fr Sa 27 28 29 30 …" at bounding box center [729, 411] width 1459 height 724
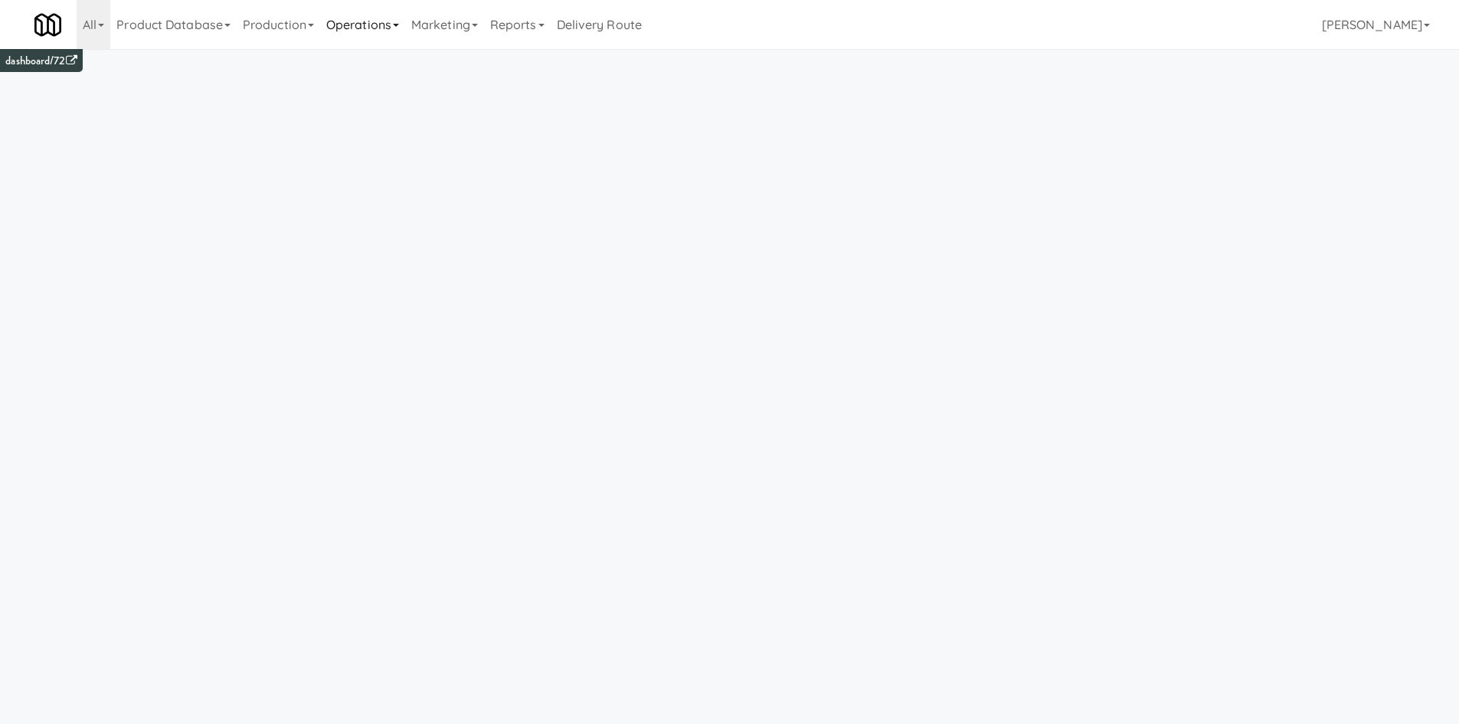
click at [348, 15] on link "Operations" at bounding box center [362, 24] width 85 height 49
click at [401, 230] on link "Cabinets" at bounding box center [381, 220] width 123 height 28
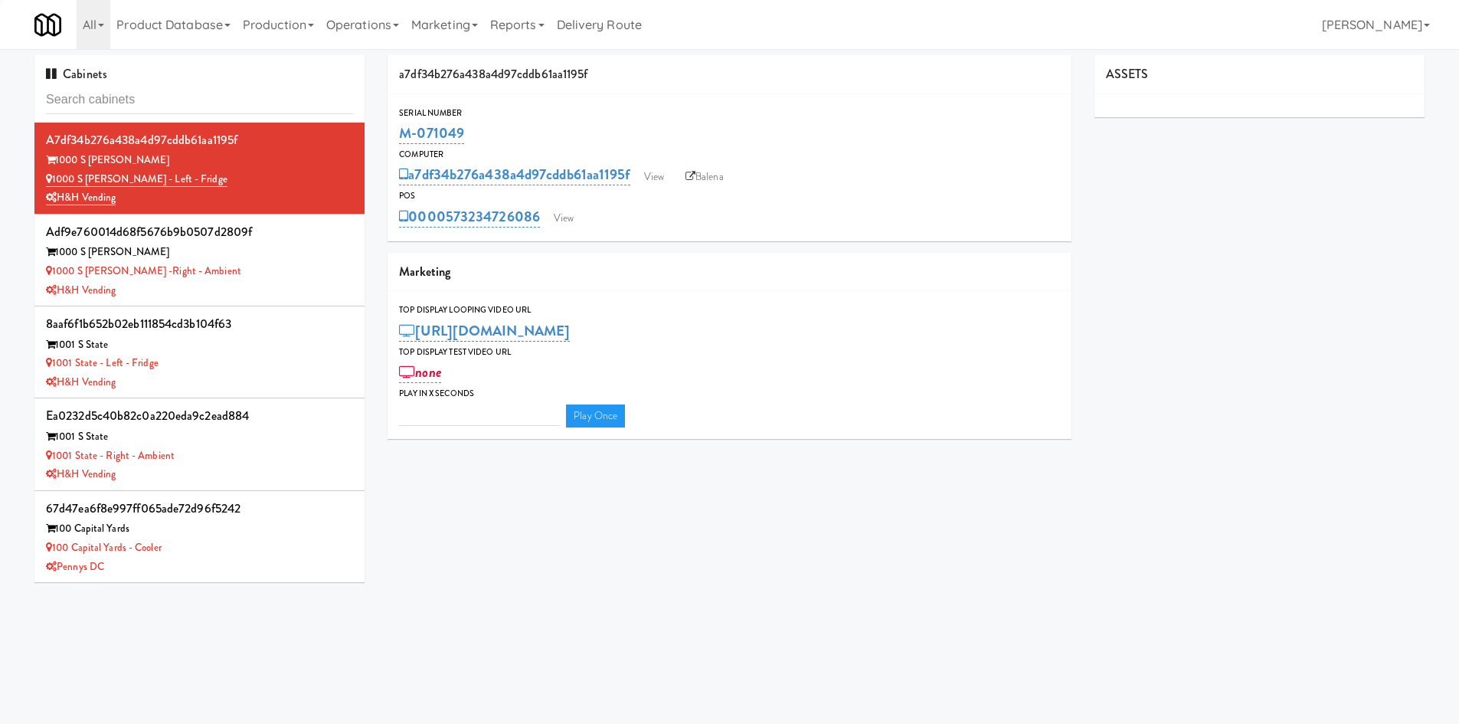
type input "3"
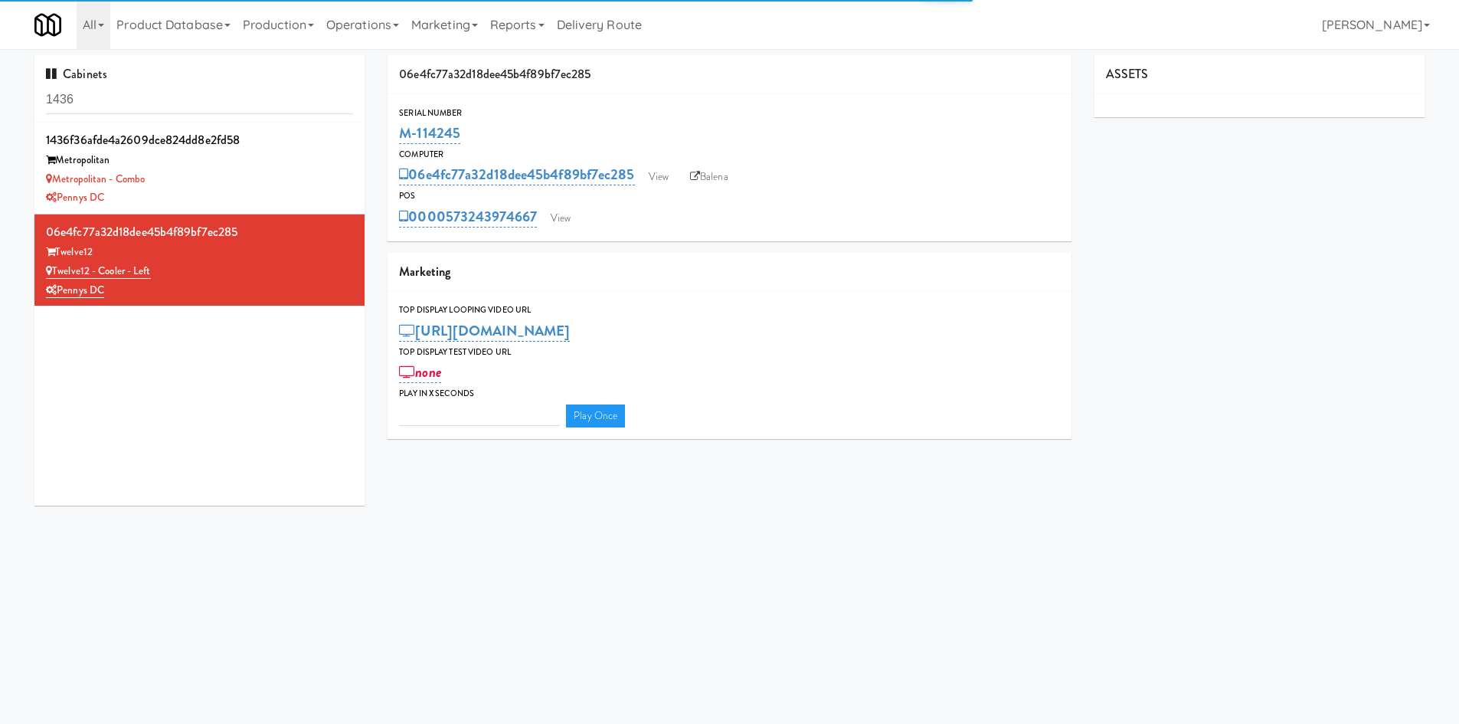
type input "3"
